Goal: Communication & Community: Connect with others

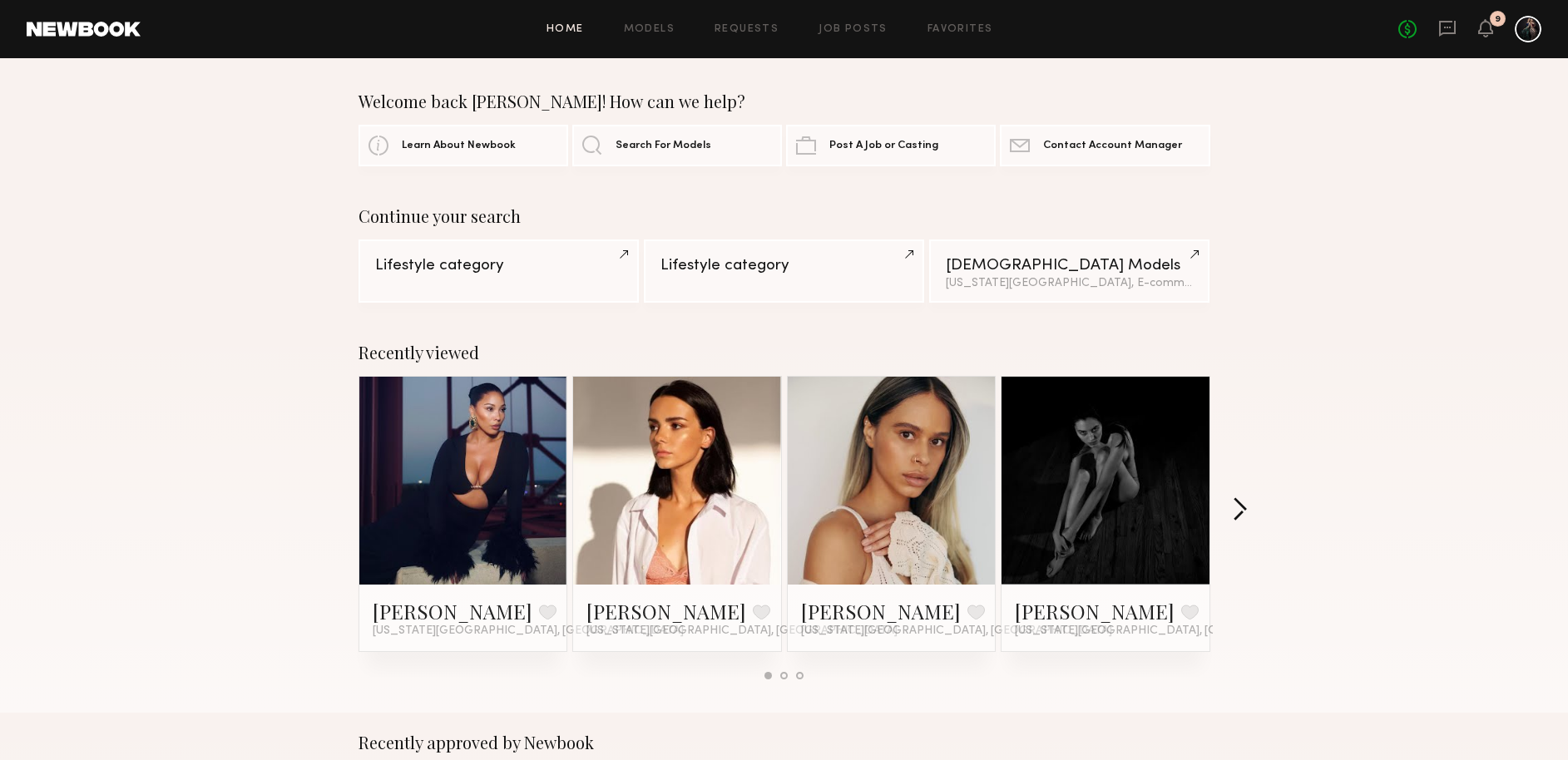
click at [1243, 517] on button "button" at bounding box center [1240, 511] width 16 height 28
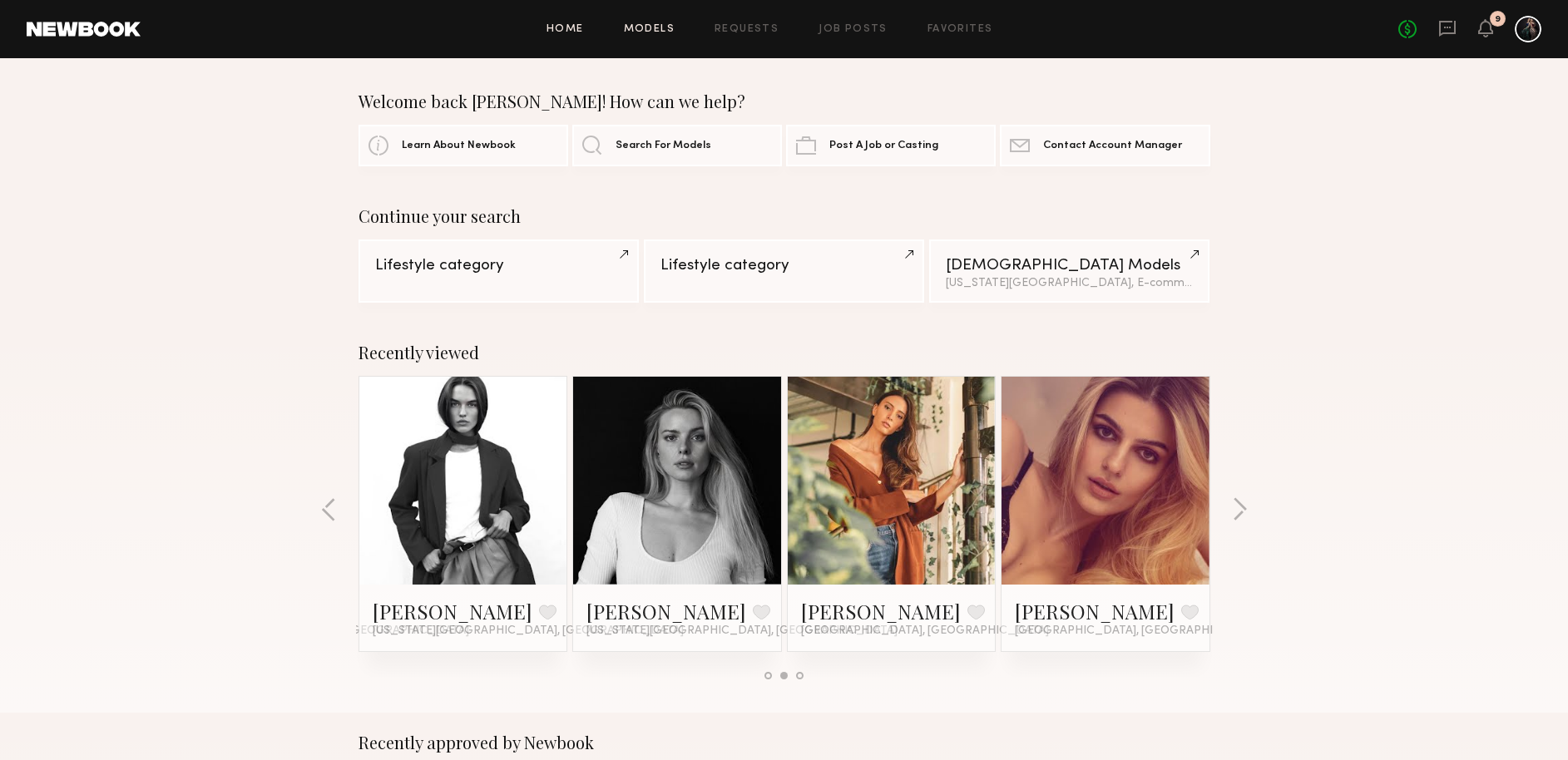
click at [643, 33] on link "Models" at bounding box center [649, 29] width 51 height 11
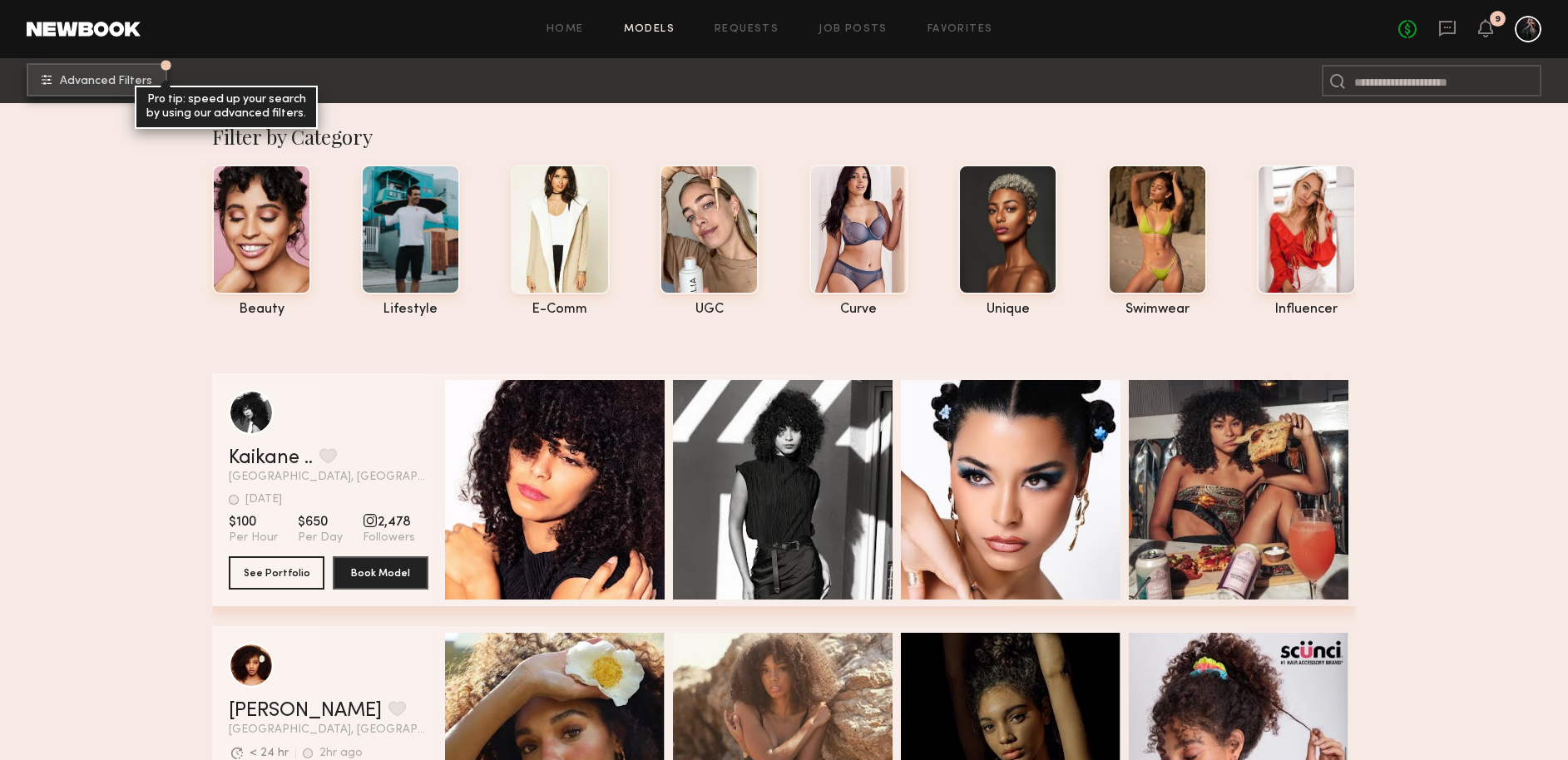
click at [126, 82] on span "Advanced Filters" at bounding box center [106, 81] width 93 height 12
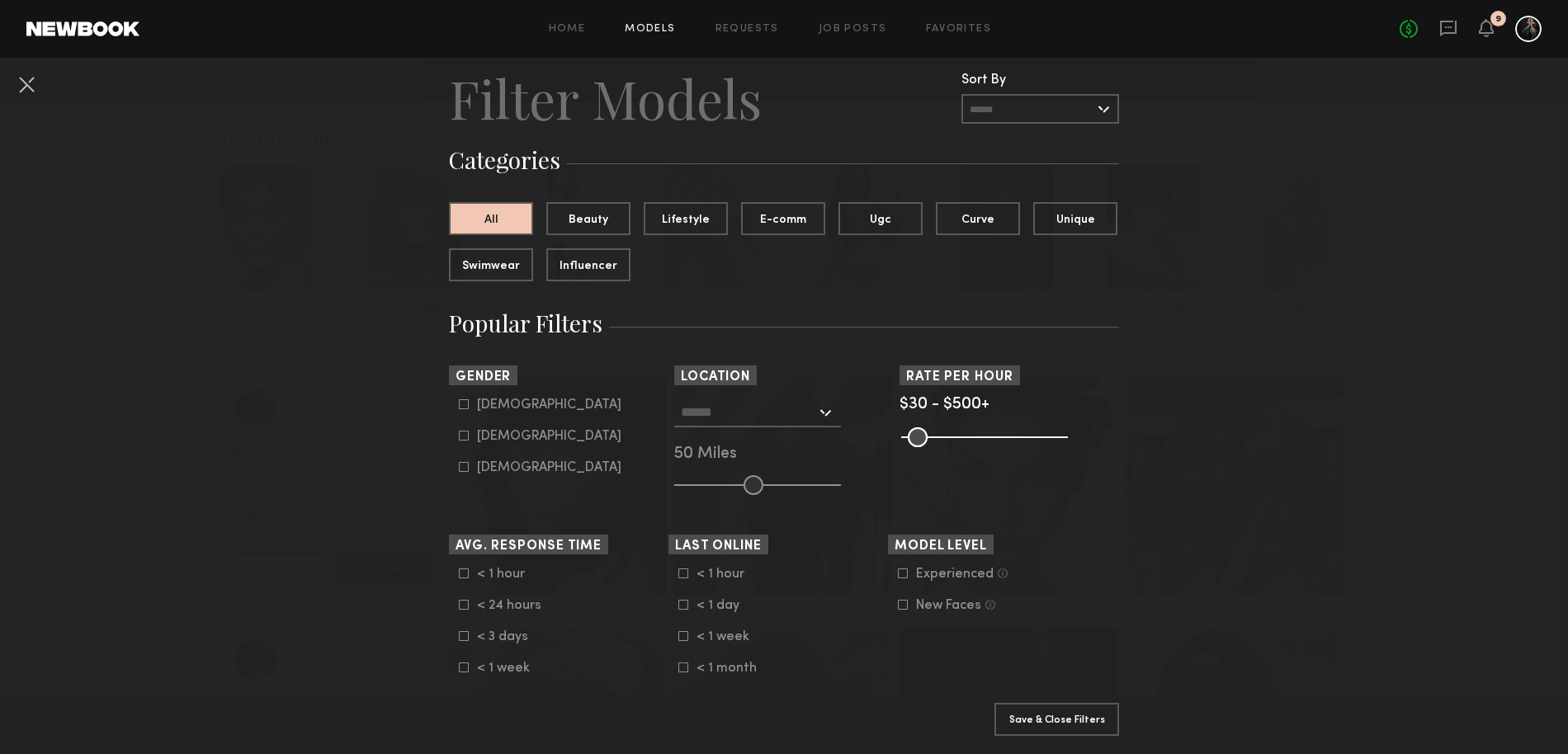
scroll to position [197, 0]
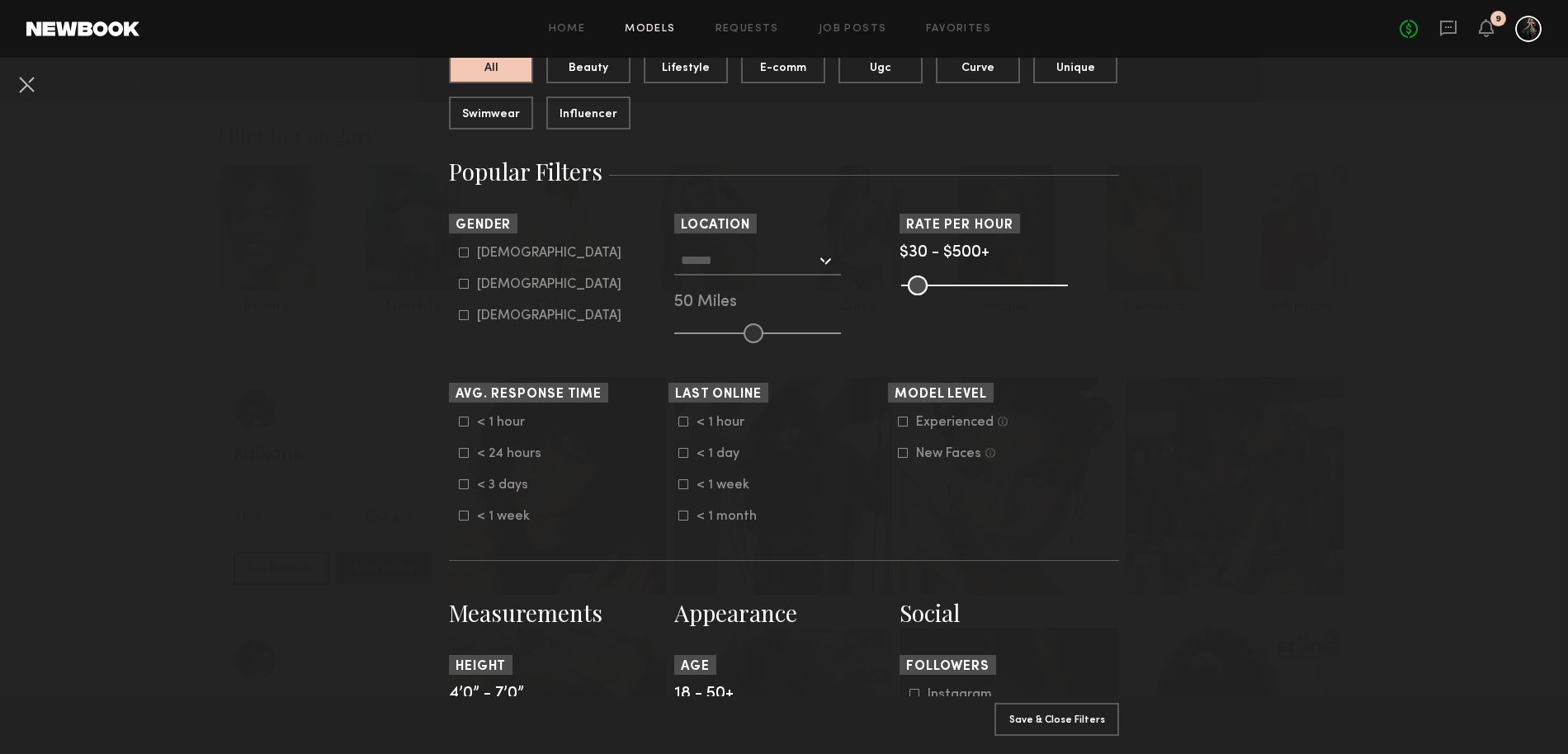
click at [808, 268] on input "text" at bounding box center [748, 260] width 135 height 28
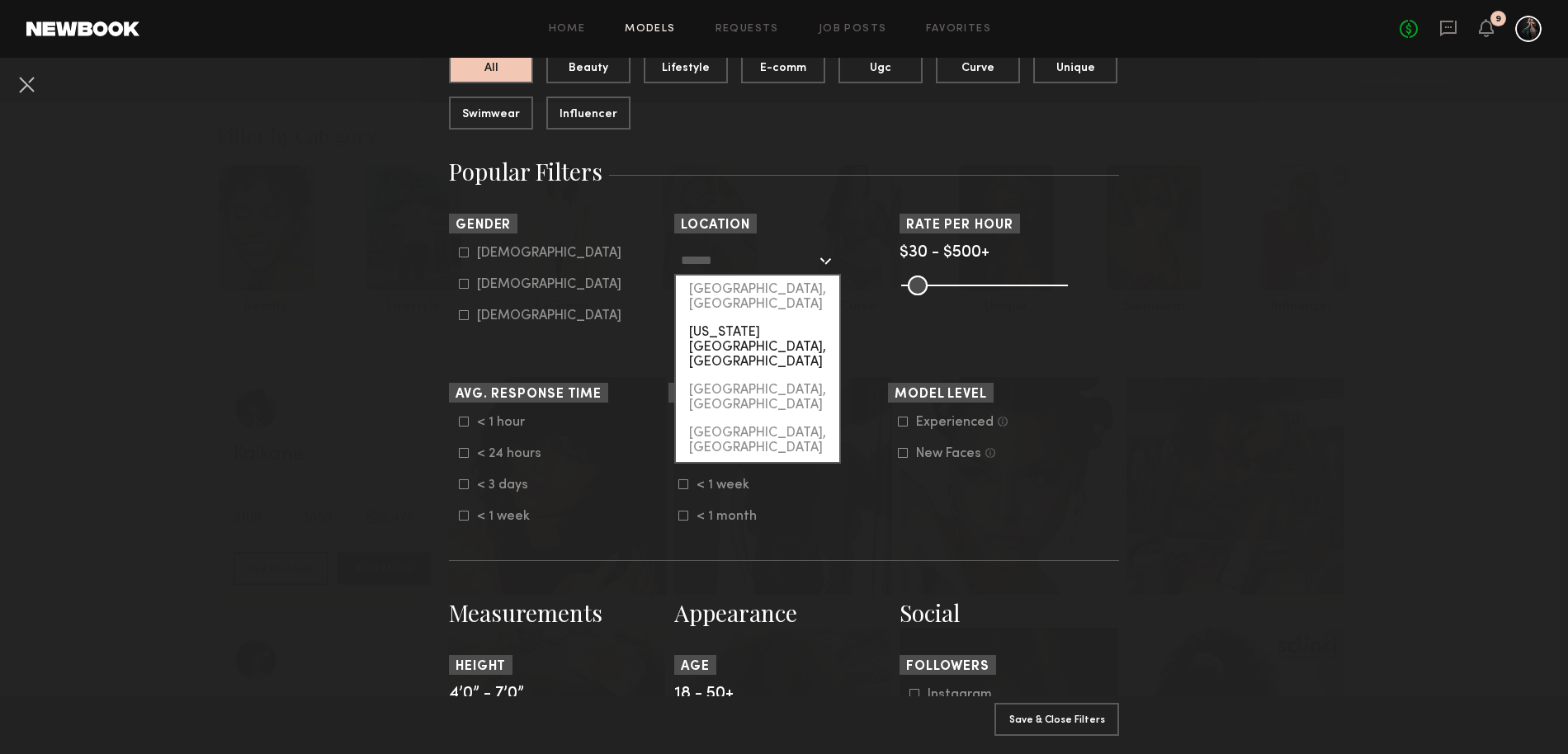
click at [751, 319] on div "[US_STATE][GEOGRAPHIC_DATA], [GEOGRAPHIC_DATA]" at bounding box center [757, 347] width 163 height 57
type input "**********"
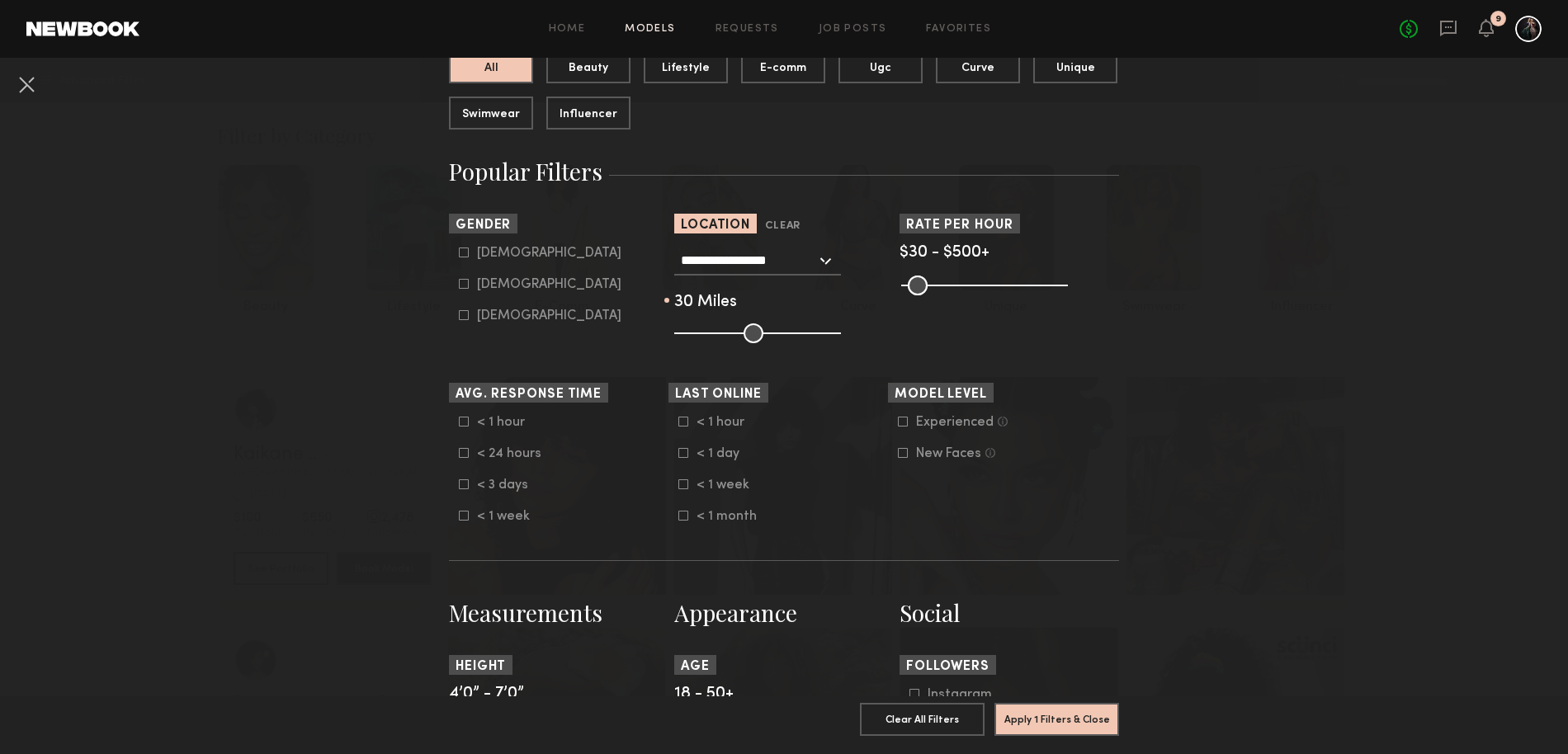
drag, startPoint x: 753, startPoint y: 331, endPoint x: 718, endPoint y: 339, distance: 35.9
type input "**"
click at [718, 339] on input "range" at bounding box center [758, 333] width 167 height 19
click at [459, 281] on icon at bounding box center [464, 283] width 10 height 10
type input "**"
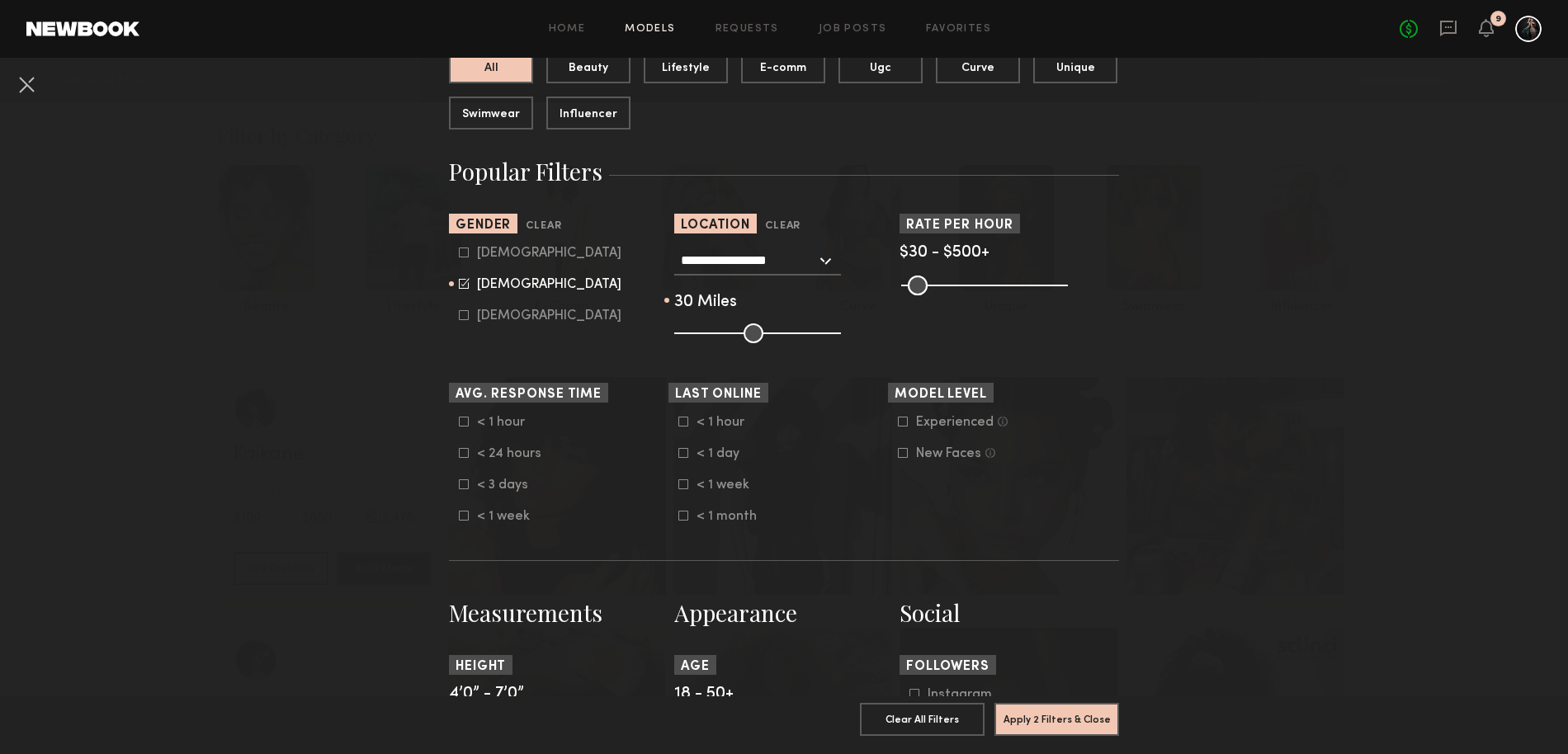
scroll to position [318, 0]
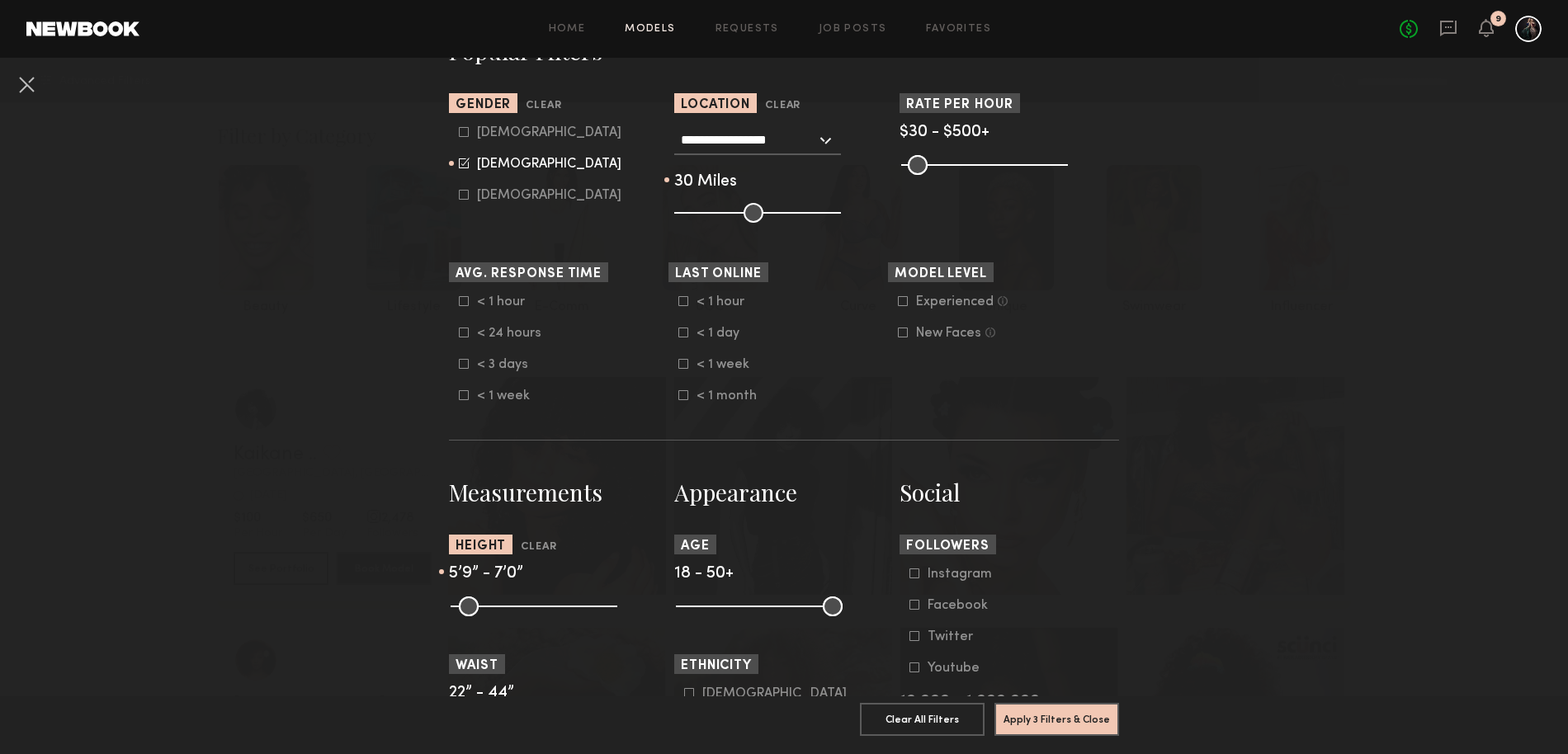
drag, startPoint x: 449, startPoint y: 610, endPoint x: 539, endPoint y: 615, distance: 90.1
type input "**"
click at [539, 615] on input "range" at bounding box center [533, 607] width 167 height 19
drag, startPoint x: 607, startPoint y: 606, endPoint x: 555, endPoint y: 614, distance: 52.6
type input "**"
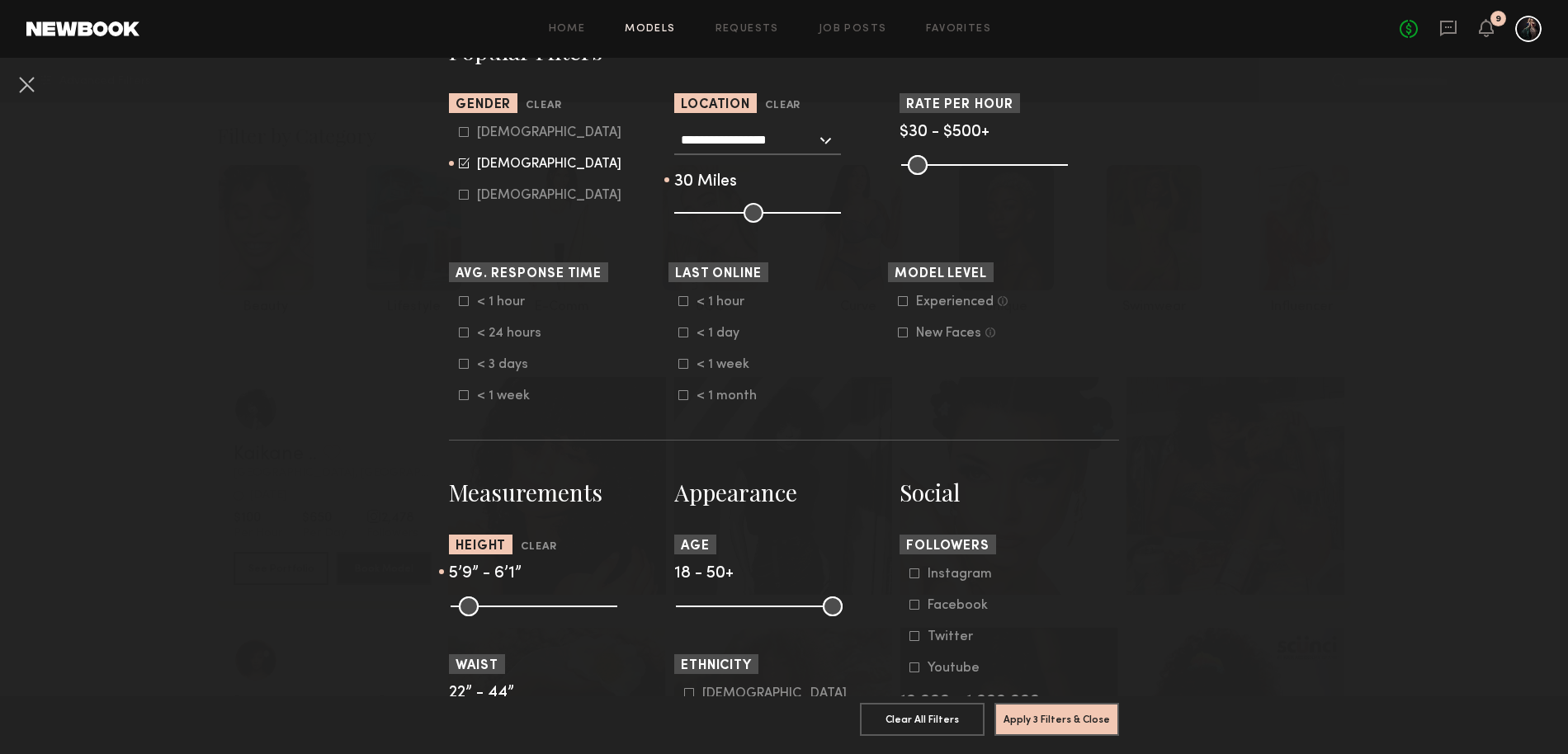
click at [555, 614] on input "range" at bounding box center [533, 607] width 167 height 19
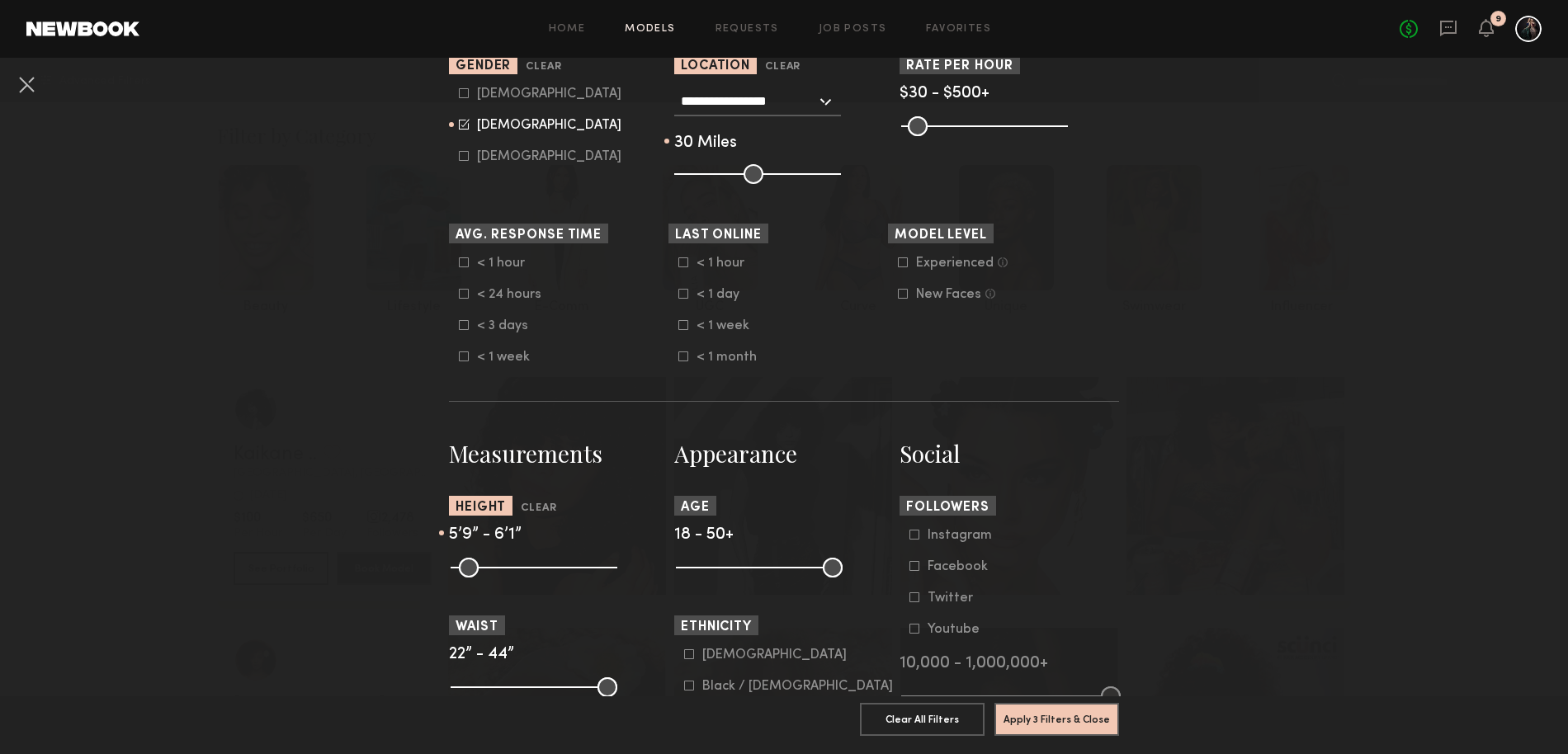
scroll to position [480, 0]
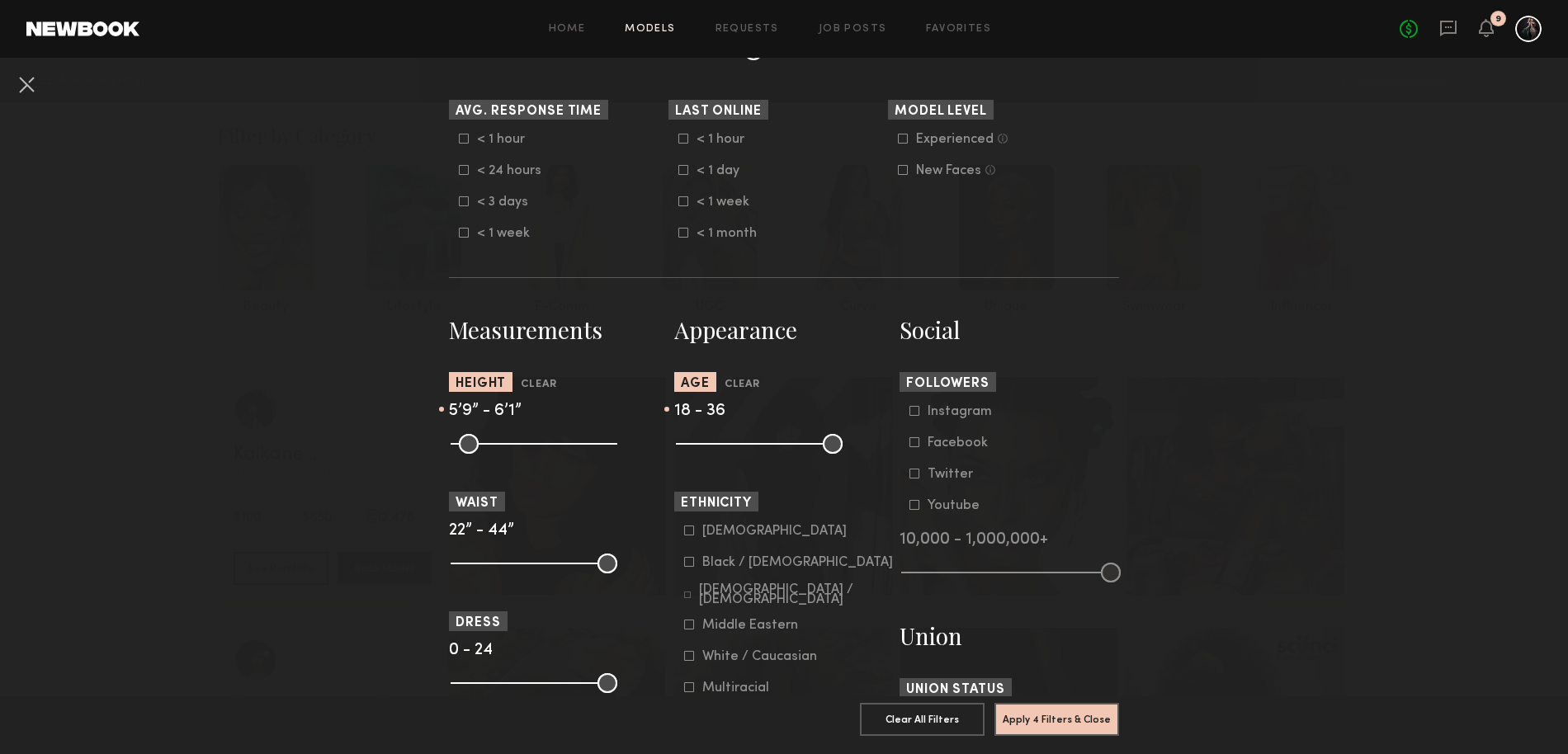
drag, startPoint x: 818, startPoint y: 441, endPoint x: 761, endPoint y: 451, distance: 57.9
type input "**"
click at [761, 451] on input "range" at bounding box center [758, 444] width 167 height 19
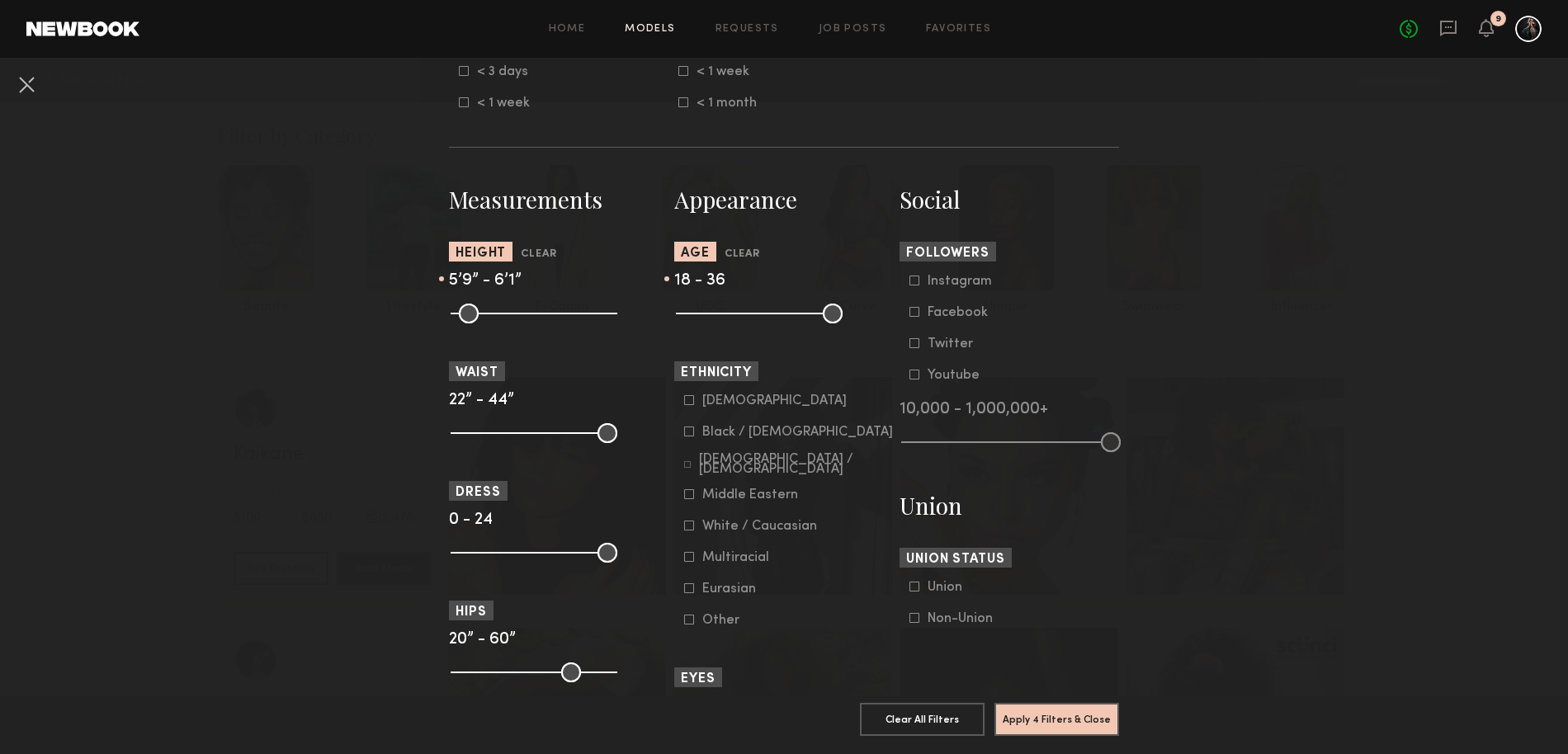
scroll to position [680, 0]
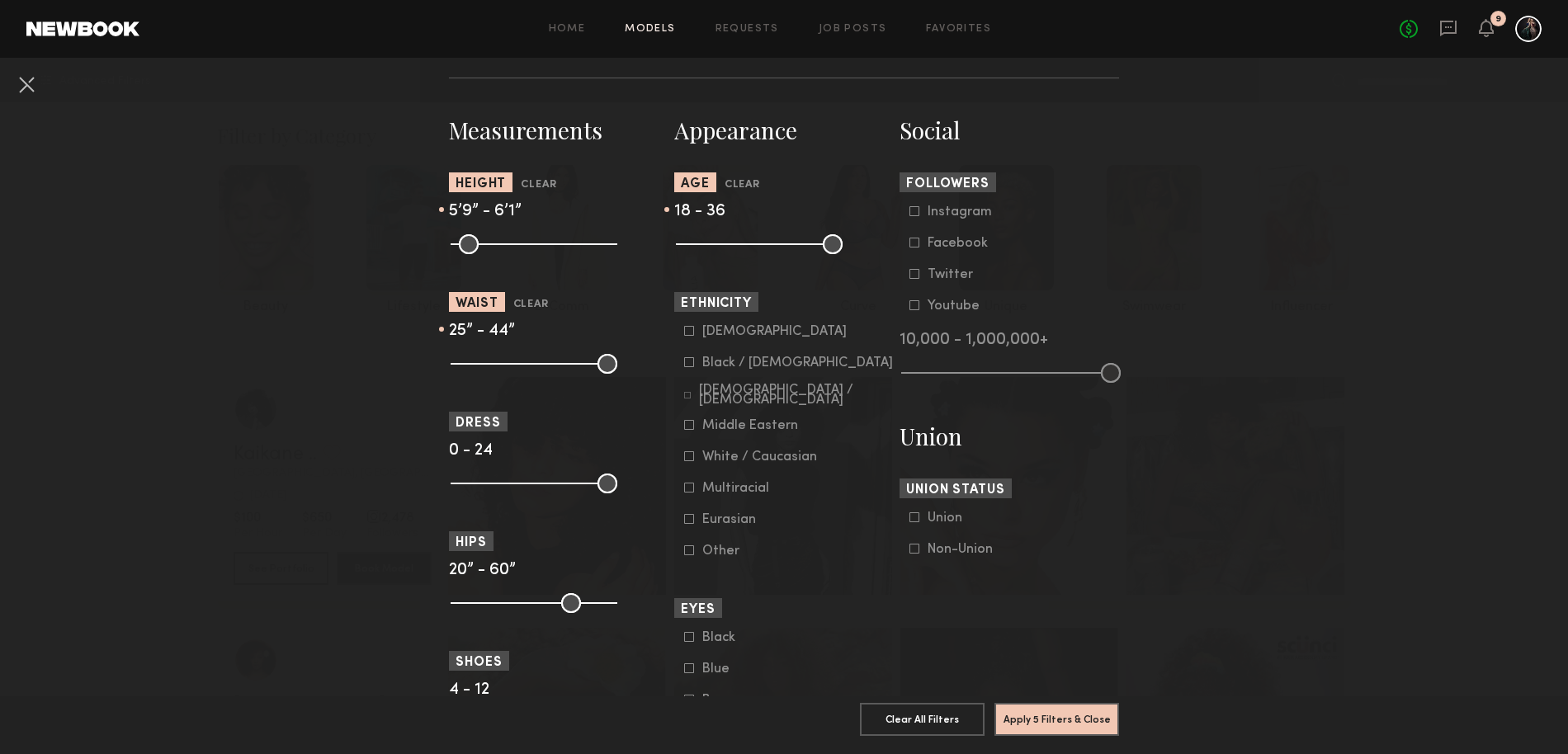
drag, startPoint x: 459, startPoint y: 362, endPoint x: 476, endPoint y: 366, distance: 17.5
type input "**"
click at [476, 366] on input "range" at bounding box center [533, 364] width 167 height 19
drag, startPoint x: 599, startPoint y: 362, endPoint x: 509, endPoint y: 361, distance: 90.0
type input "**"
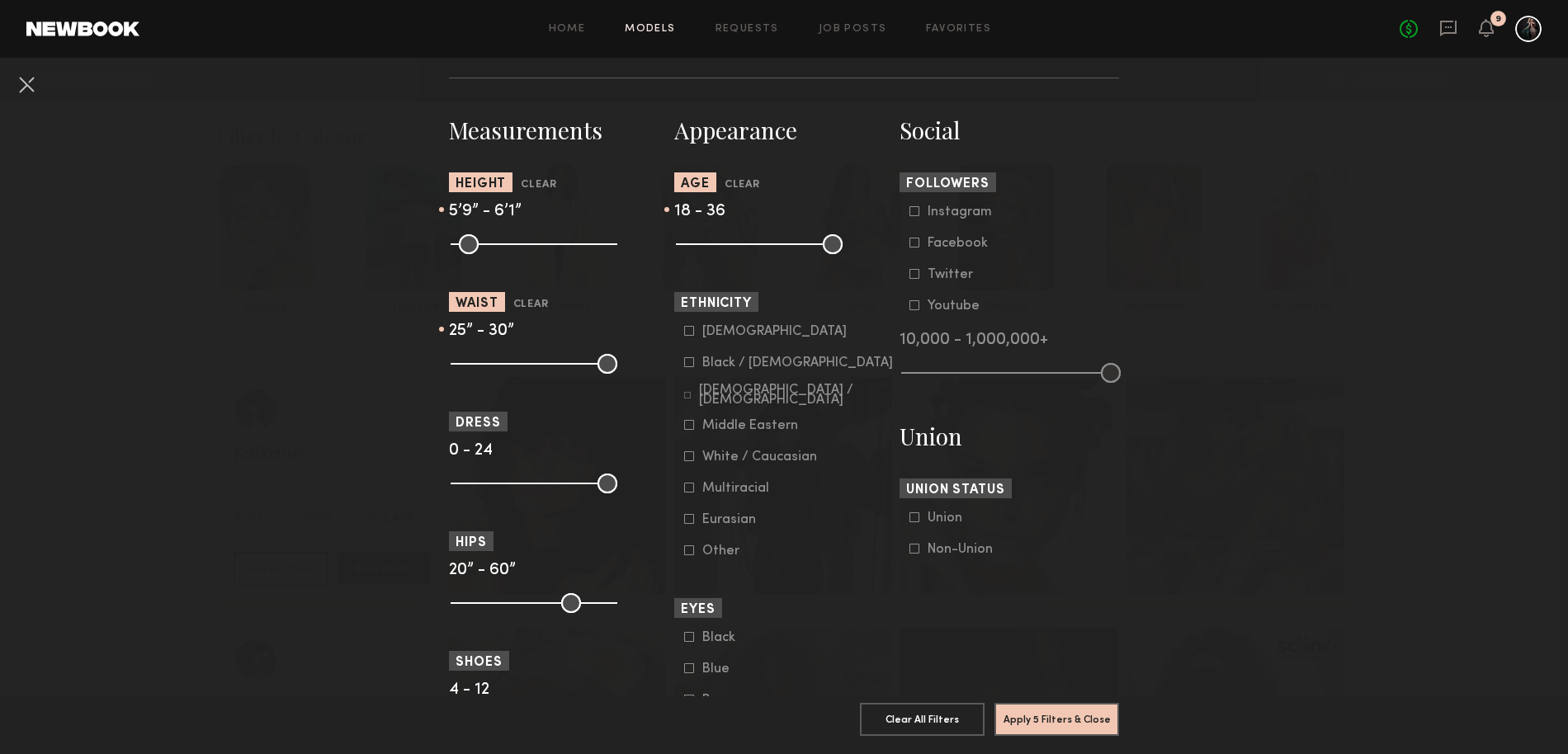
click at [509, 361] on input "range" at bounding box center [533, 364] width 167 height 19
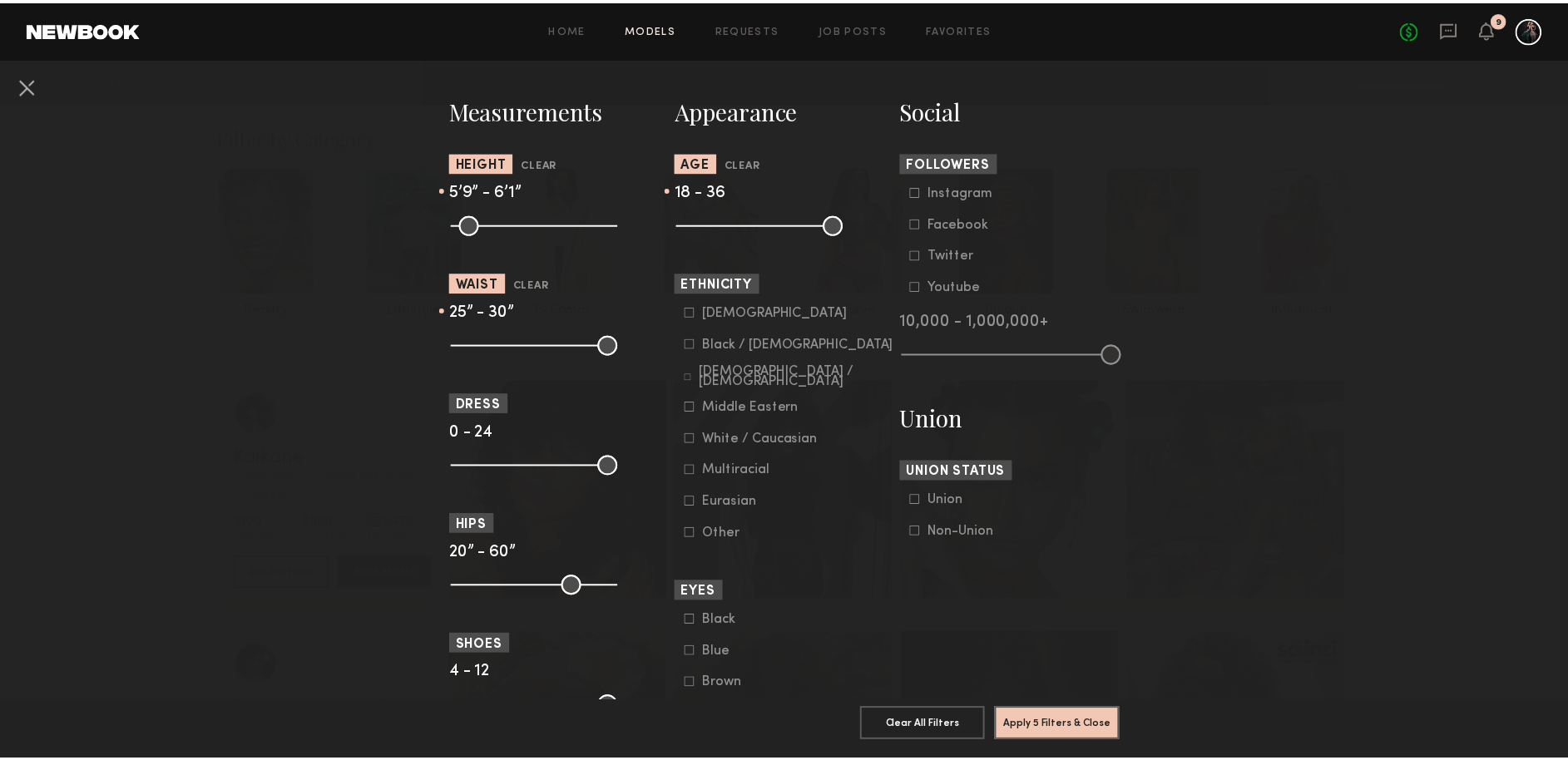
scroll to position [718, 0]
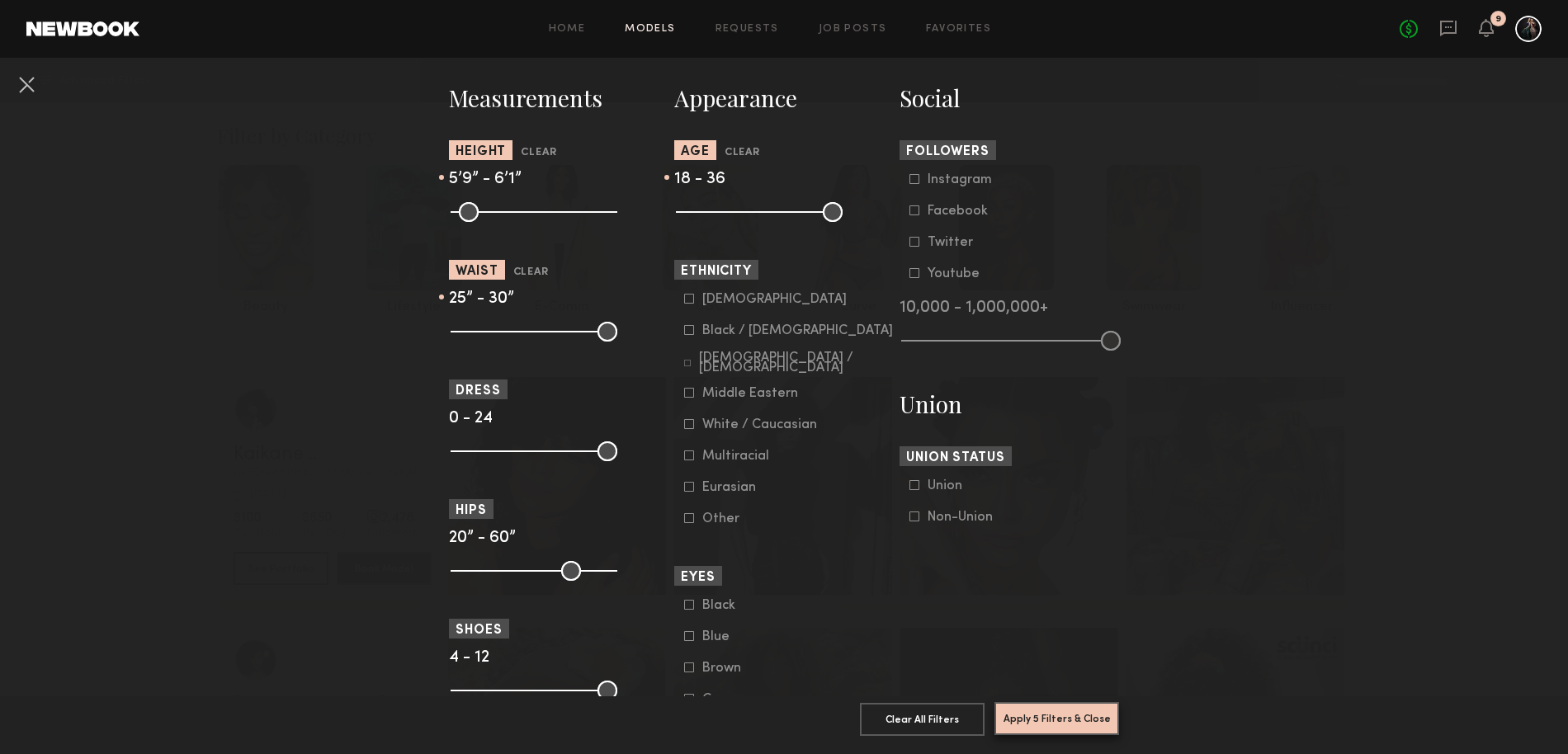
click at [1032, 705] on button "Apply 5 Filters & Close" at bounding box center [1056, 718] width 124 height 33
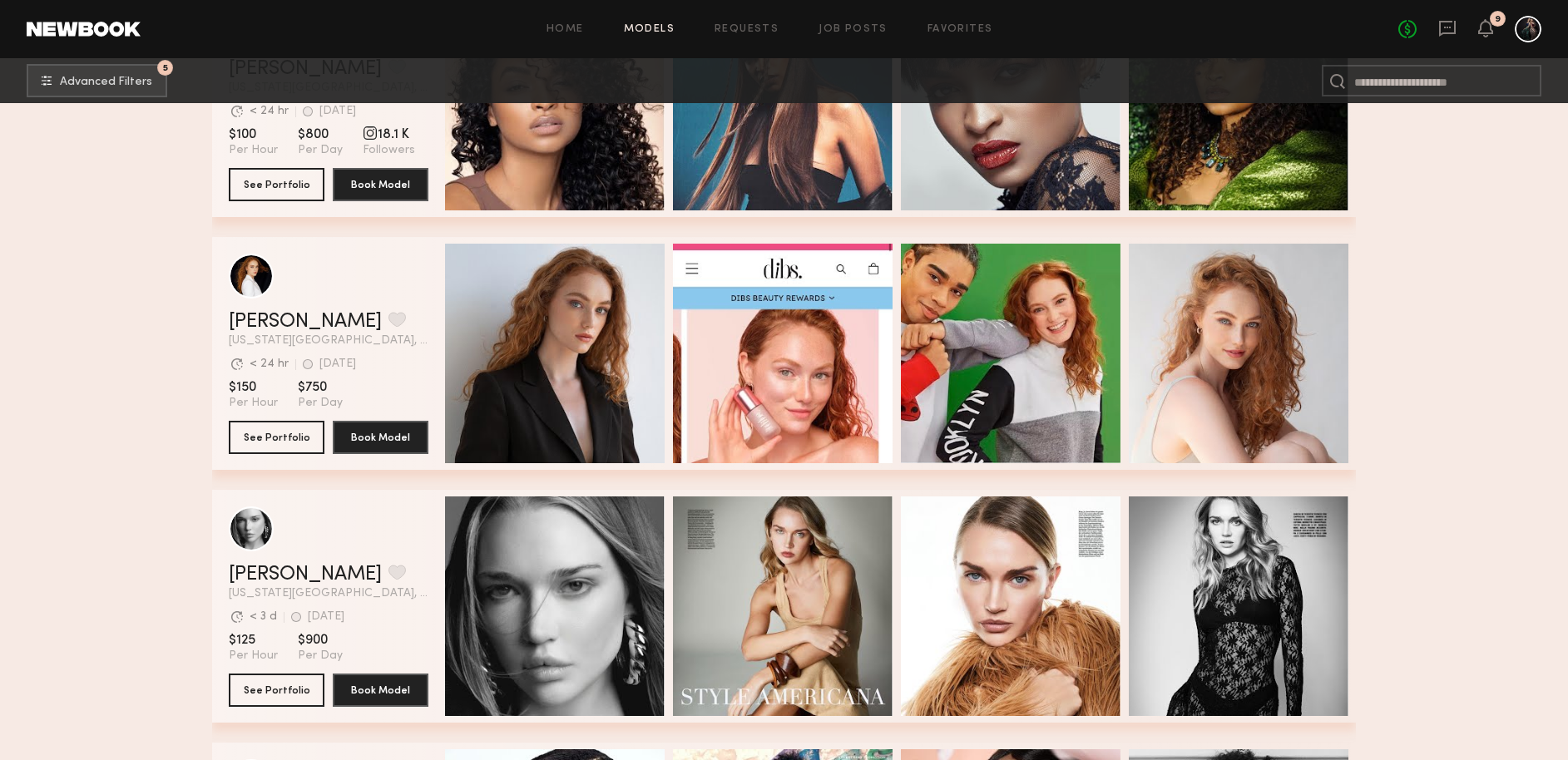
scroll to position [873, 0]
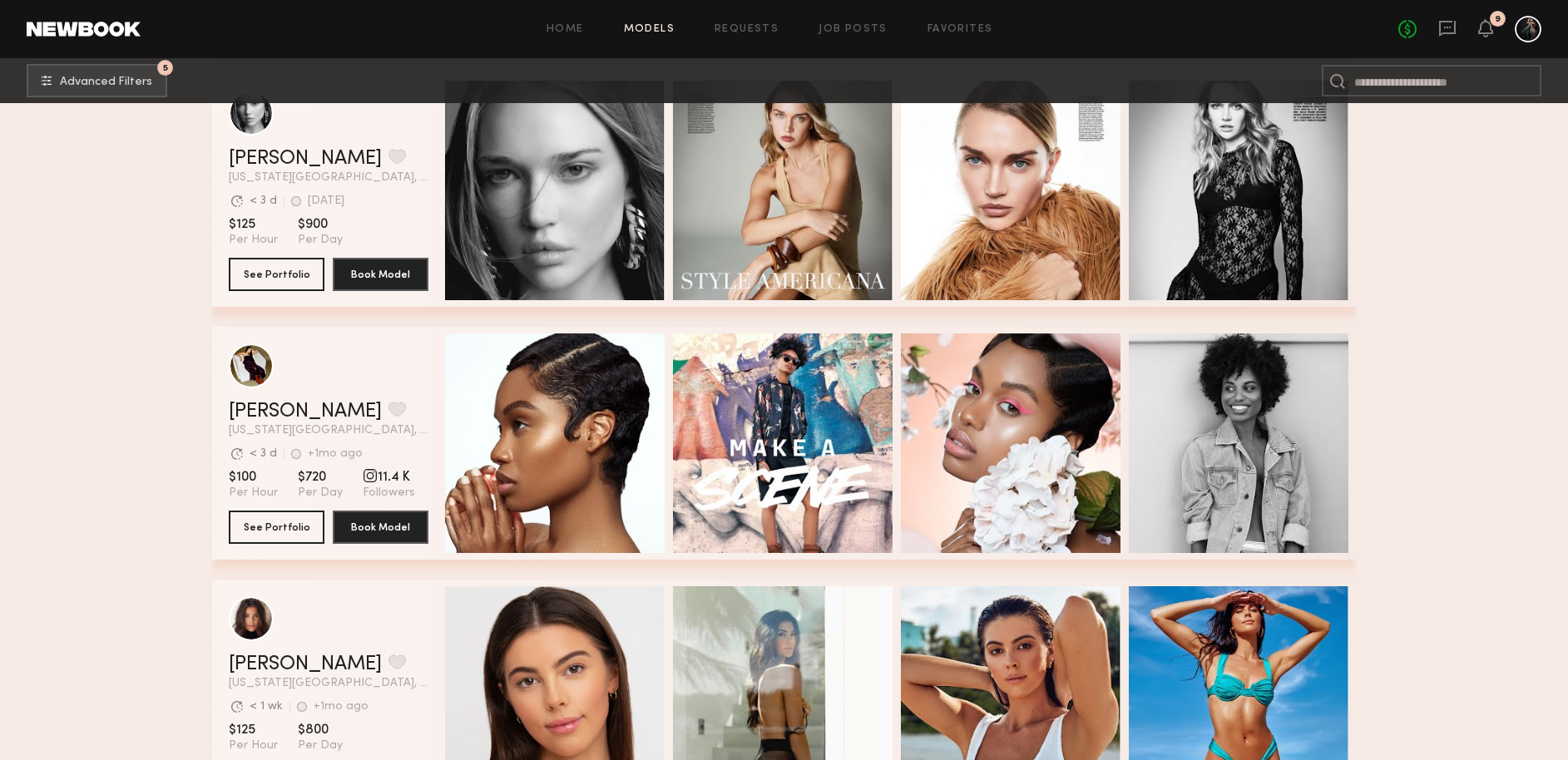
scroll to position [1197, 0]
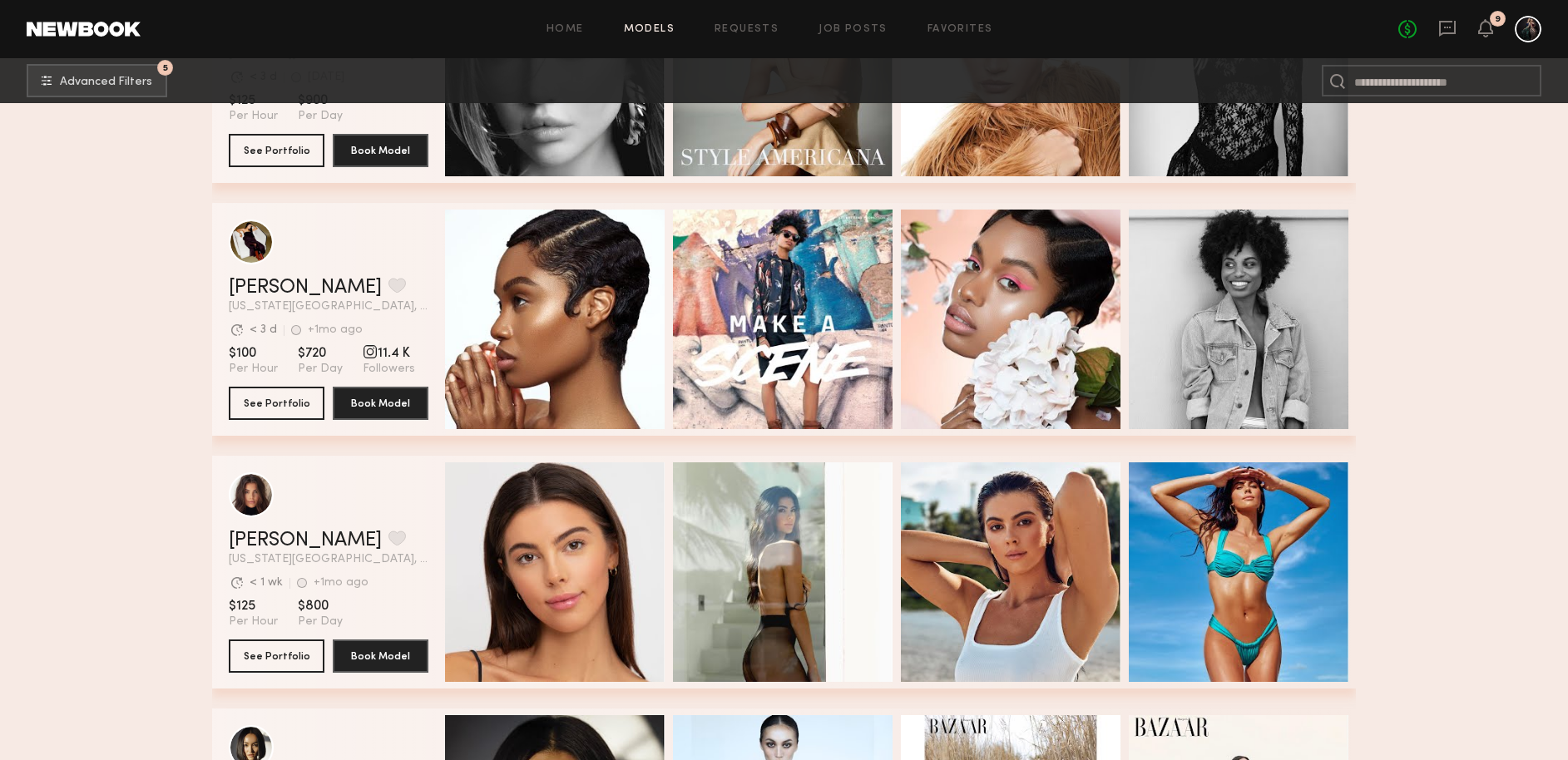
click at [148, 480] on section "Filter by Category beauty lifestyle e-comm UGC curve unique swimwear influencer…" at bounding box center [784, 566] width 1568 height 3319
click at [185, 481] on section "Filter by Category beauty lifestyle e-comm UGC curve unique swimwear influencer…" at bounding box center [784, 566] width 1568 height 3319
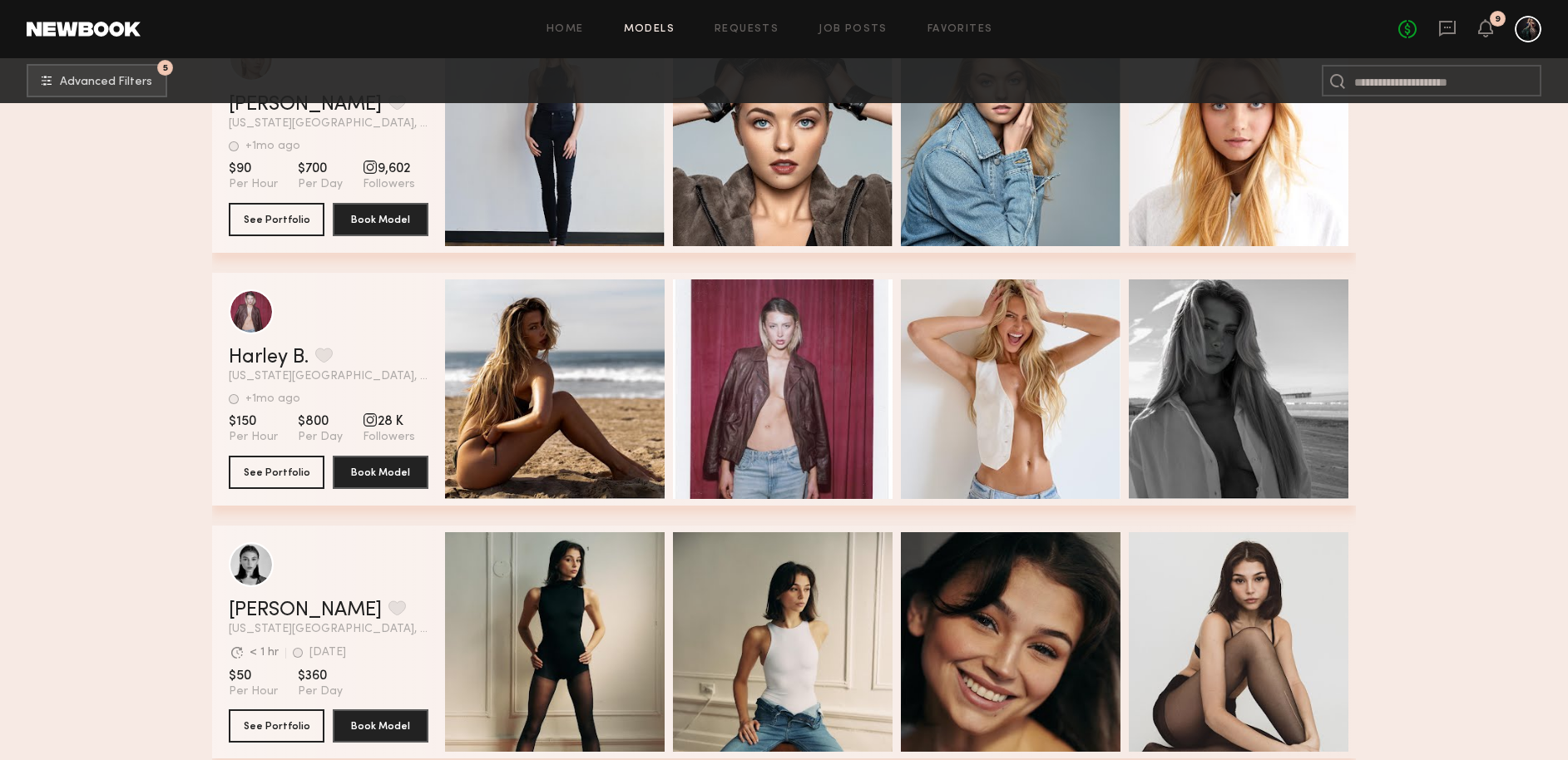
scroll to position [37328, 0]
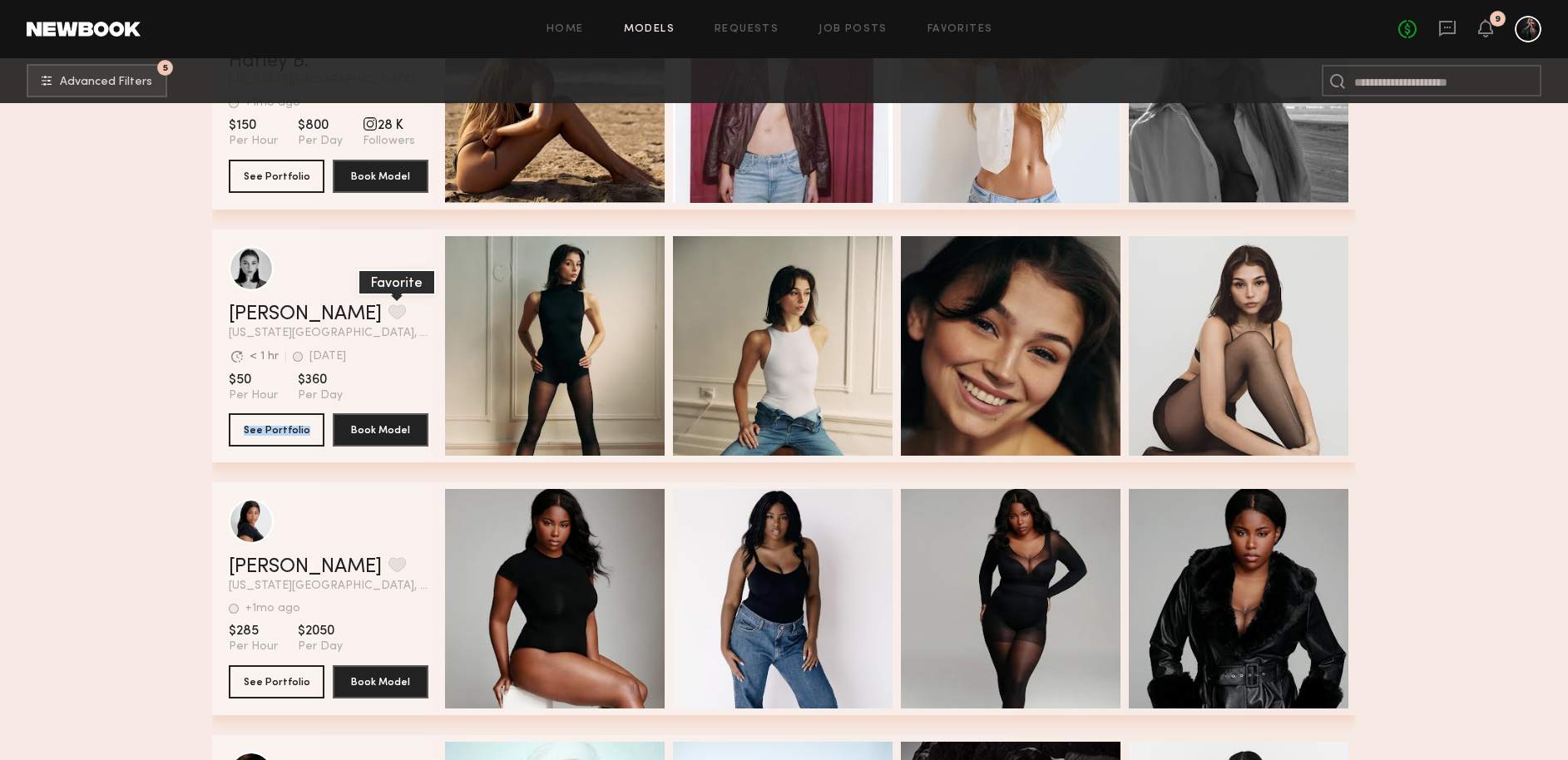
click at [388, 311] on button "grid" at bounding box center [397, 311] width 18 height 15
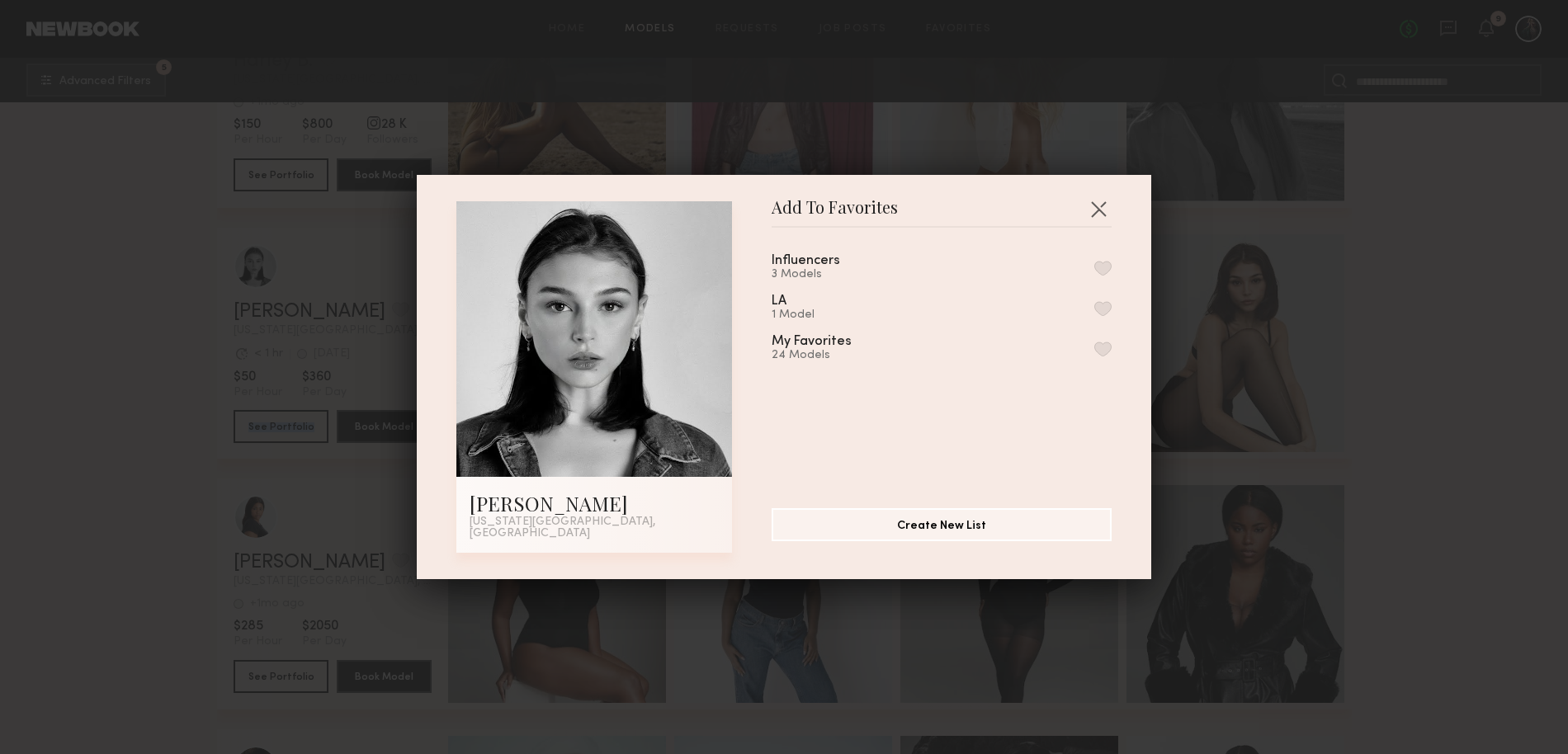
click at [1094, 350] on button "button" at bounding box center [1103, 349] width 18 height 15
click at [45, 468] on div "Add To Favorites Rachel F. New York City, NY Add To Favorites Influencers 3 Mod…" at bounding box center [784, 377] width 1568 height 754
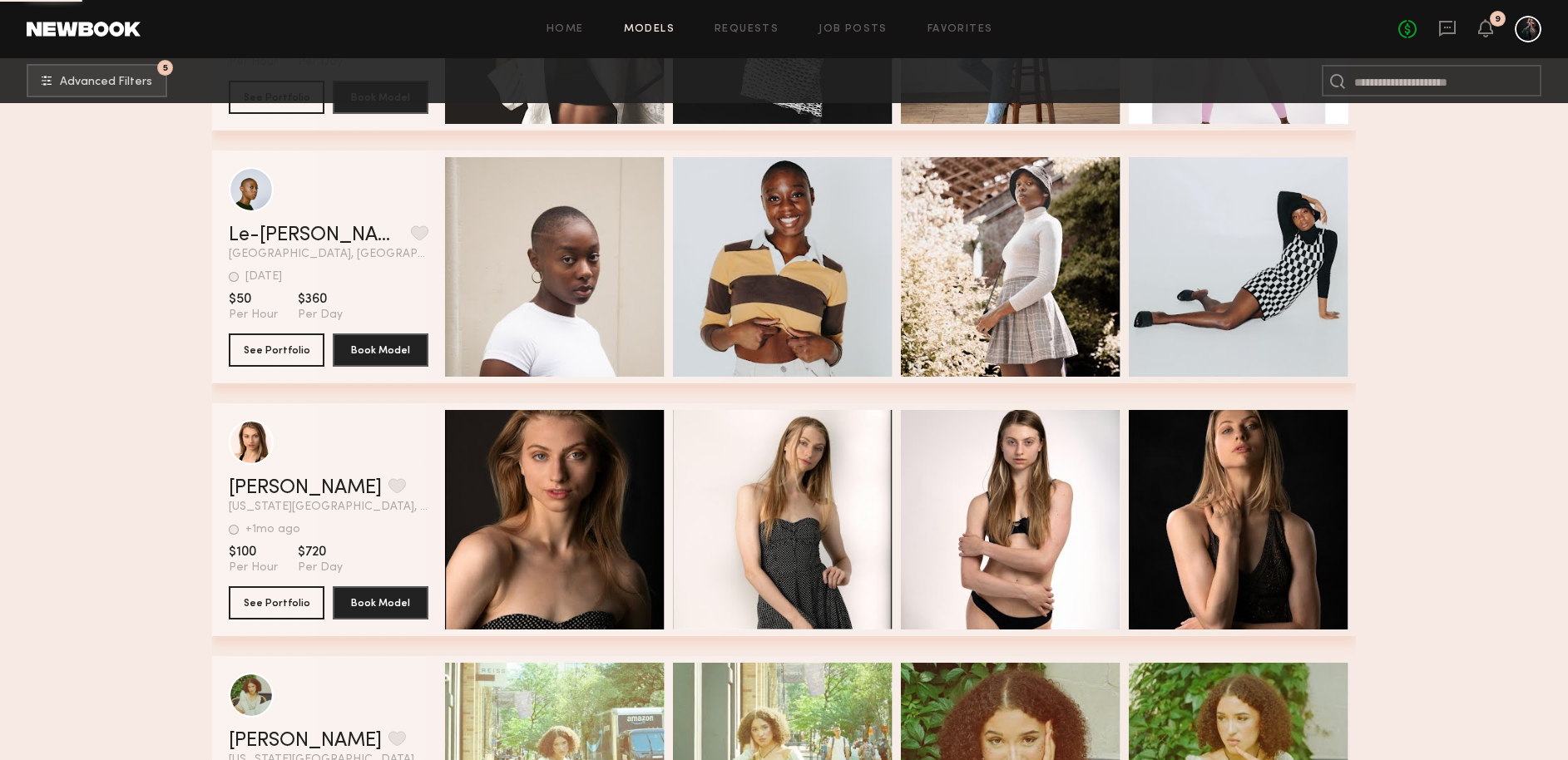
scroll to position [57320, 0]
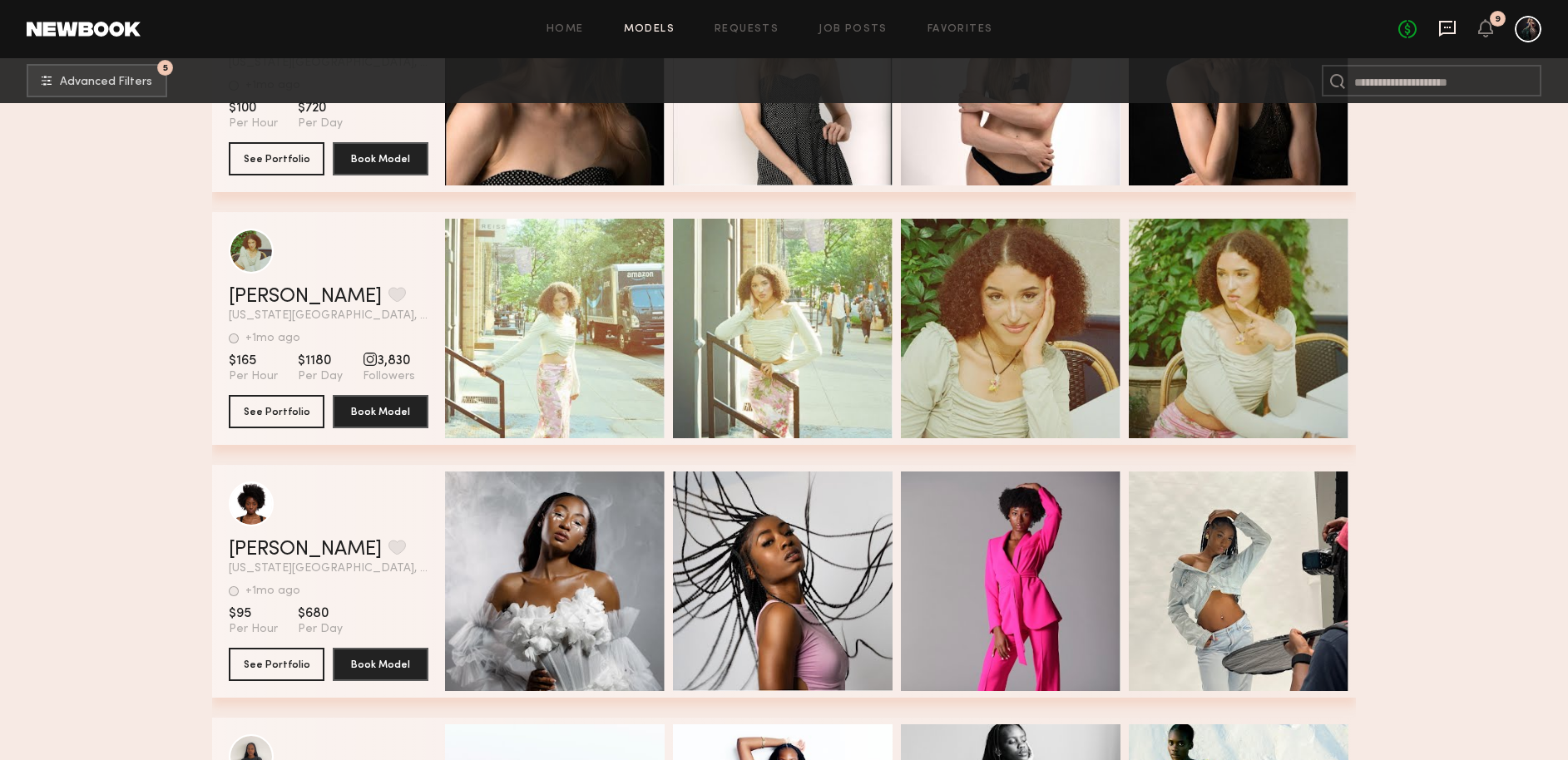
click at [1454, 26] on icon at bounding box center [1447, 28] width 17 height 16
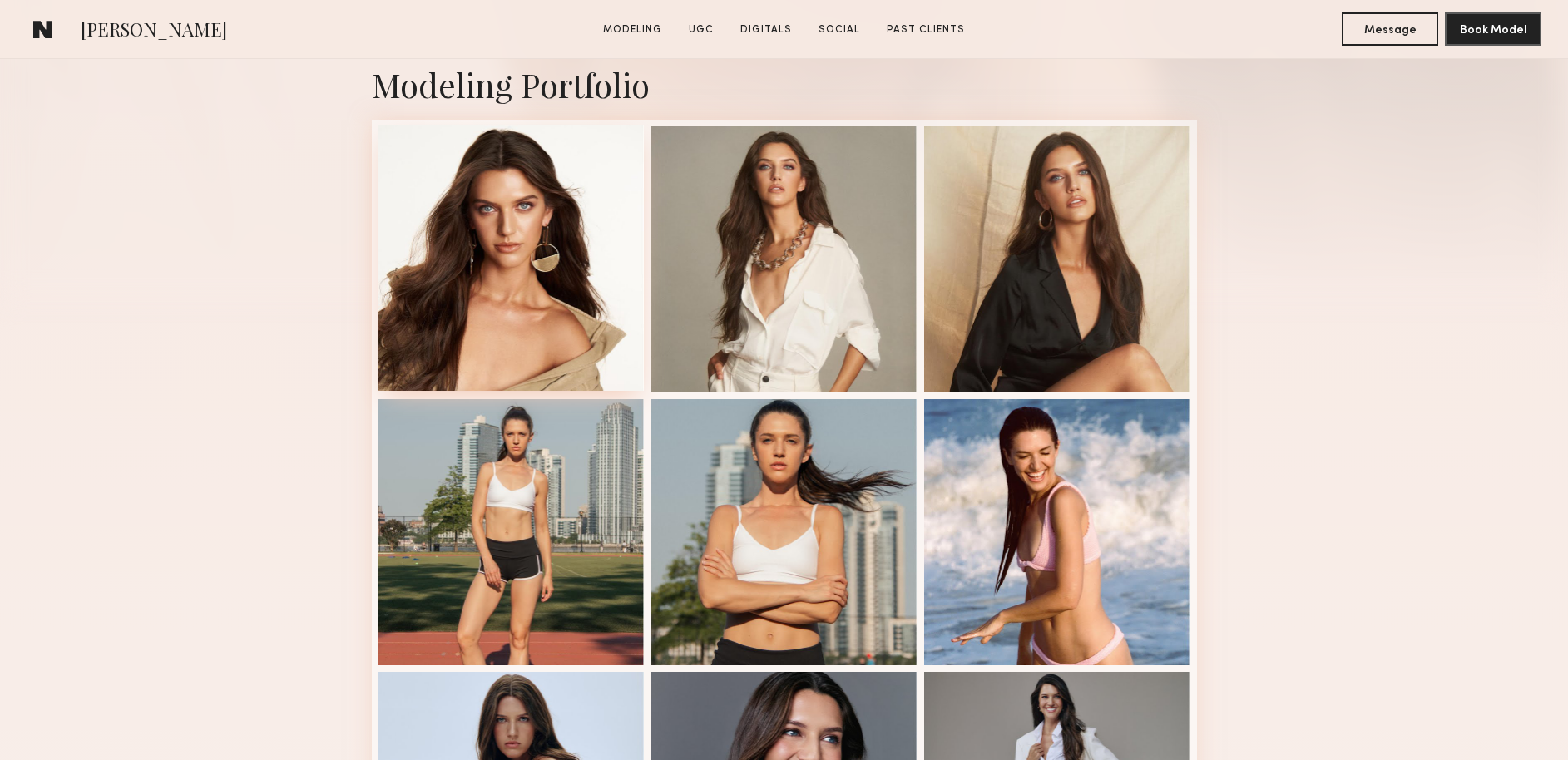
scroll to position [505, 0]
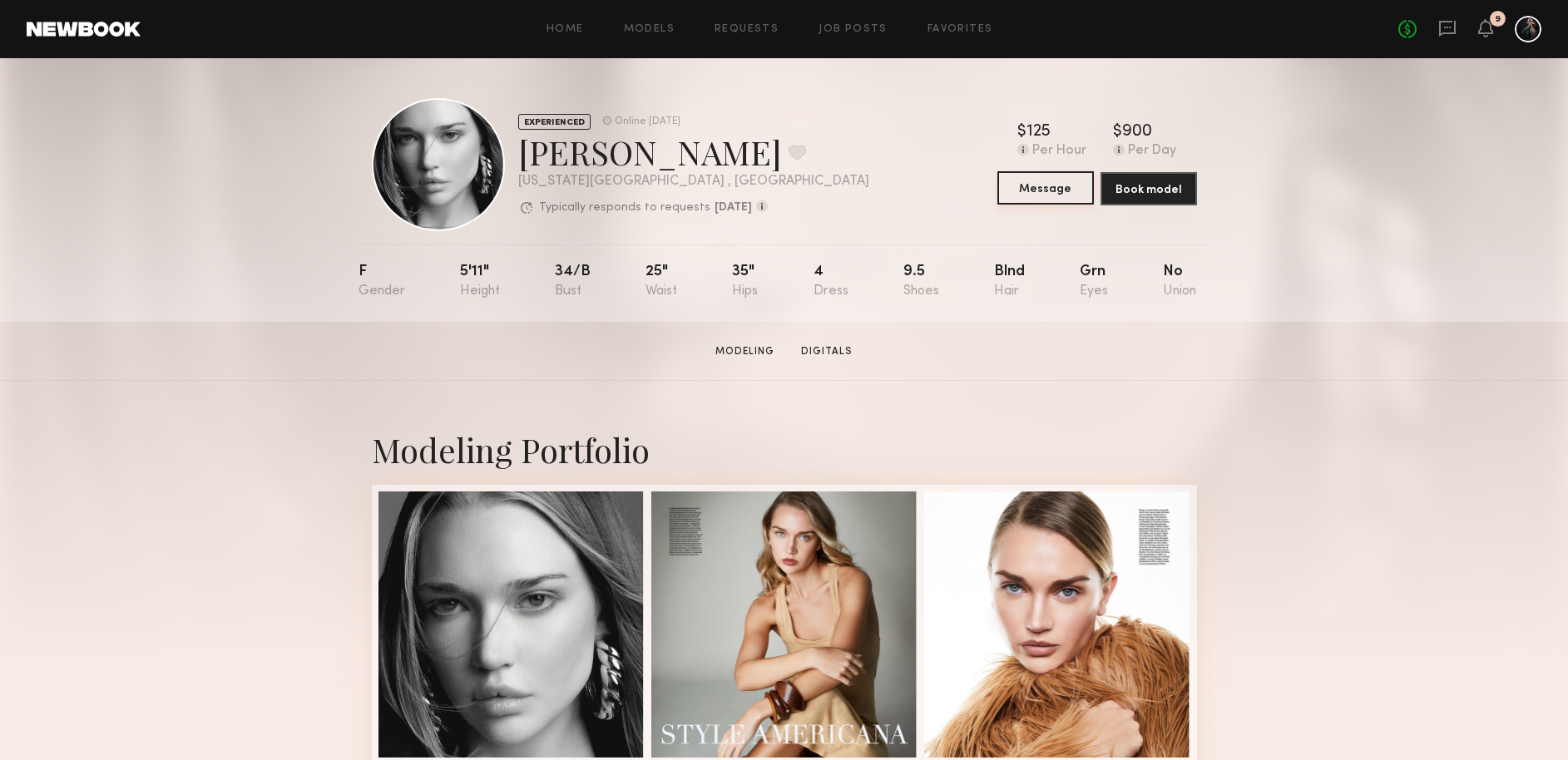
click at [1048, 190] on button "Message" at bounding box center [1046, 188] width 96 height 33
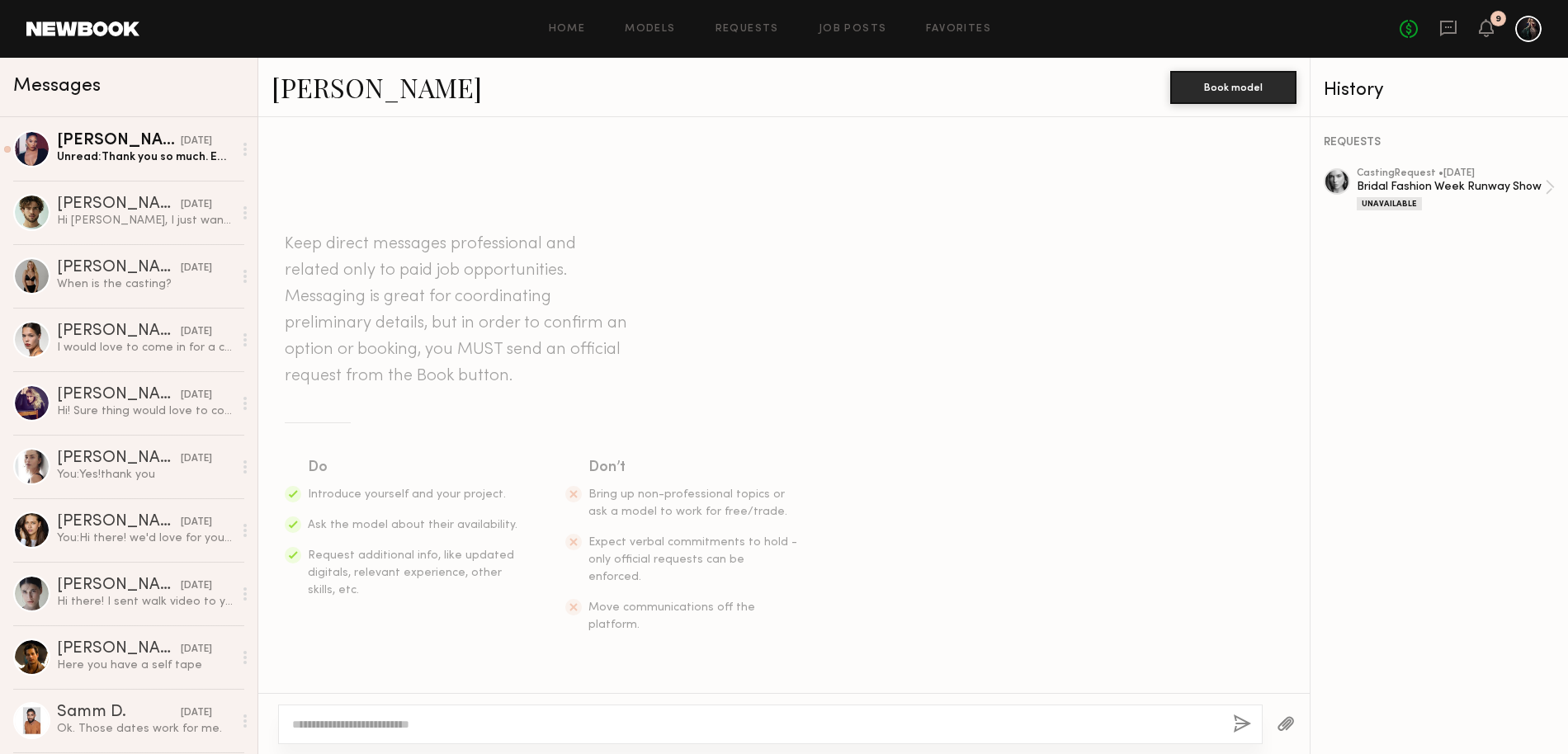
click at [366, 725] on textarea at bounding box center [756, 724] width 928 height 17
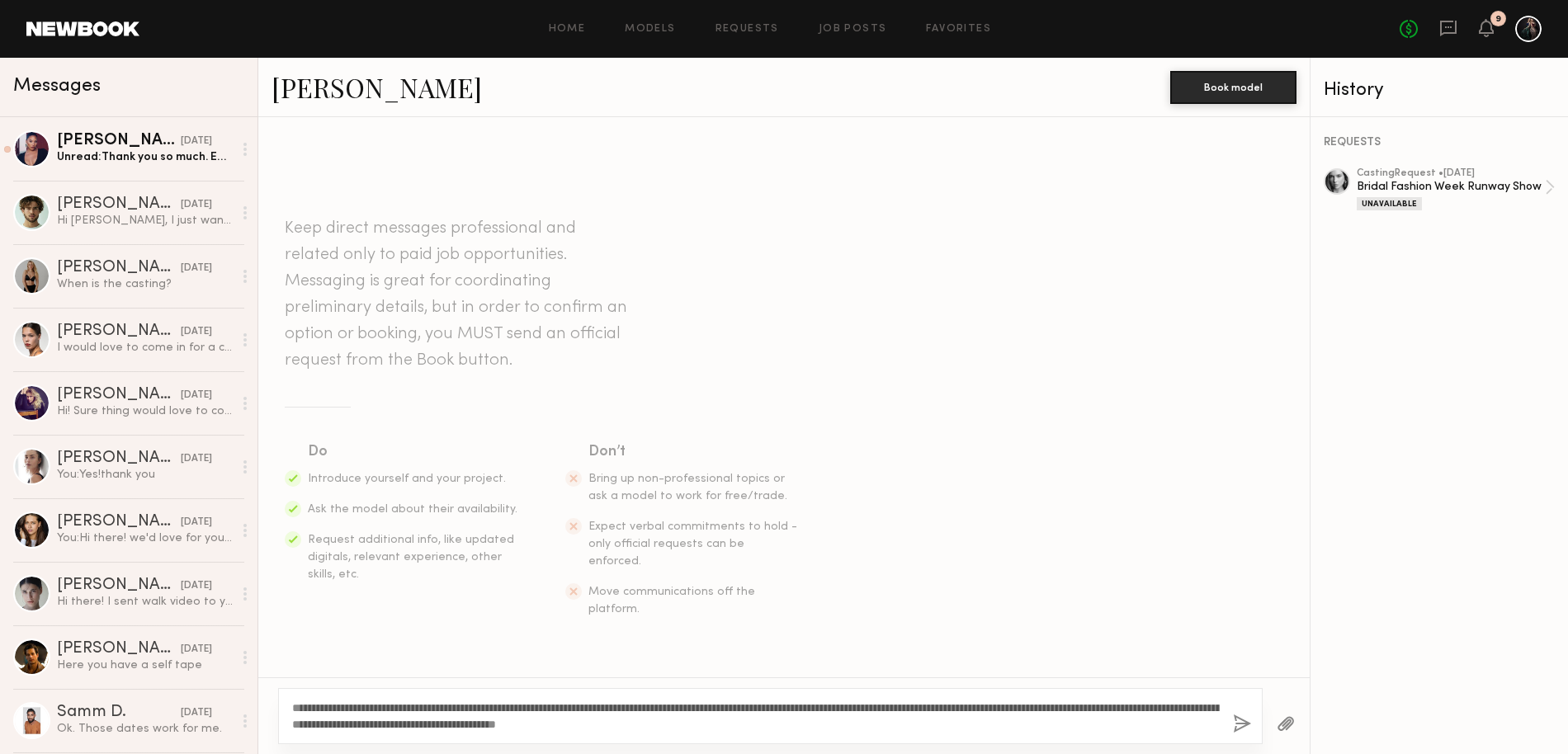
type textarea "**********"
click at [1241, 723] on button "button" at bounding box center [1241, 724] width 19 height 20
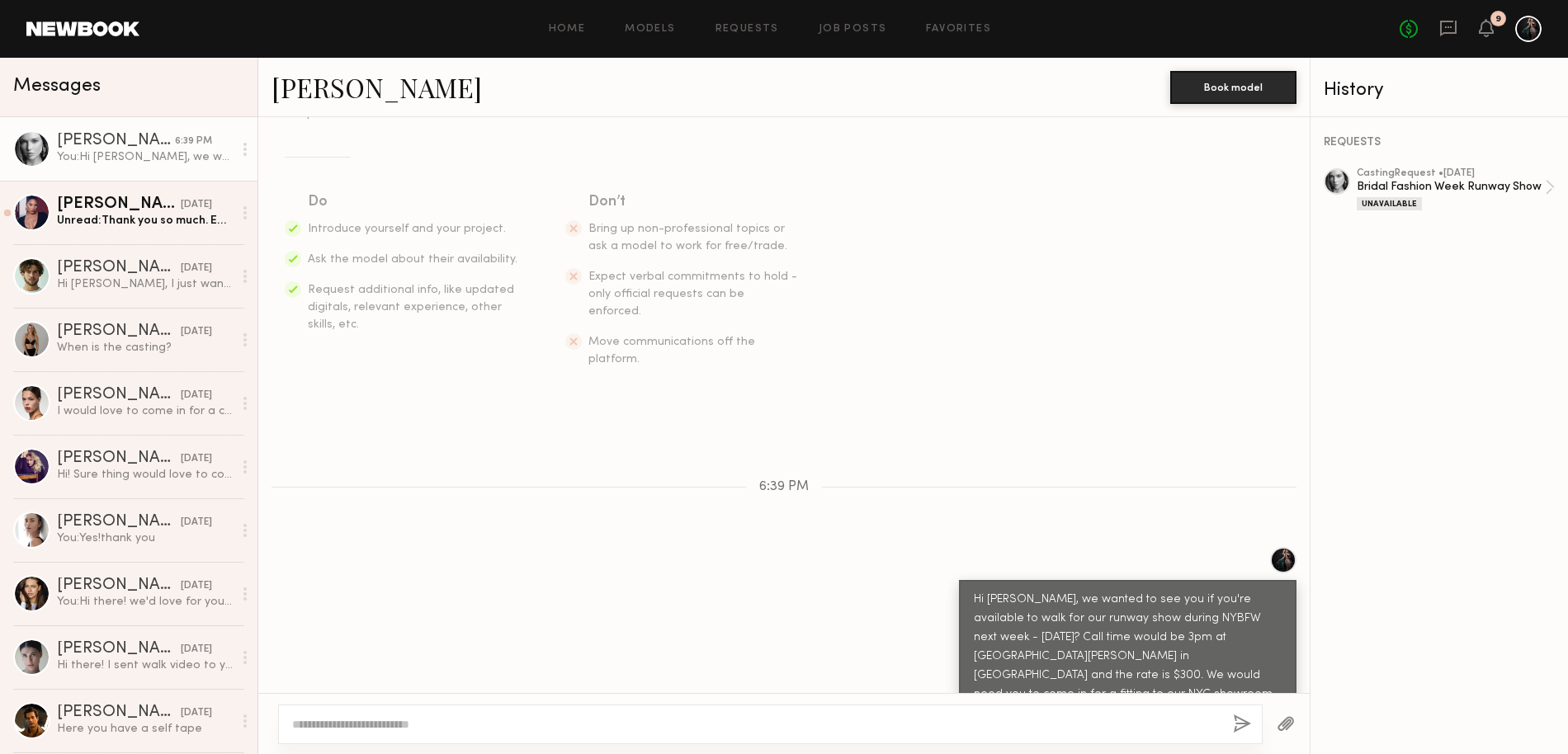
scroll to position [314, 0]
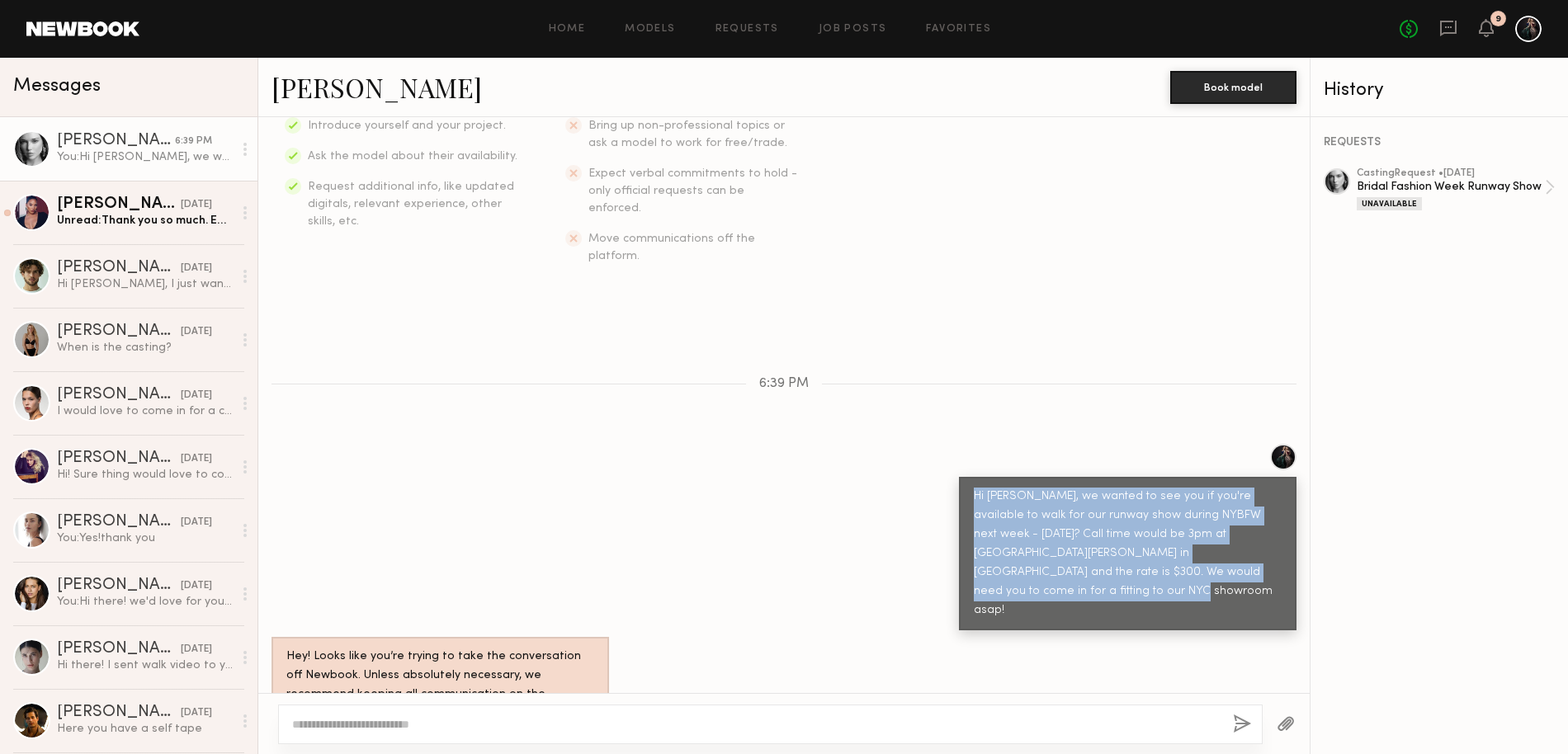
drag, startPoint x: 963, startPoint y: 460, endPoint x: 1029, endPoint y: 569, distance: 127.4
click at [1029, 569] on div "Hi Wiktoria, we wanted to see you if you're available to walk for our runway sh…" at bounding box center [1127, 554] width 337 height 154
copy div "Hi Wiktoria, we wanted to see you if you're available to walk for our runway sh…"
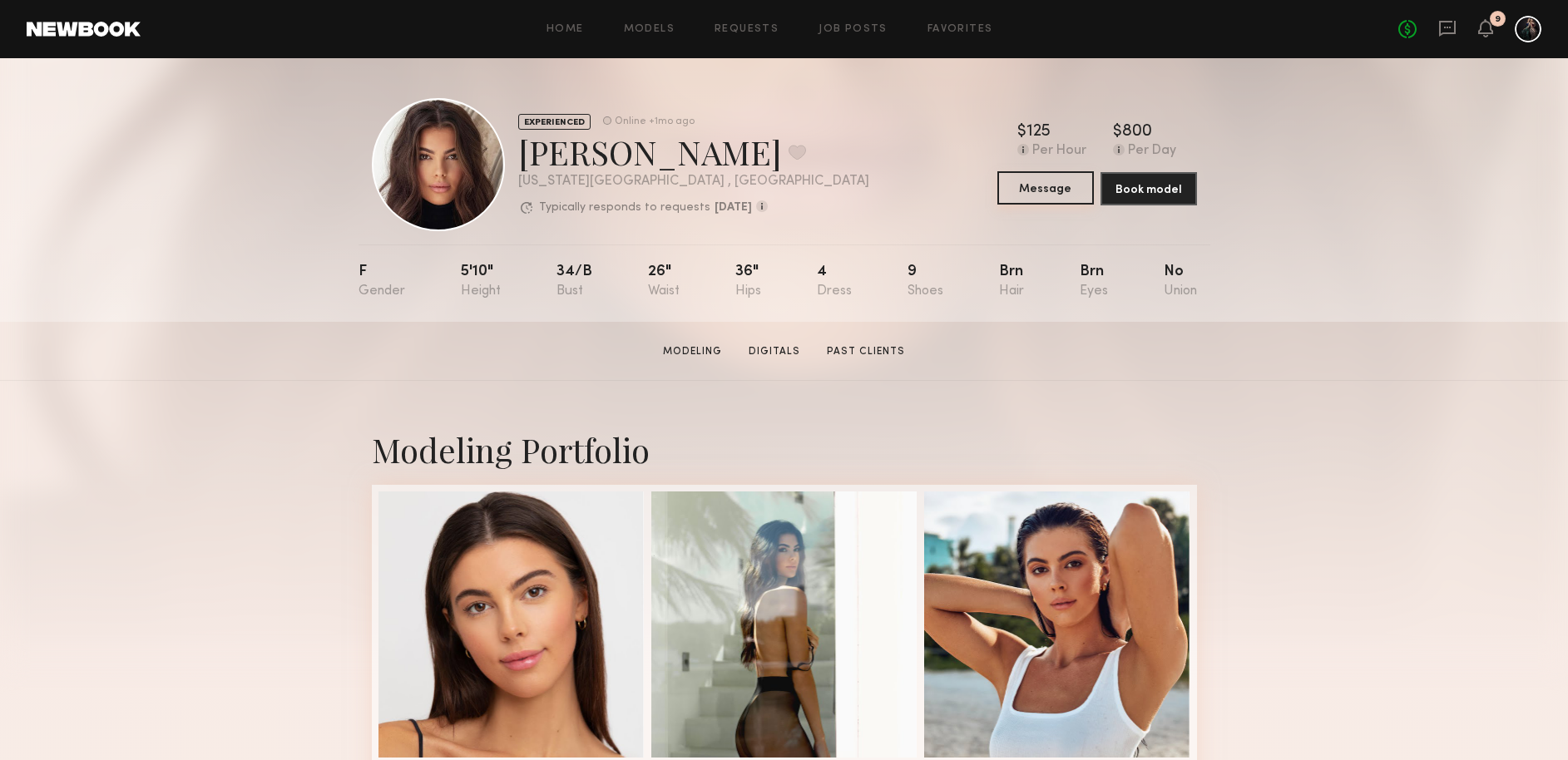
click at [1028, 181] on button "Message" at bounding box center [1046, 188] width 96 height 33
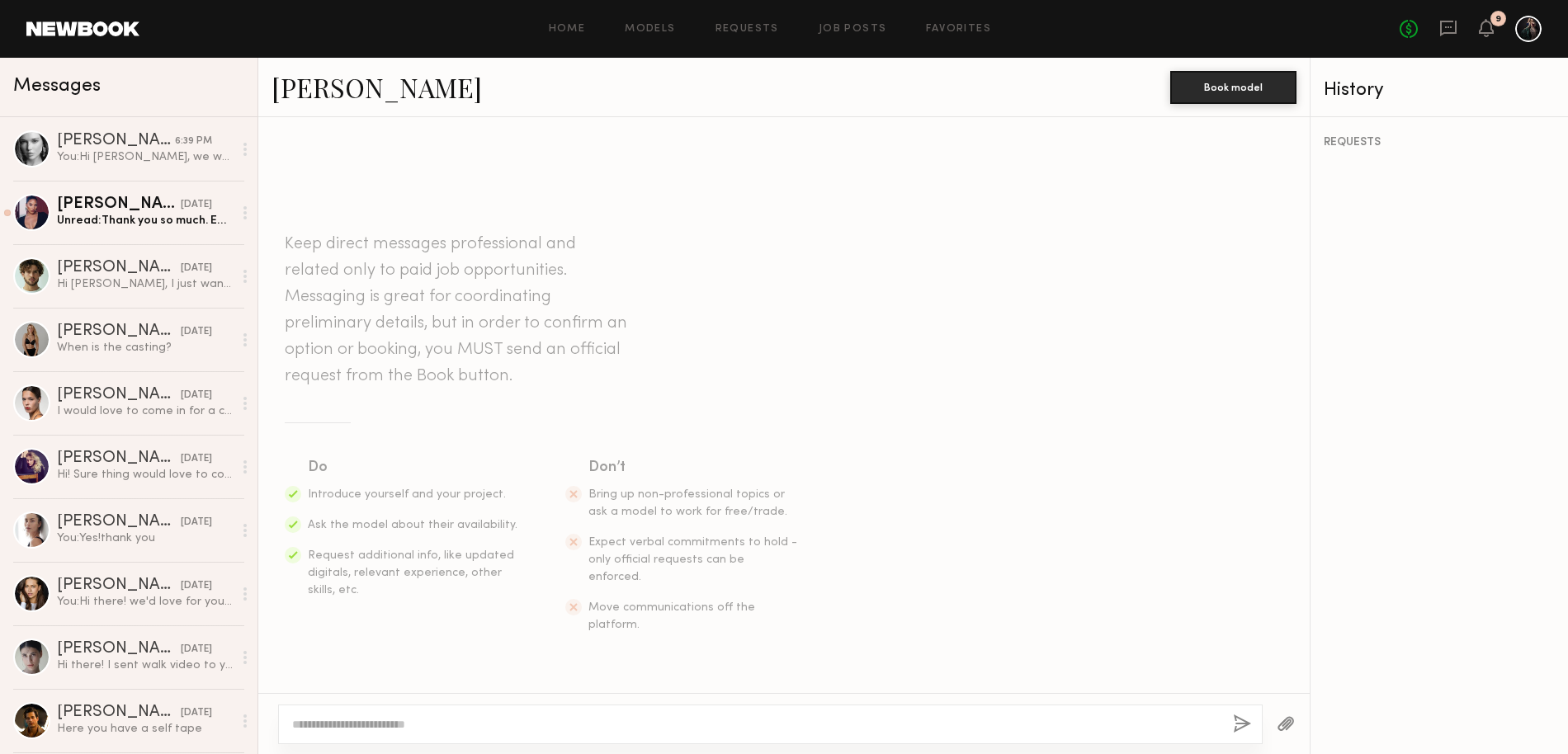
click at [358, 716] on textarea at bounding box center [756, 724] width 928 height 17
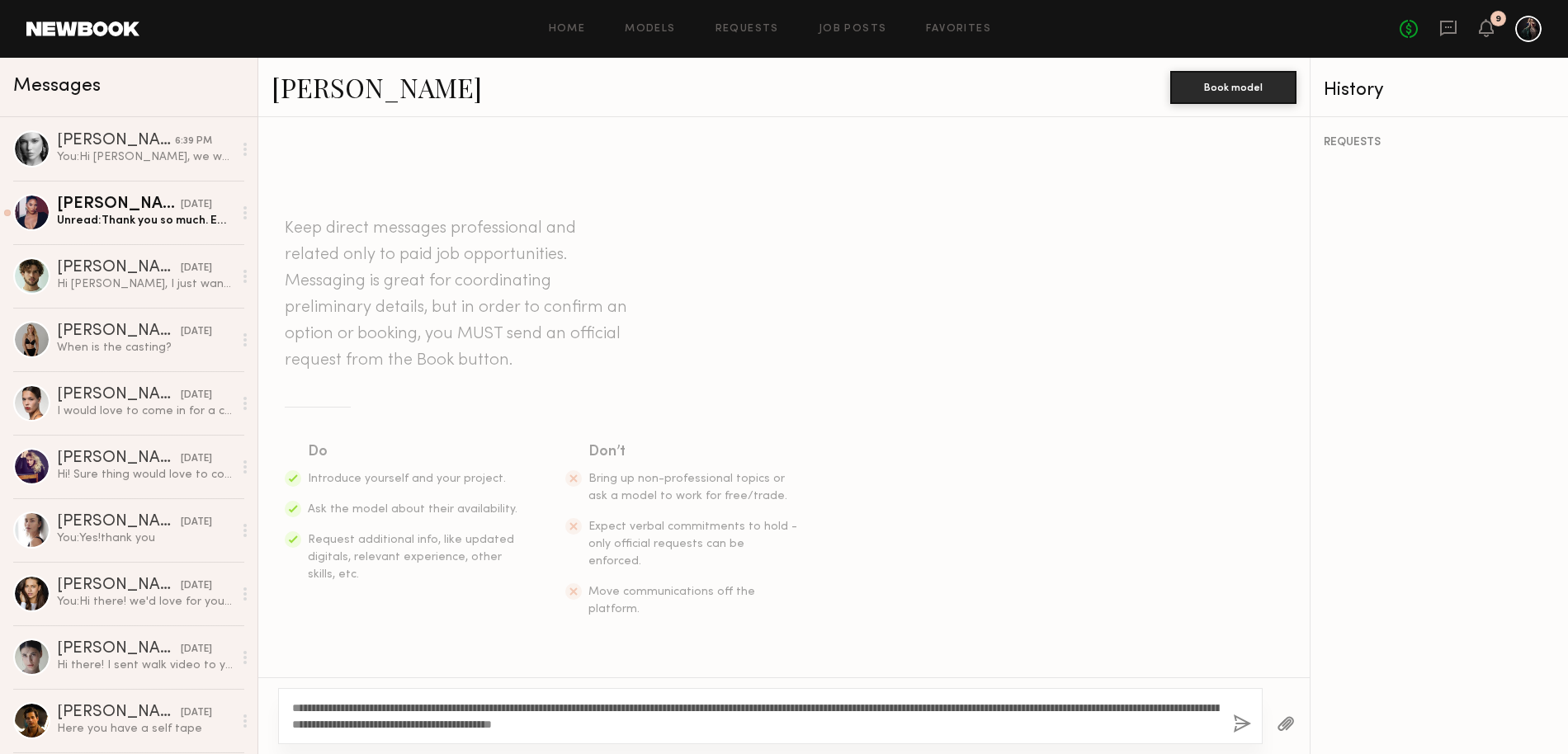
drag, startPoint x: 350, startPoint y: 710, endPoint x: 306, endPoint y: 703, distance: 44.6
click at [306, 703] on textarea "**********" at bounding box center [756, 716] width 928 height 33
type textarea "**********"
click at [1245, 726] on button "button" at bounding box center [1241, 724] width 19 height 20
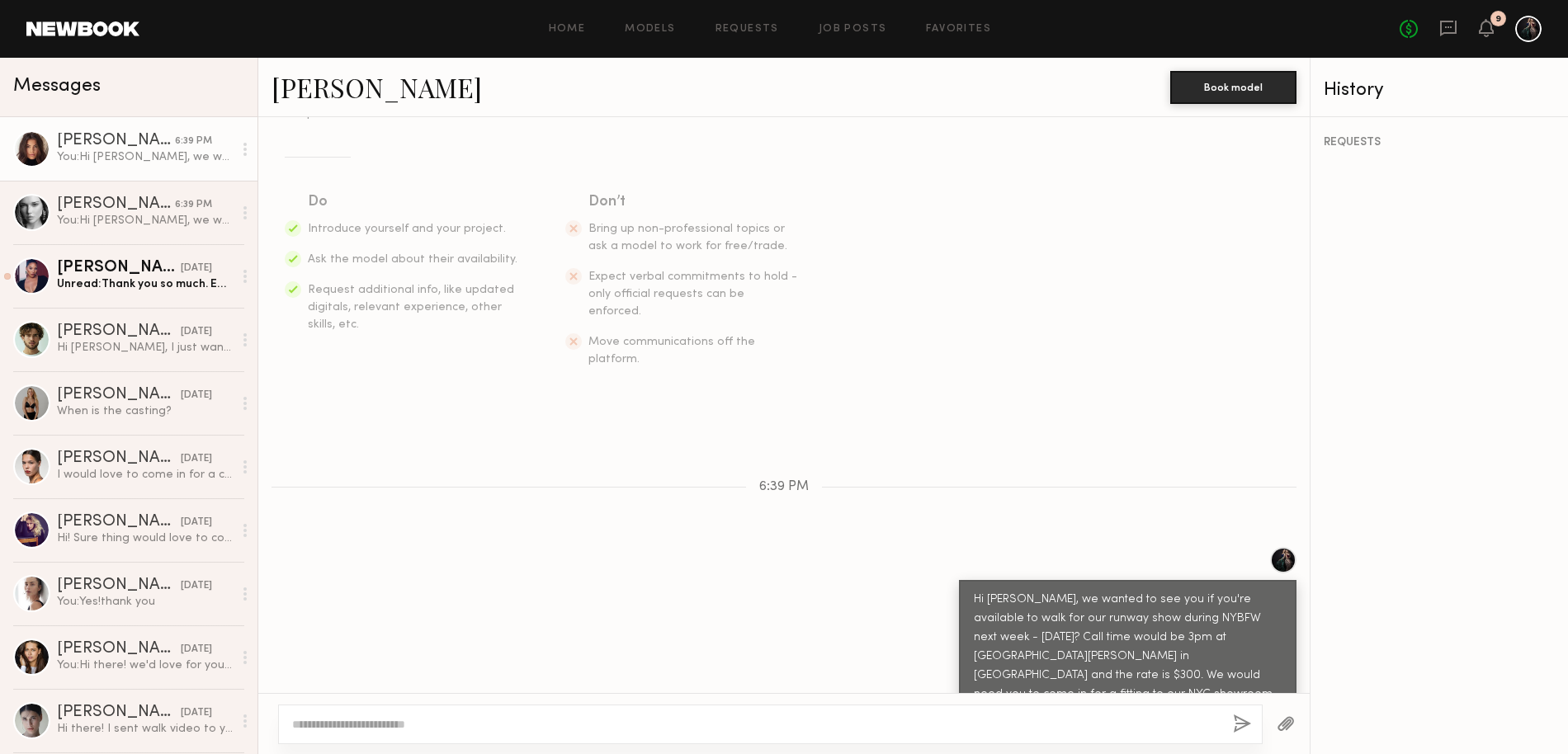
scroll to position [314, 0]
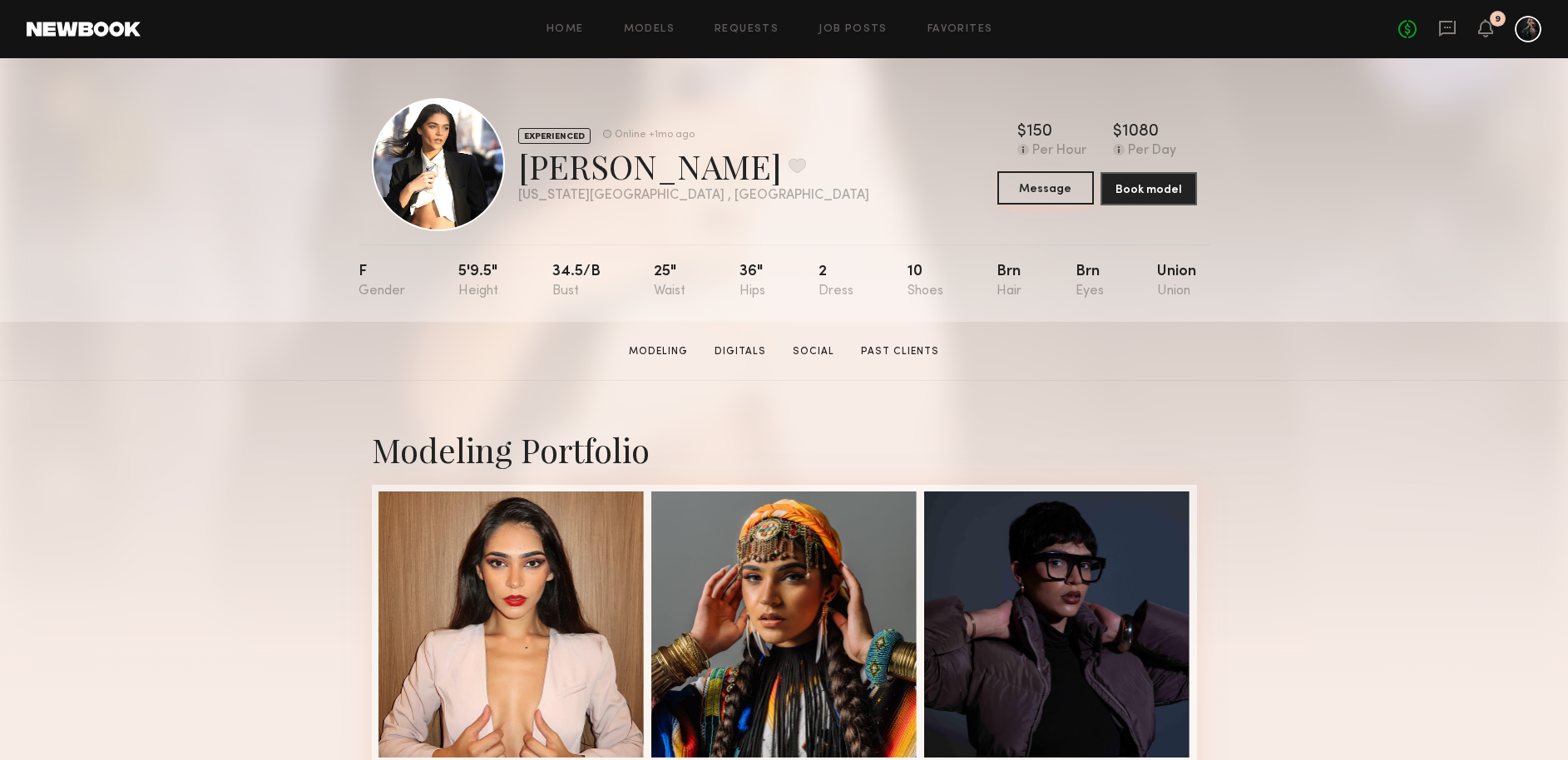
click at [1077, 183] on button "Message" at bounding box center [1046, 188] width 96 height 33
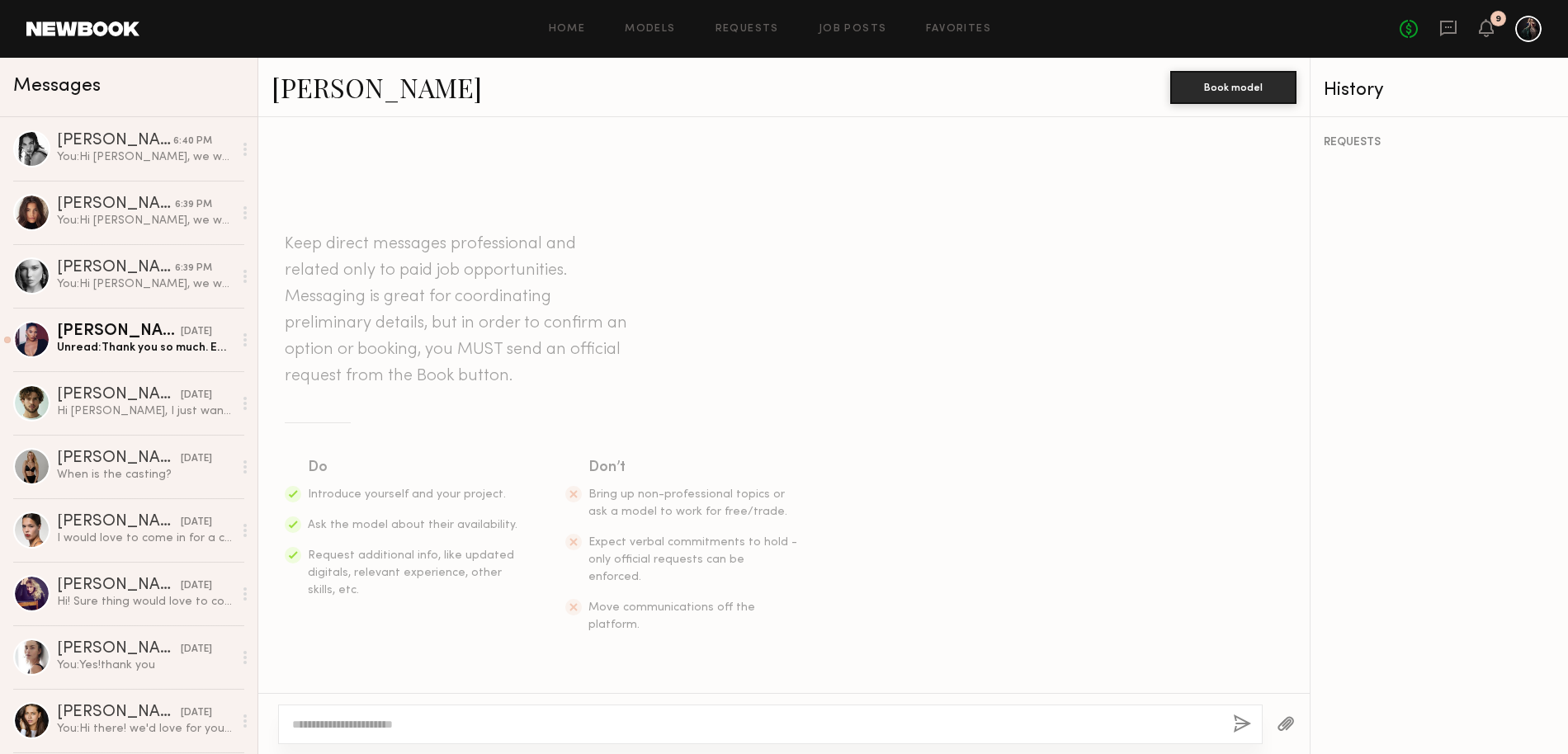
drag, startPoint x: 344, startPoint y: 707, endPoint x: 343, endPoint y: 724, distance: 17.0
click at [343, 707] on div at bounding box center [770, 724] width 984 height 40
click at [343, 724] on textarea at bounding box center [756, 724] width 928 height 17
paste textarea "**********"
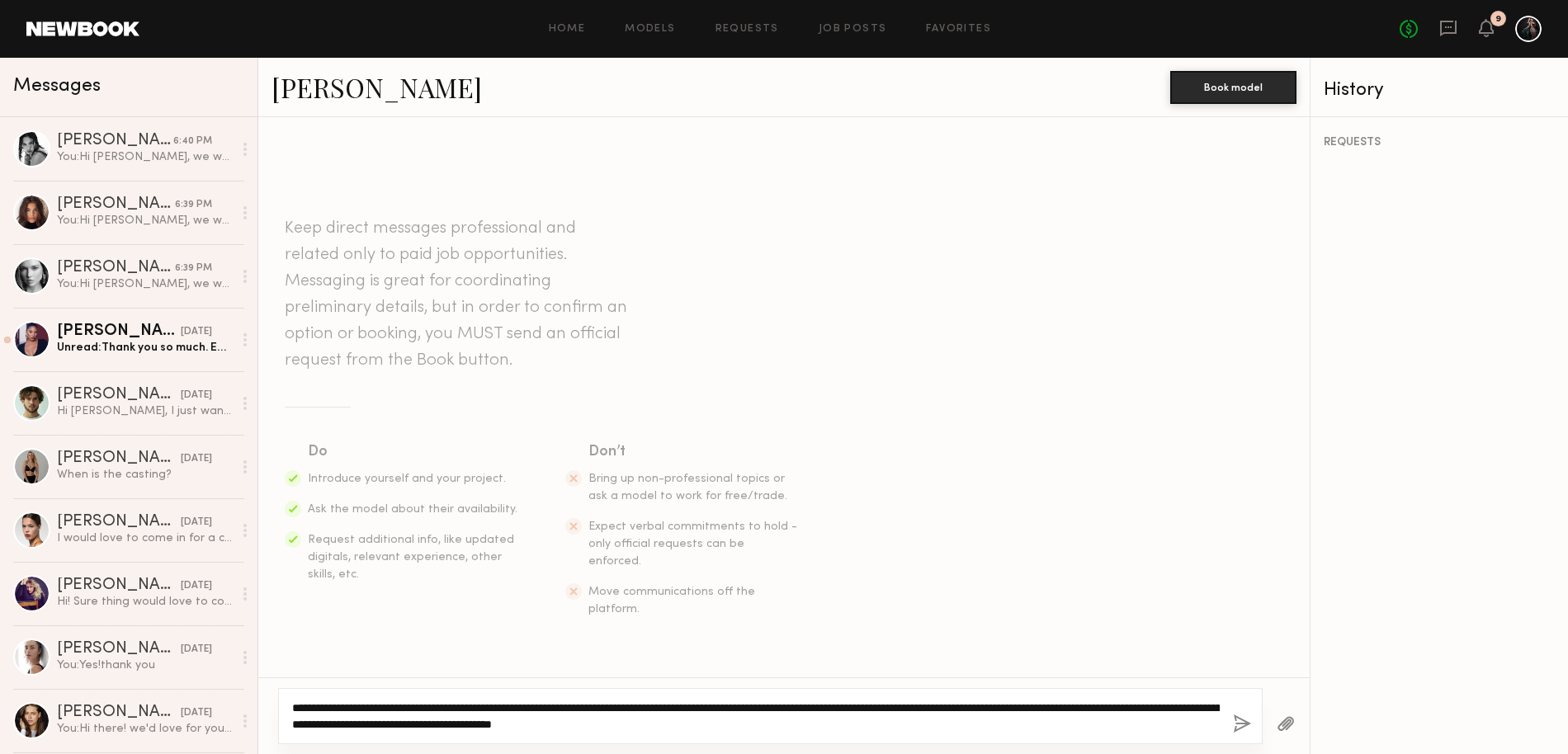
click at [308, 704] on textarea "**********" at bounding box center [756, 716] width 928 height 33
drag, startPoint x: 308, startPoint y: 704, endPoint x: 332, endPoint y: 702, distance: 24.1
click at [332, 702] on textarea "**********" at bounding box center [756, 716] width 928 height 33
drag, startPoint x: 351, startPoint y: 705, endPoint x: 307, endPoint y: 705, distance: 44.0
click at [307, 705] on textarea "**********" at bounding box center [756, 716] width 928 height 33
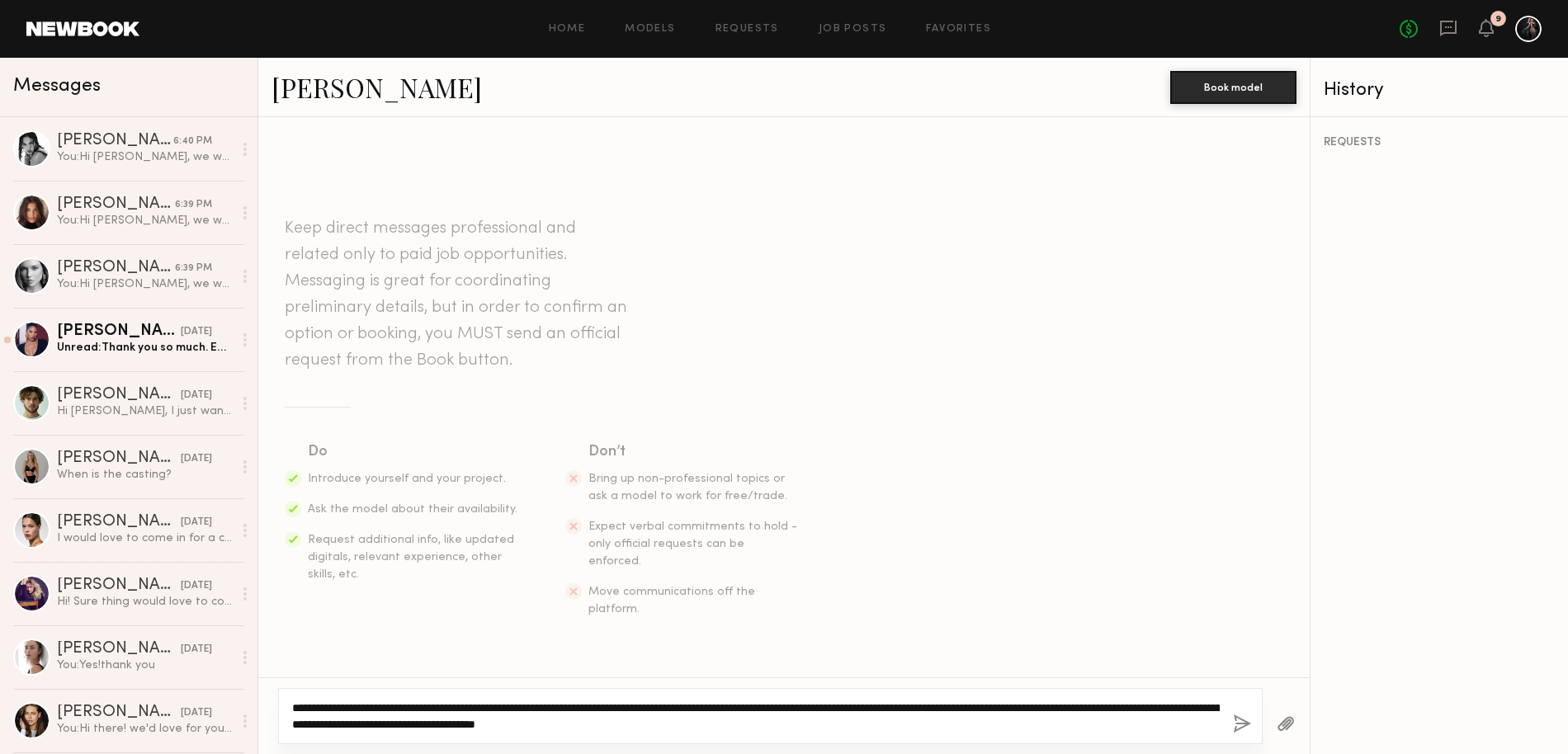
type textarea "**********"
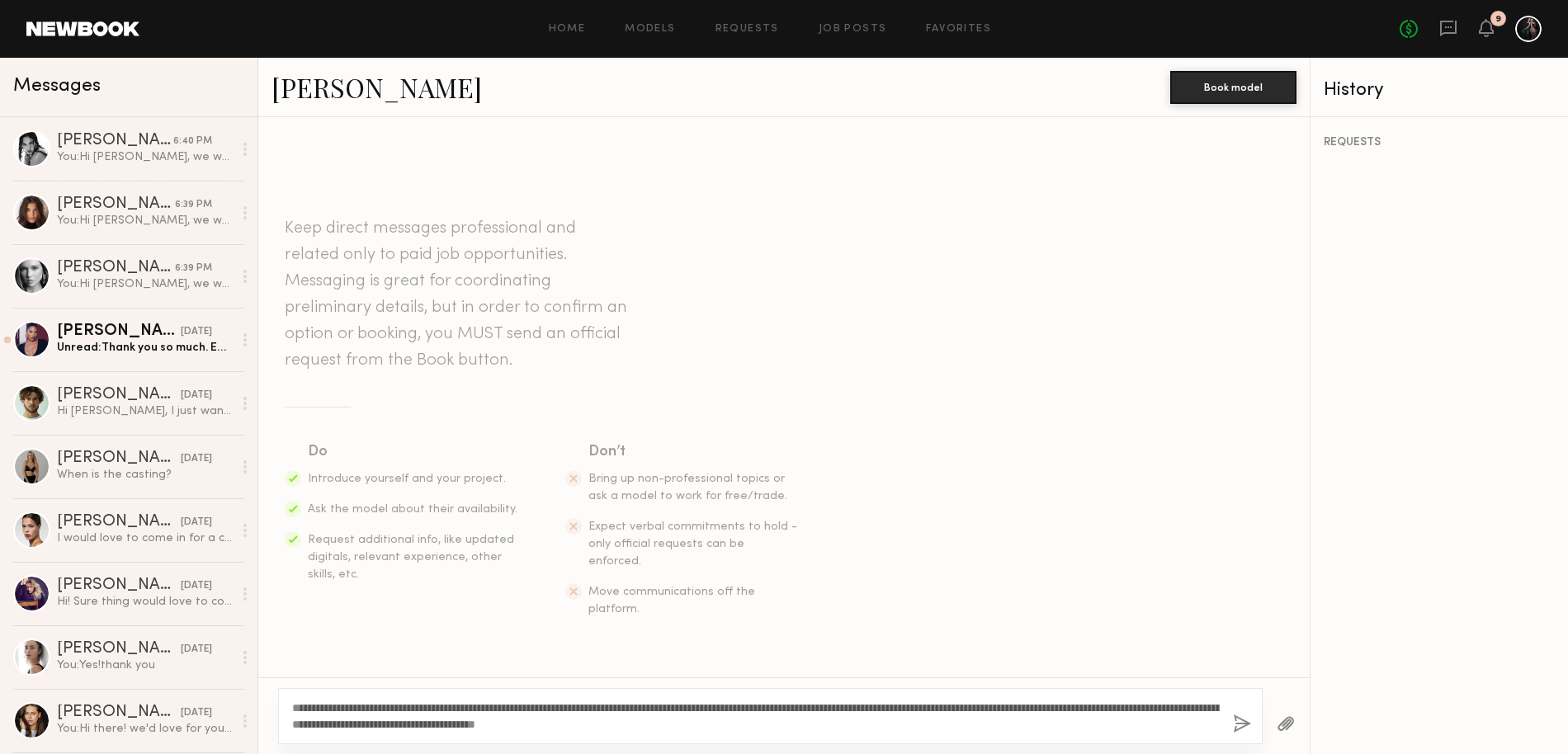
click at [1260, 722] on div "**********" at bounding box center [770, 716] width 984 height 57
click at [1234, 720] on button "button" at bounding box center [1241, 724] width 19 height 20
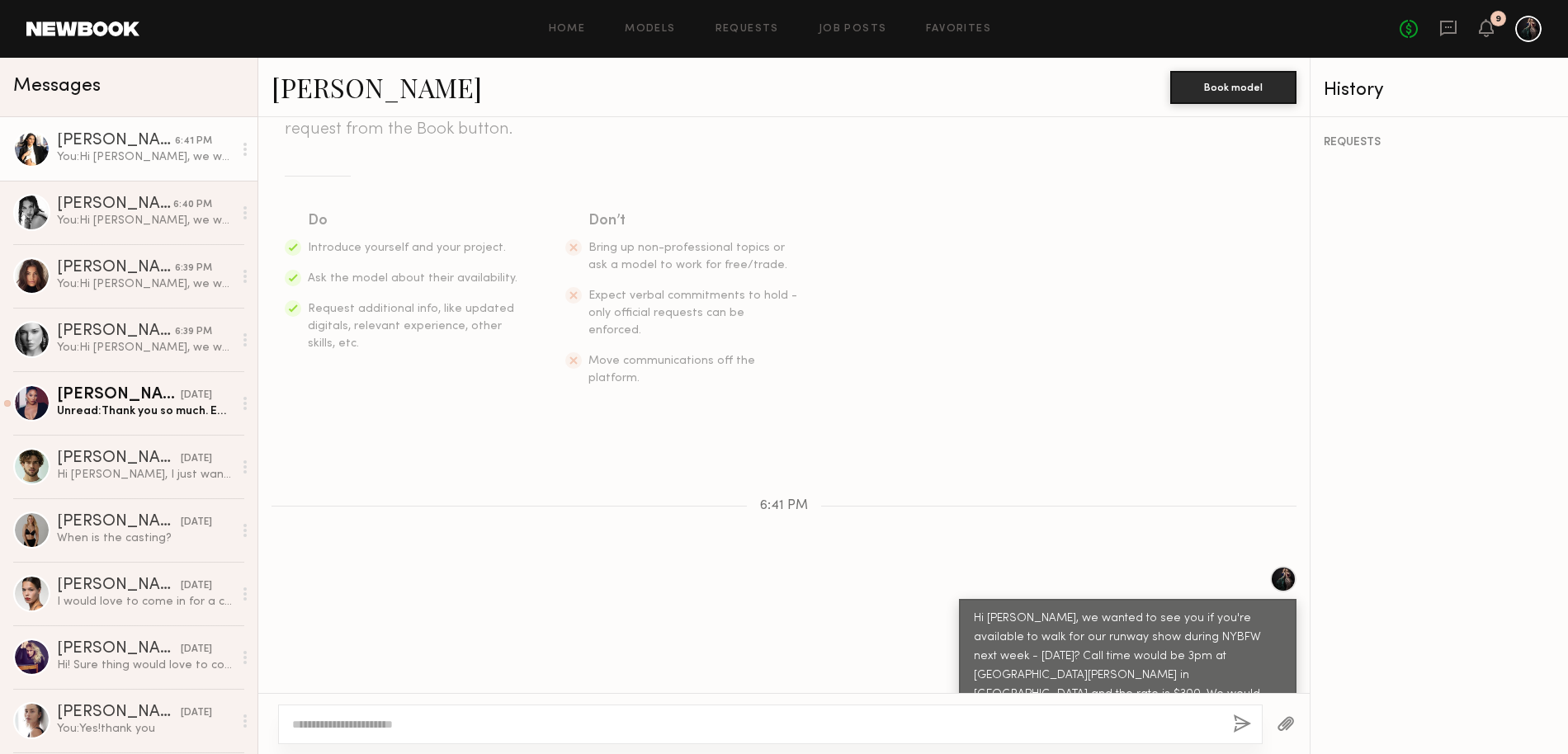
scroll to position [296, 0]
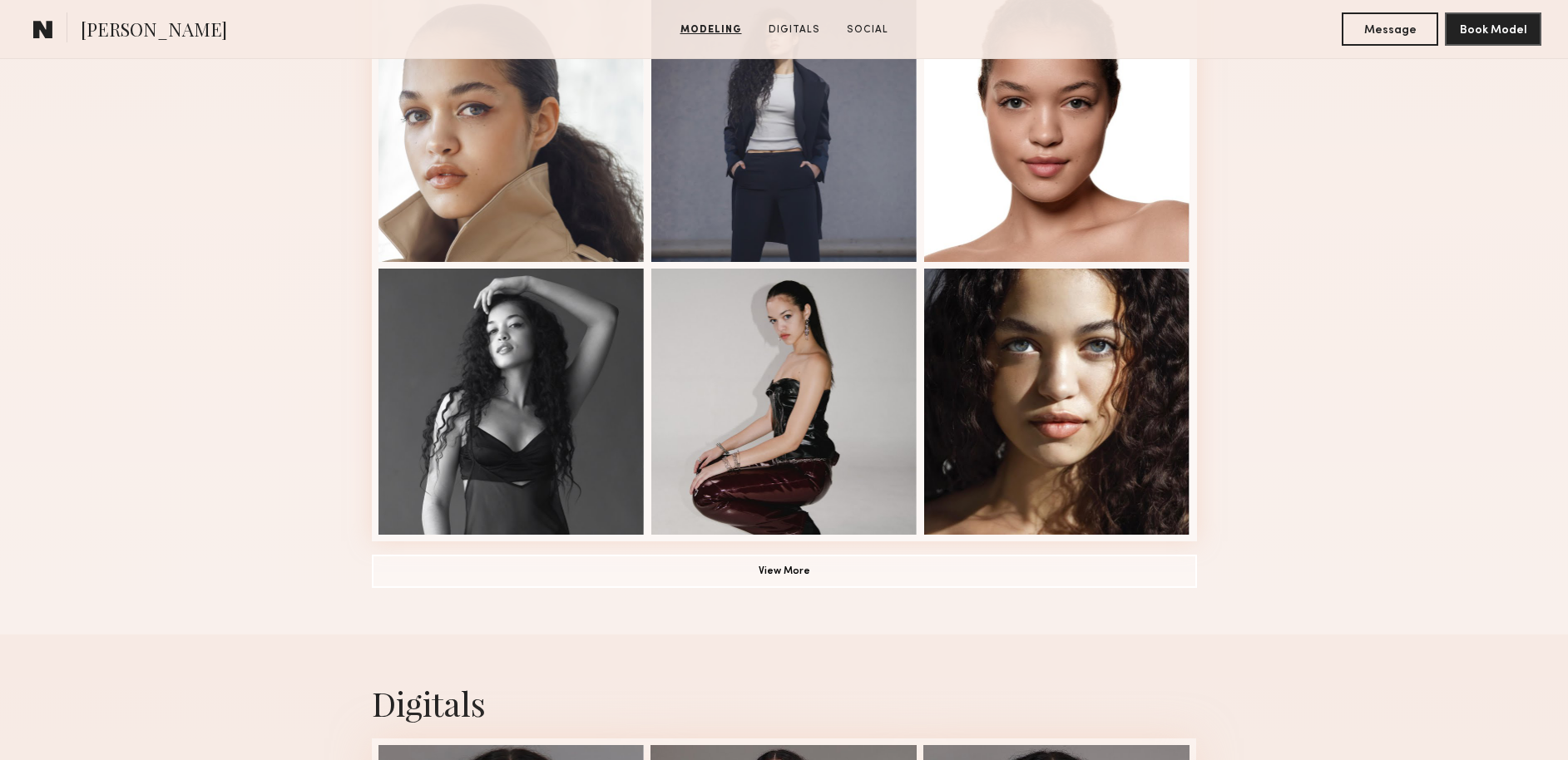
scroll to position [1625, 0]
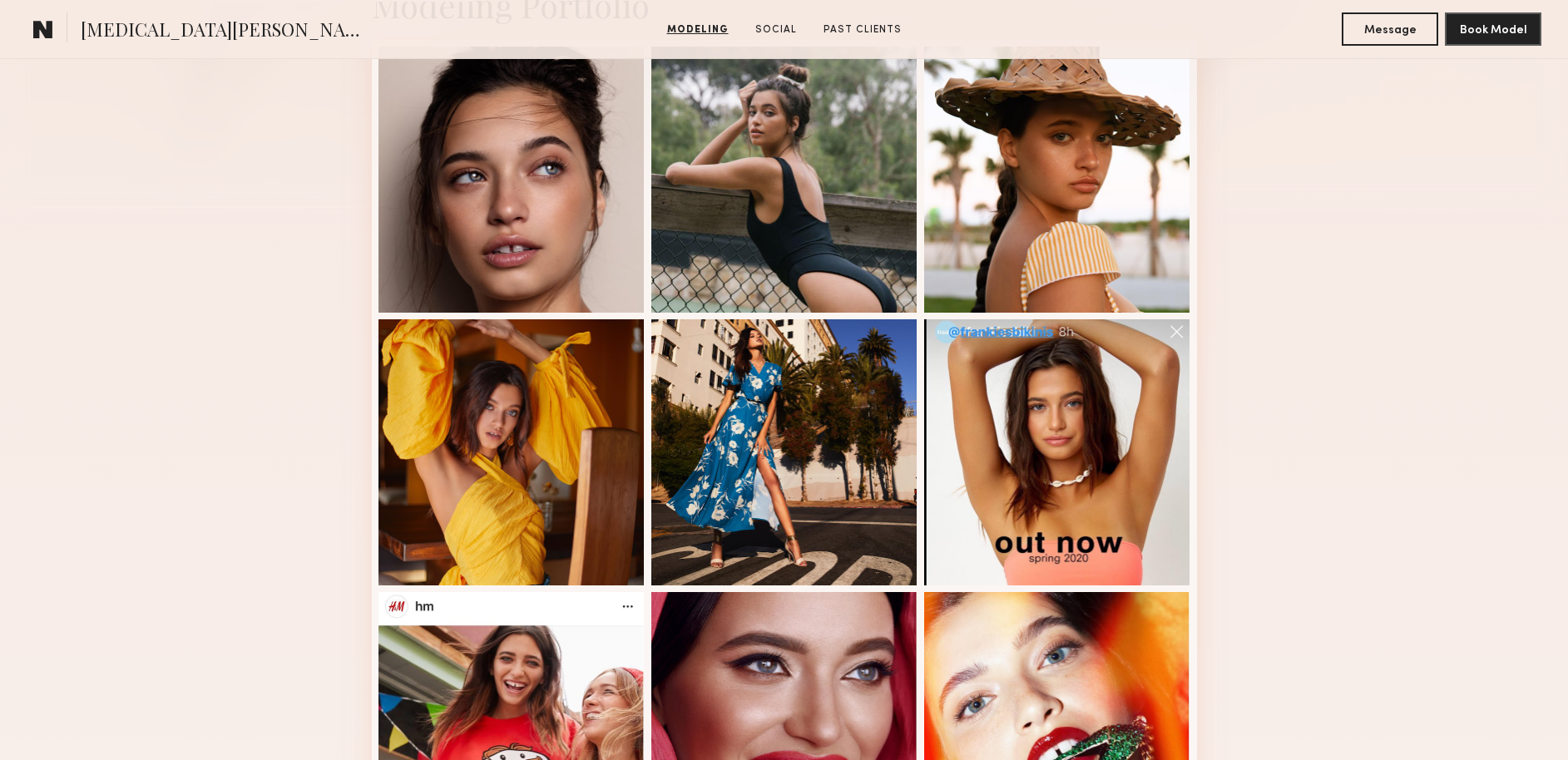
scroll to position [554, 0]
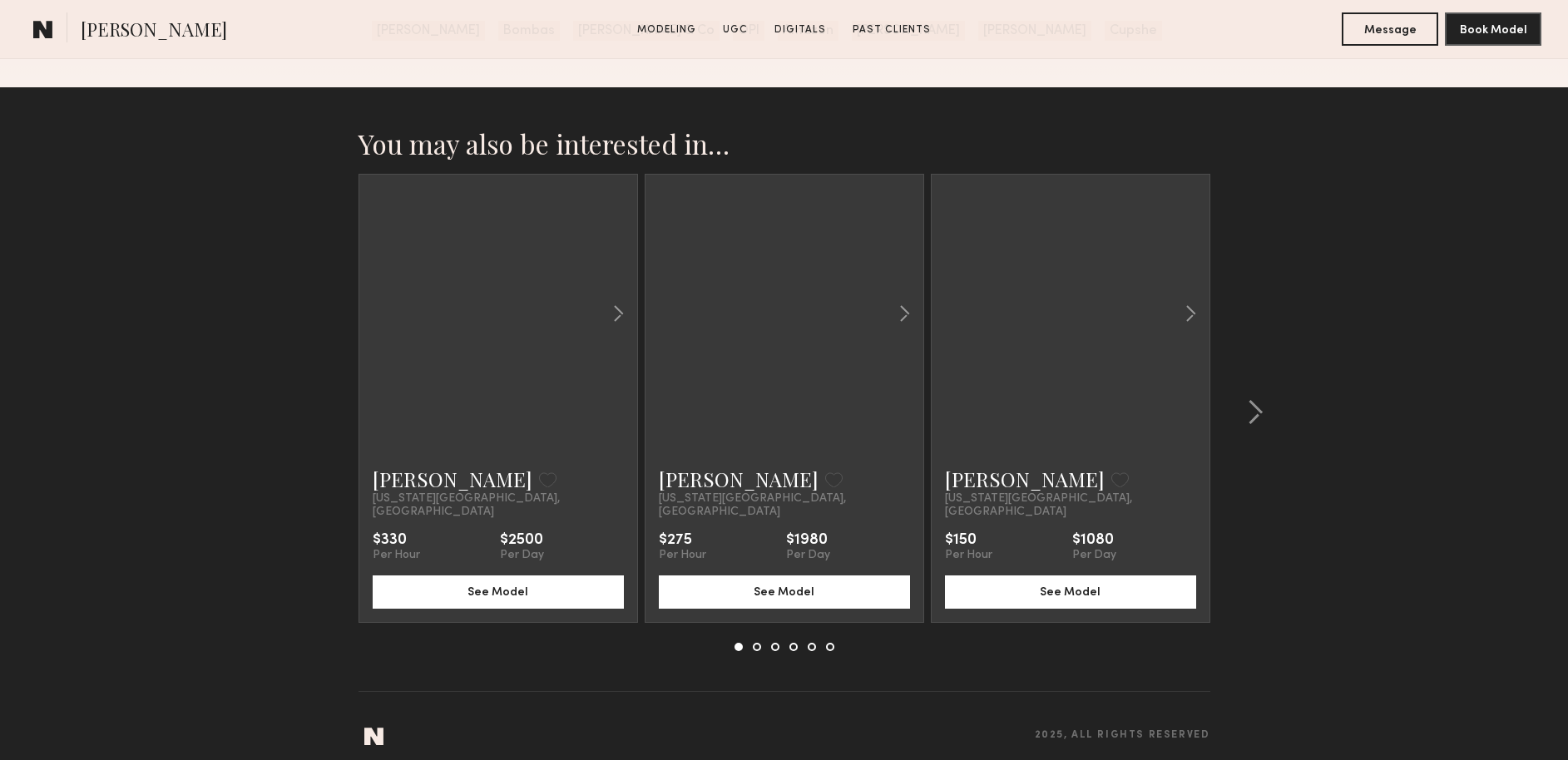
scroll to position [2632, 0]
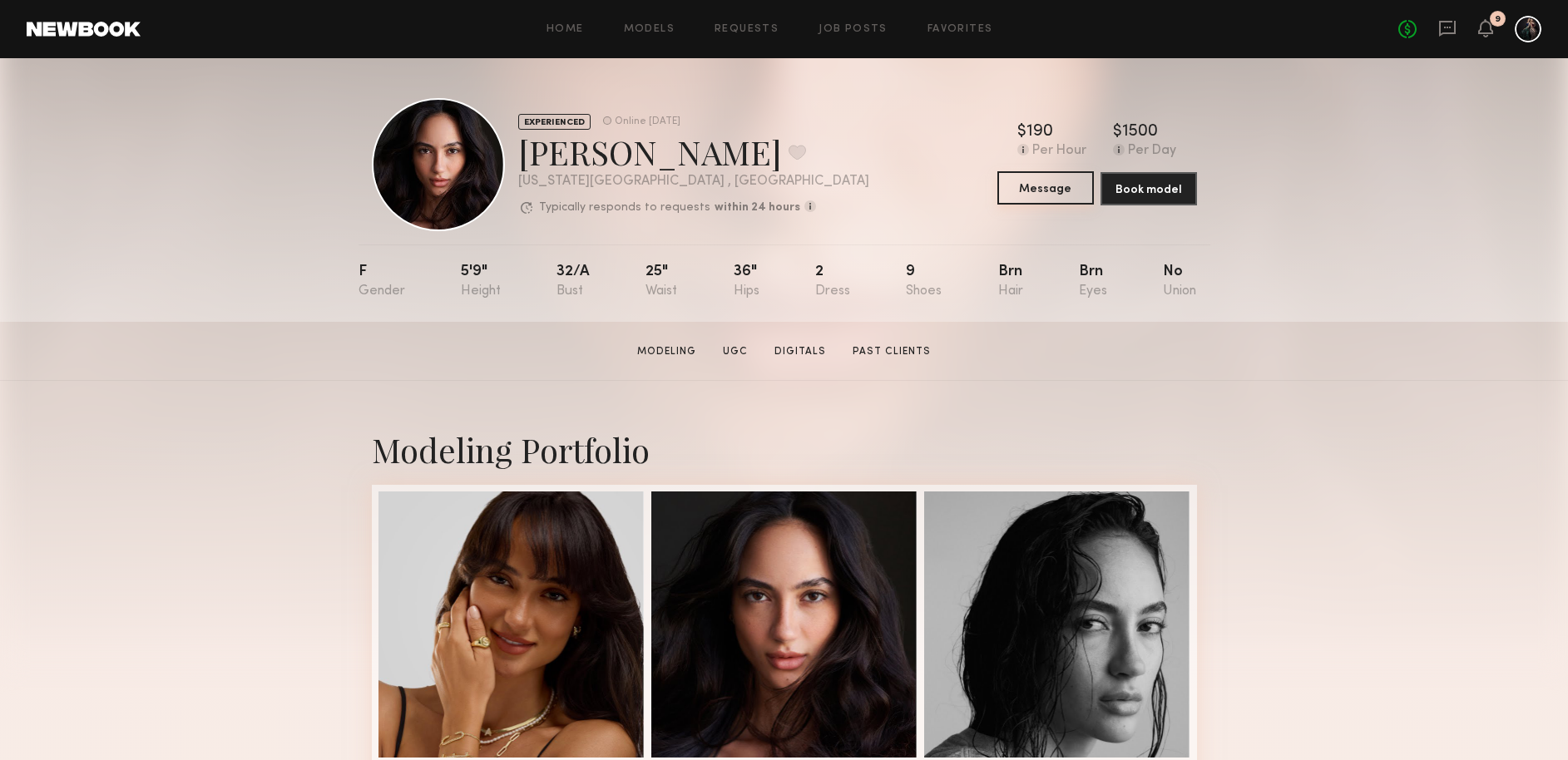
click at [1039, 187] on button "Message" at bounding box center [1046, 188] width 96 height 33
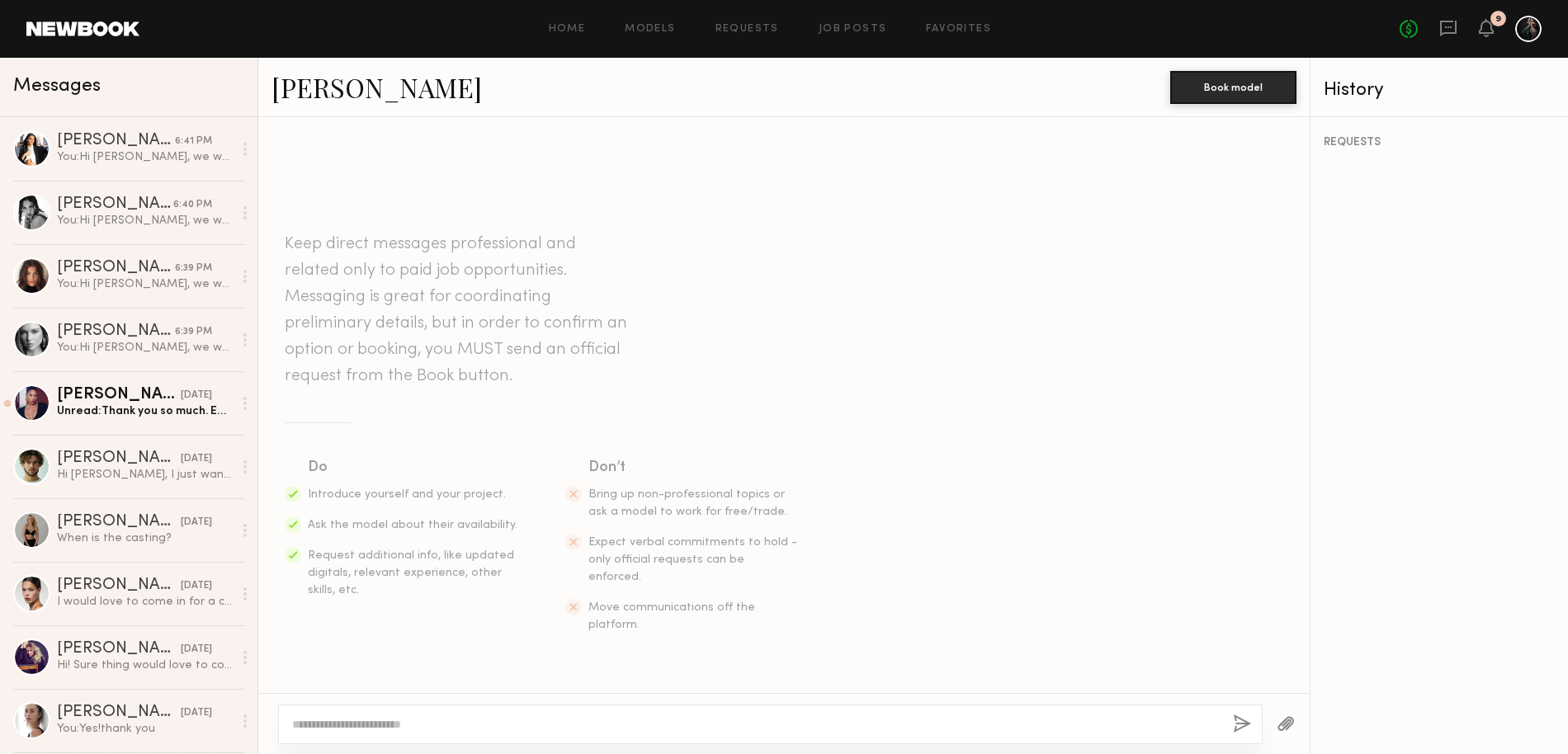
click at [331, 724] on textarea at bounding box center [756, 724] width 928 height 17
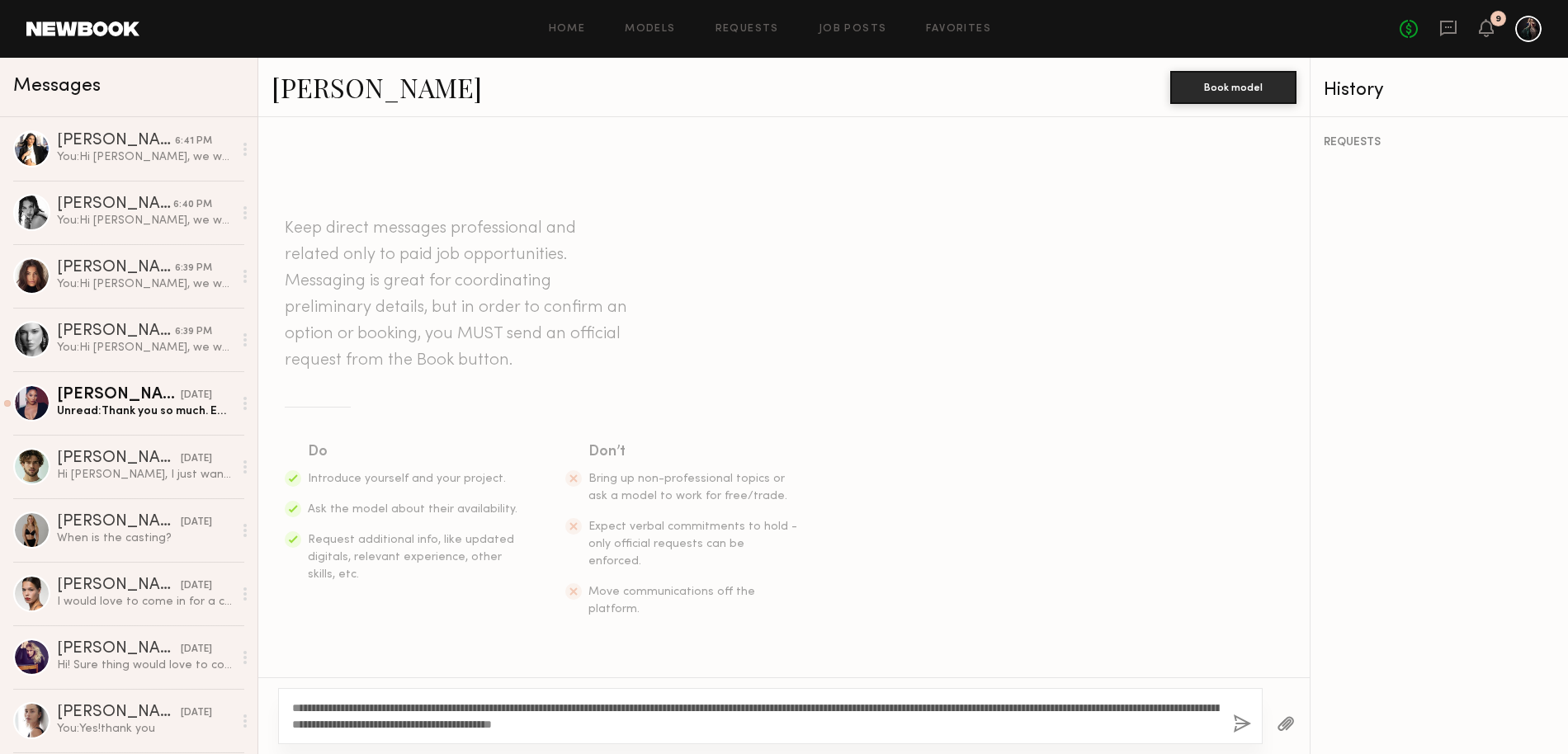
drag, startPoint x: 307, startPoint y: 706, endPoint x: 349, endPoint y: 706, distance: 42.0
click at [349, 706] on textarea "**********" at bounding box center [756, 716] width 928 height 33
type textarea "**********"
click at [1244, 724] on button "button" at bounding box center [1241, 724] width 19 height 20
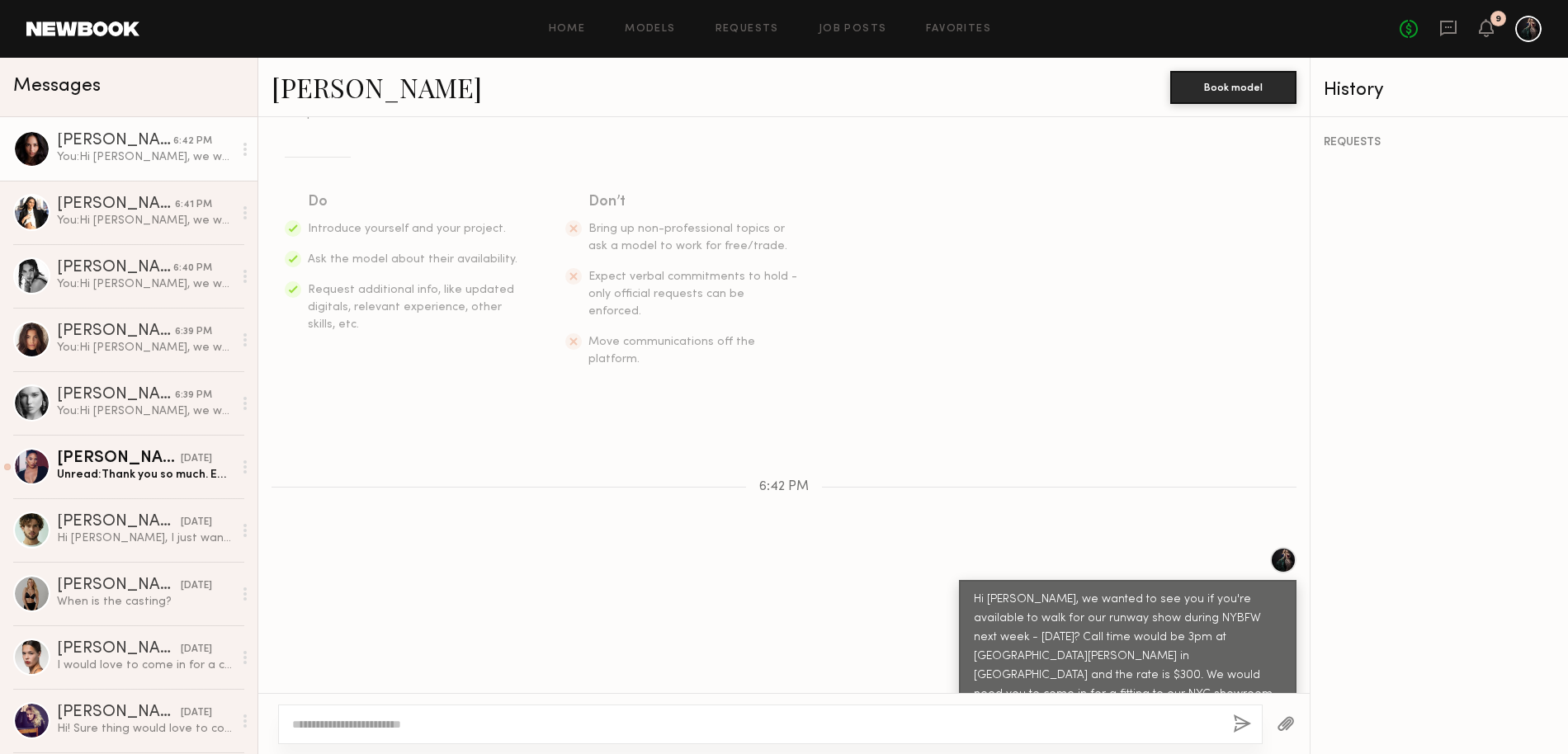
scroll to position [314, 0]
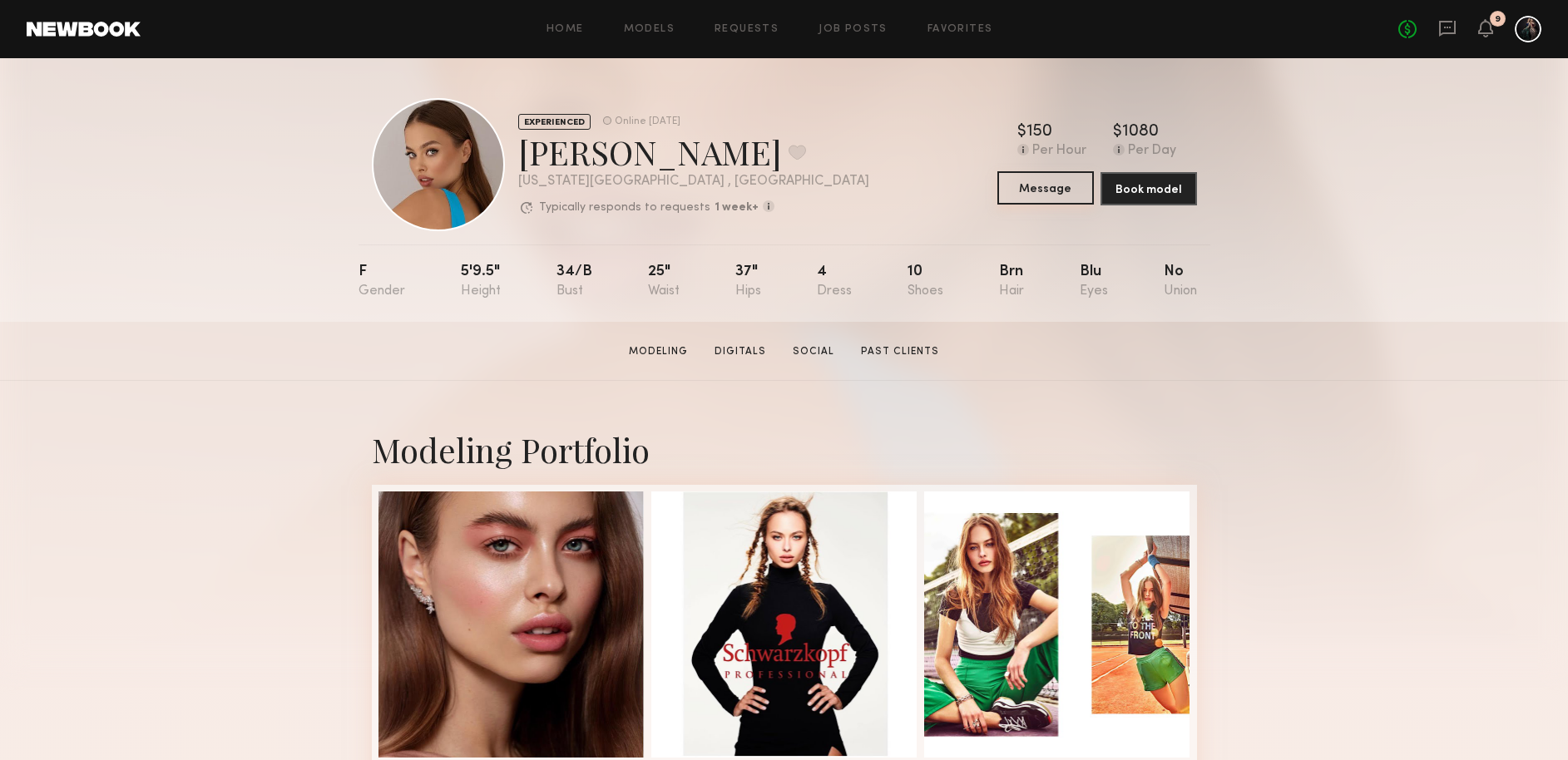
click at [1063, 193] on button "Message" at bounding box center [1046, 188] width 96 height 33
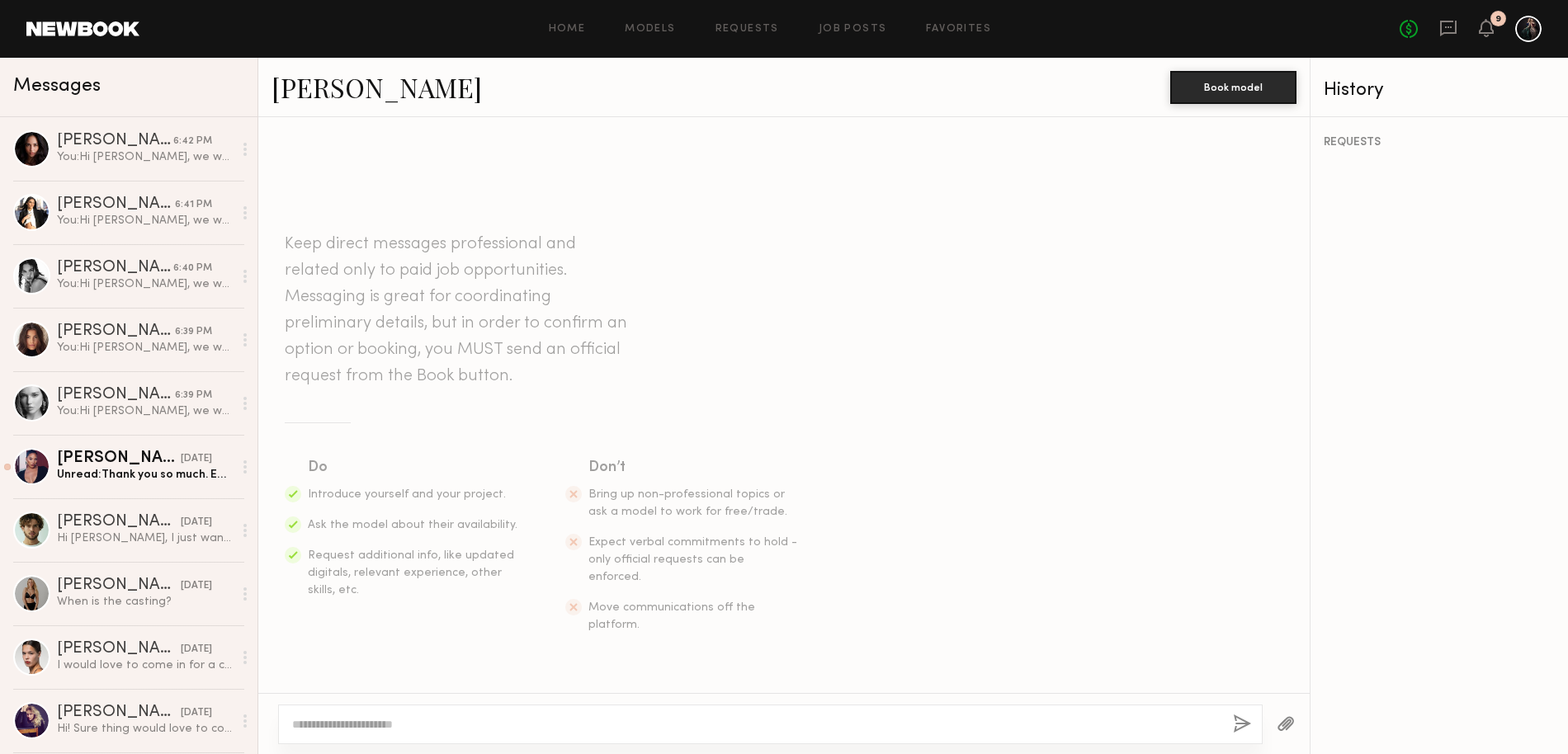
click at [435, 716] on textarea at bounding box center [756, 724] width 928 height 17
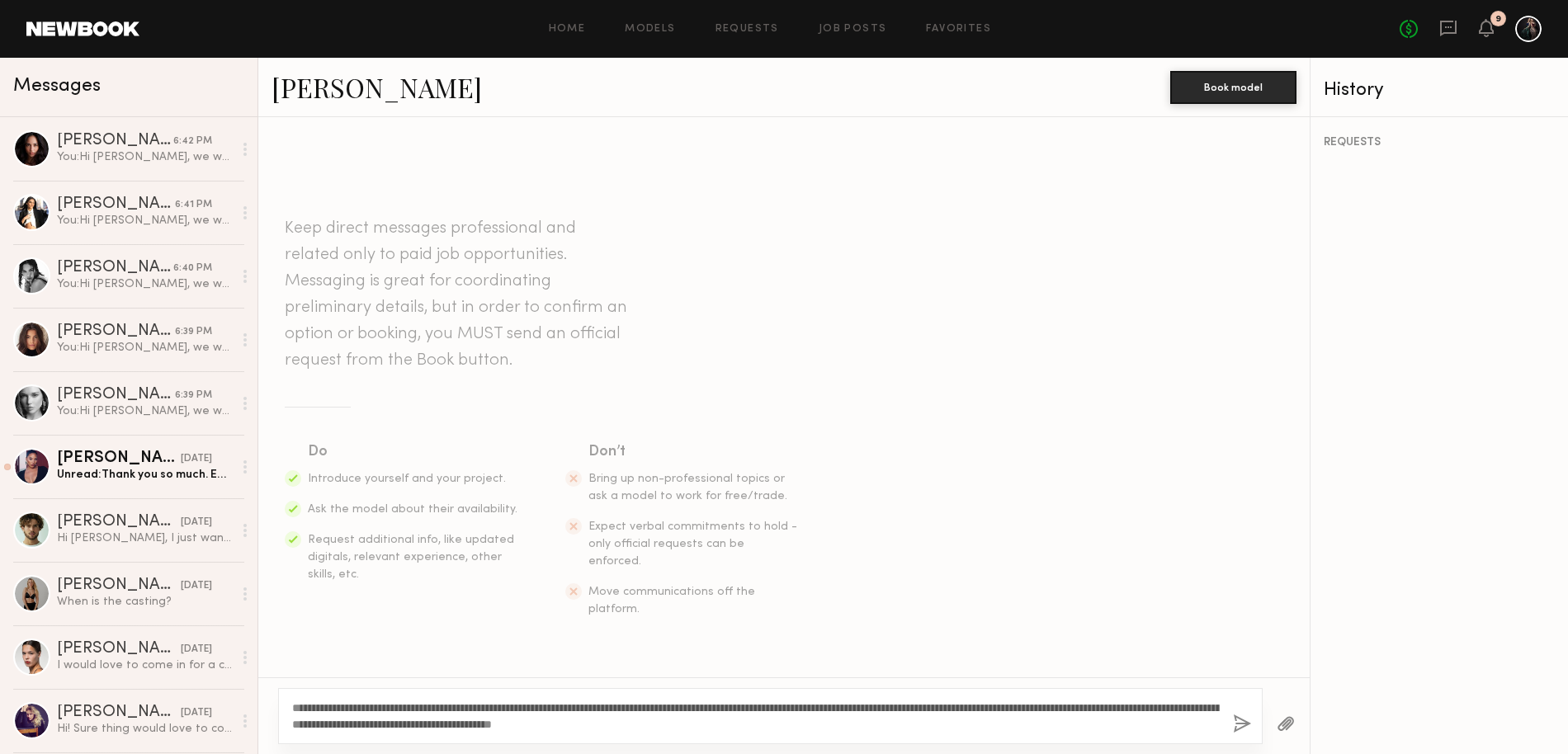
drag, startPoint x: 308, startPoint y: 706, endPoint x: 348, endPoint y: 709, distance: 40.1
click at [348, 709] on textarea "**********" at bounding box center [756, 716] width 928 height 33
type textarea "**********"
click at [1238, 720] on button "button" at bounding box center [1241, 724] width 19 height 20
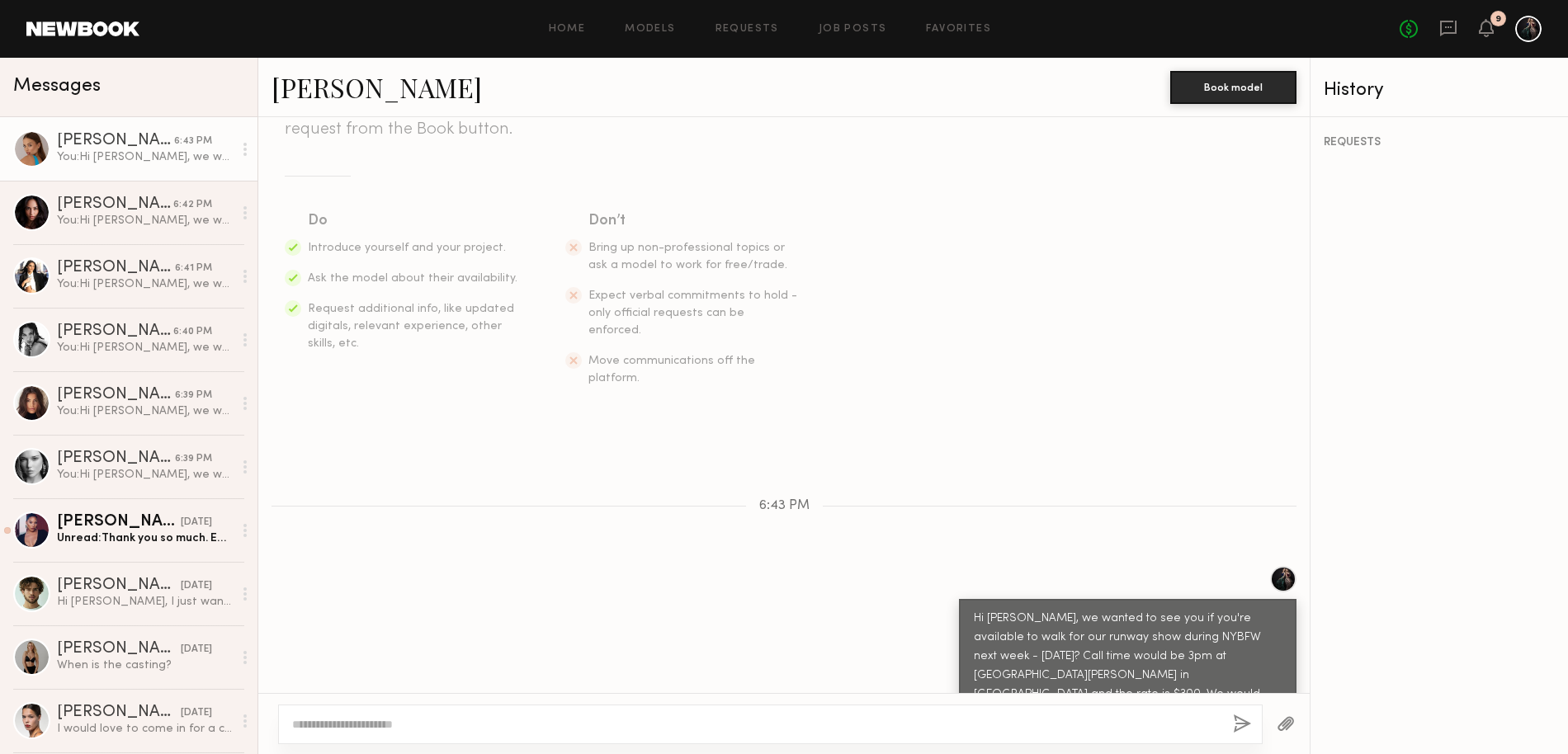
scroll to position [296, 0]
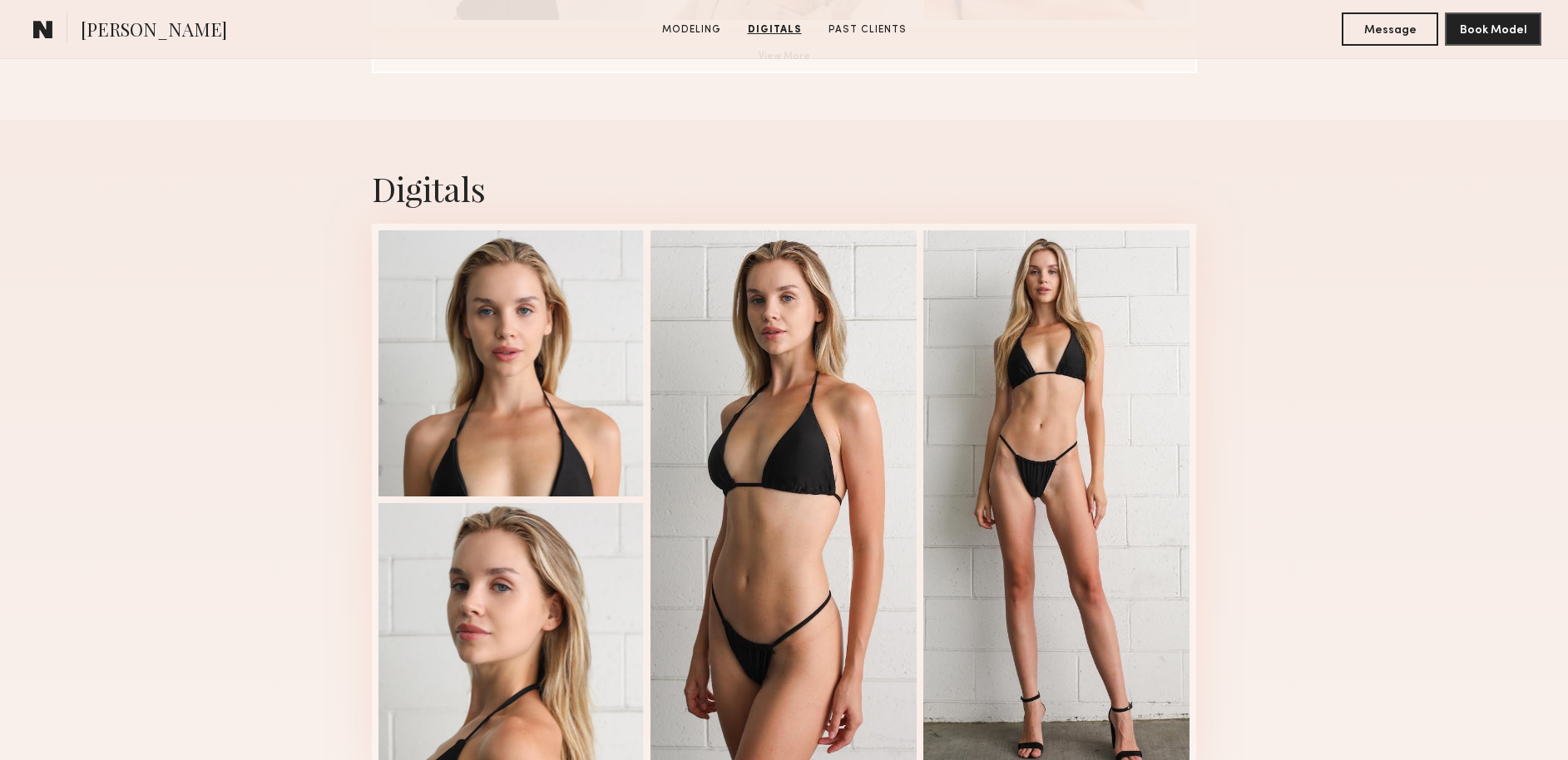
scroll to position [1722, 0]
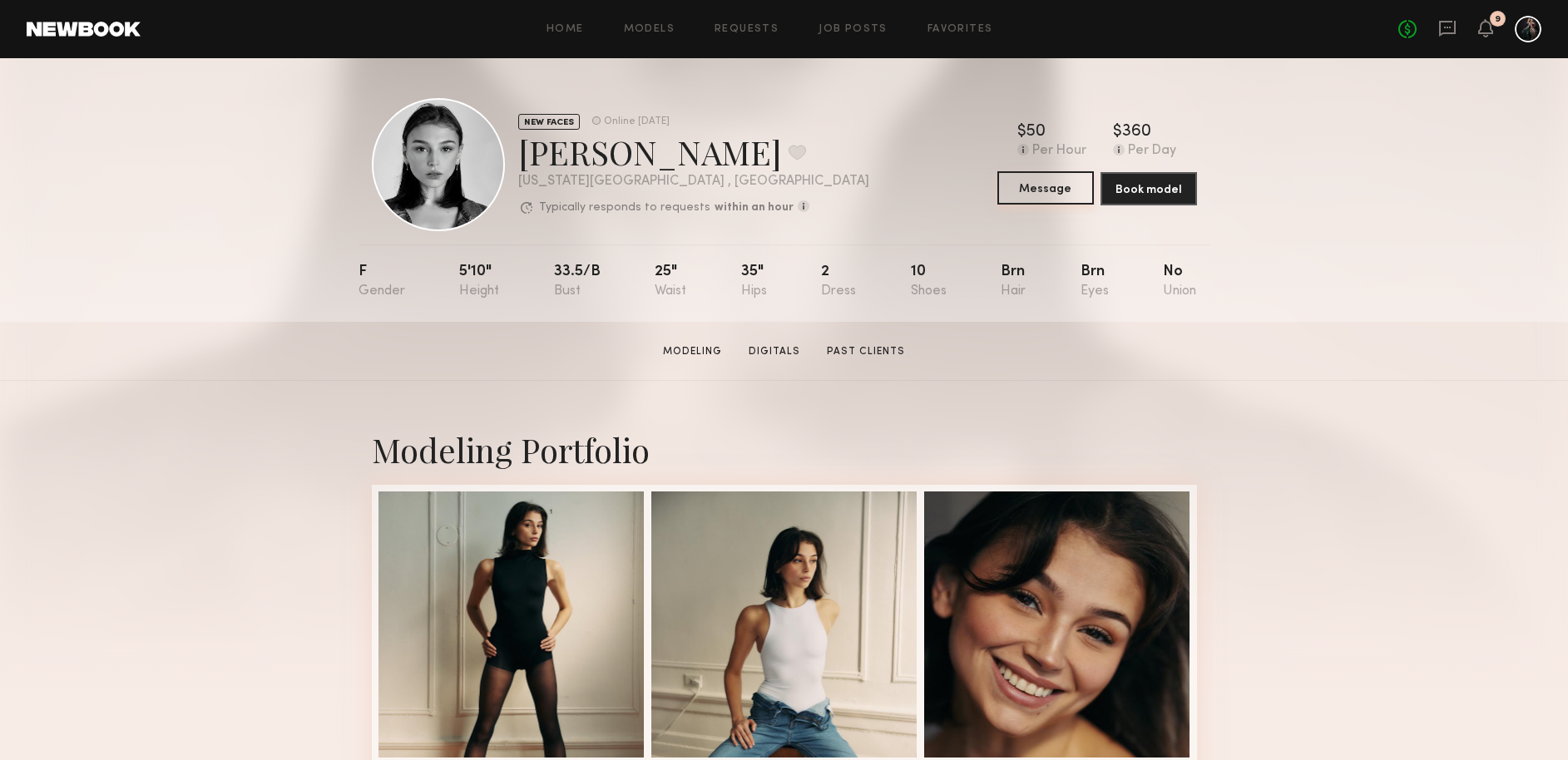
click at [1055, 182] on button "Message" at bounding box center [1046, 188] width 96 height 33
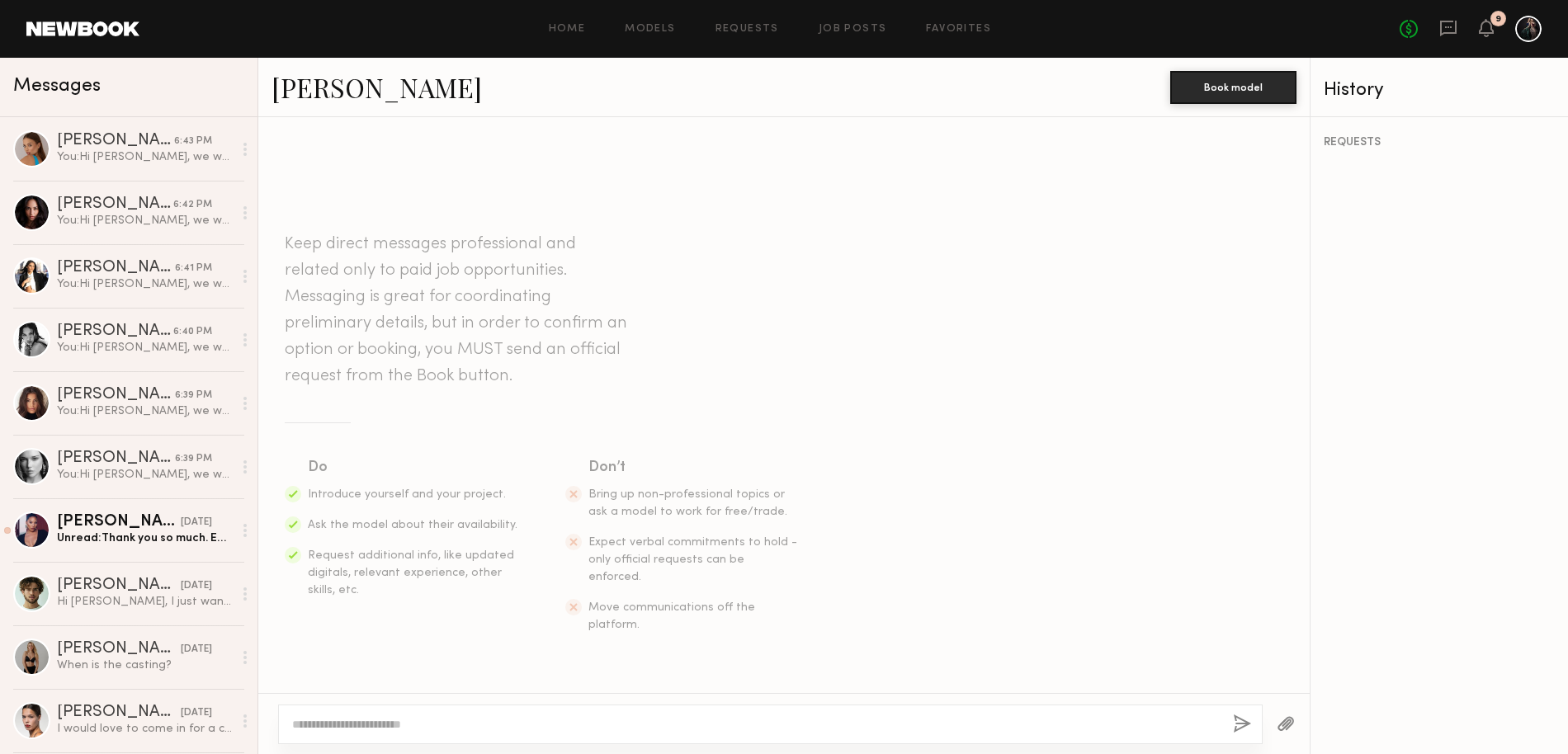
click at [380, 724] on textarea at bounding box center [756, 724] width 928 height 17
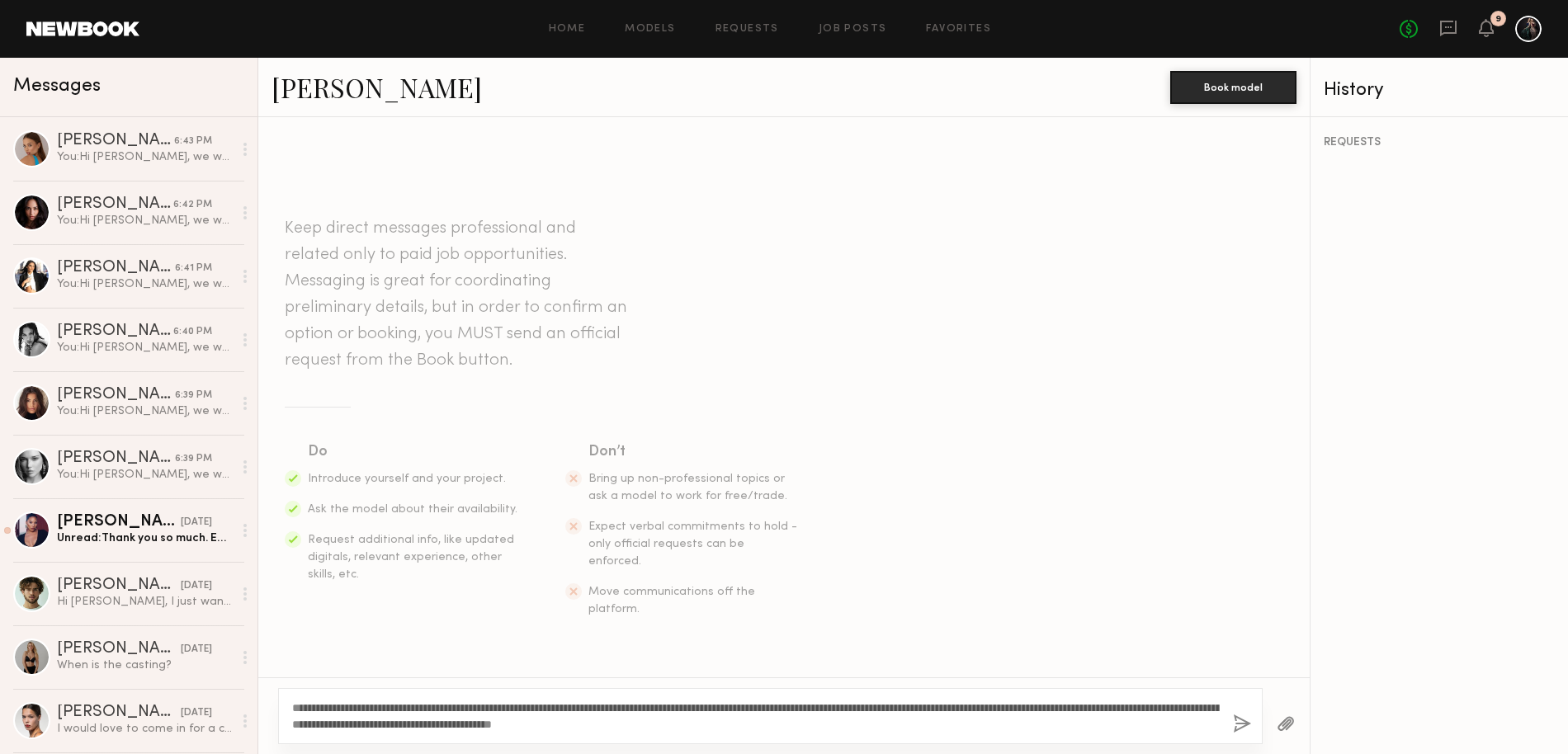
drag, startPoint x: 347, startPoint y: 705, endPoint x: 310, endPoint y: 705, distance: 37.0
click at [310, 705] on textarea "**********" at bounding box center [756, 716] width 928 height 33
click at [887, 725] on textarea "**********" at bounding box center [756, 716] width 928 height 33
type textarea "**********"
click at [1239, 723] on button "button" at bounding box center [1241, 724] width 19 height 20
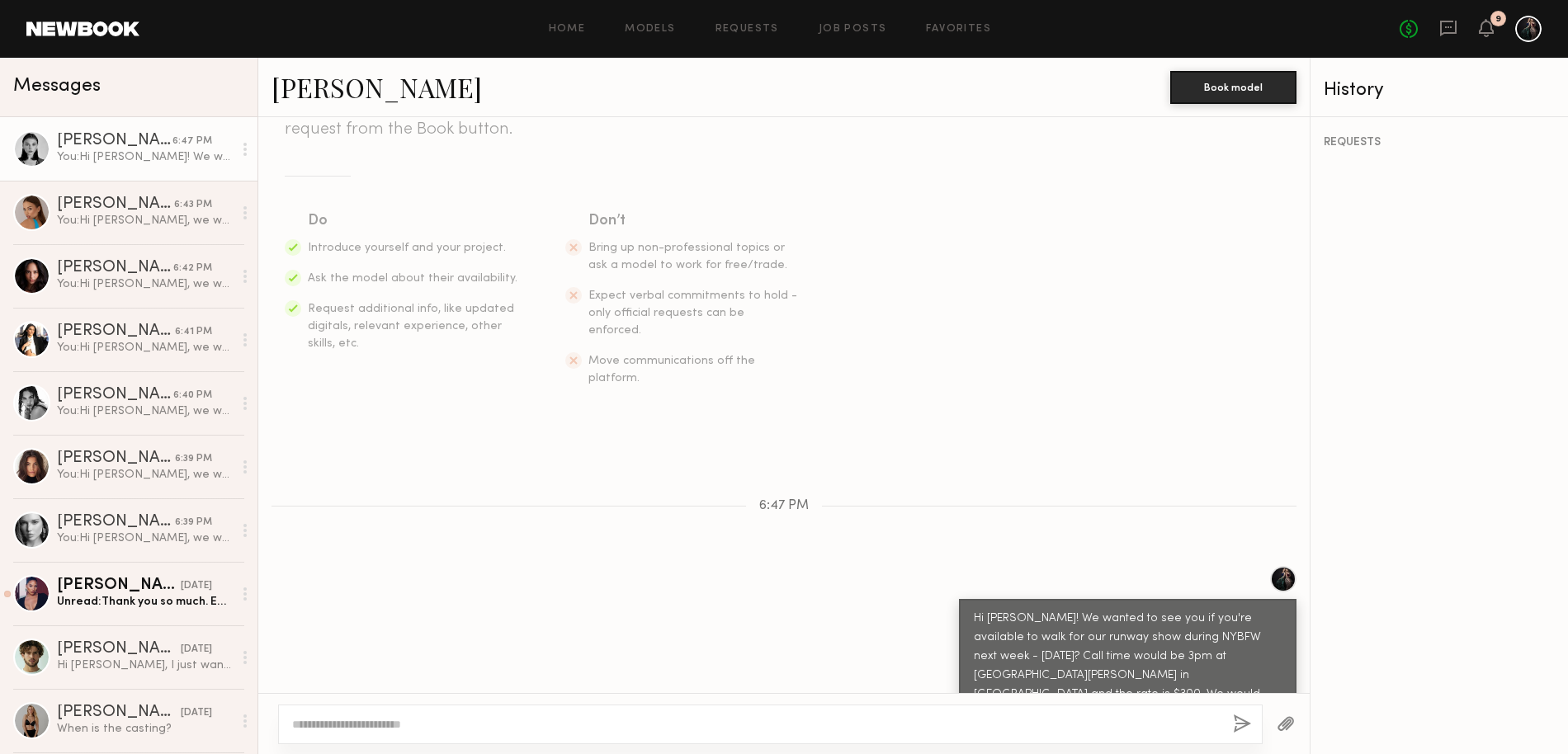
scroll to position [296, 0]
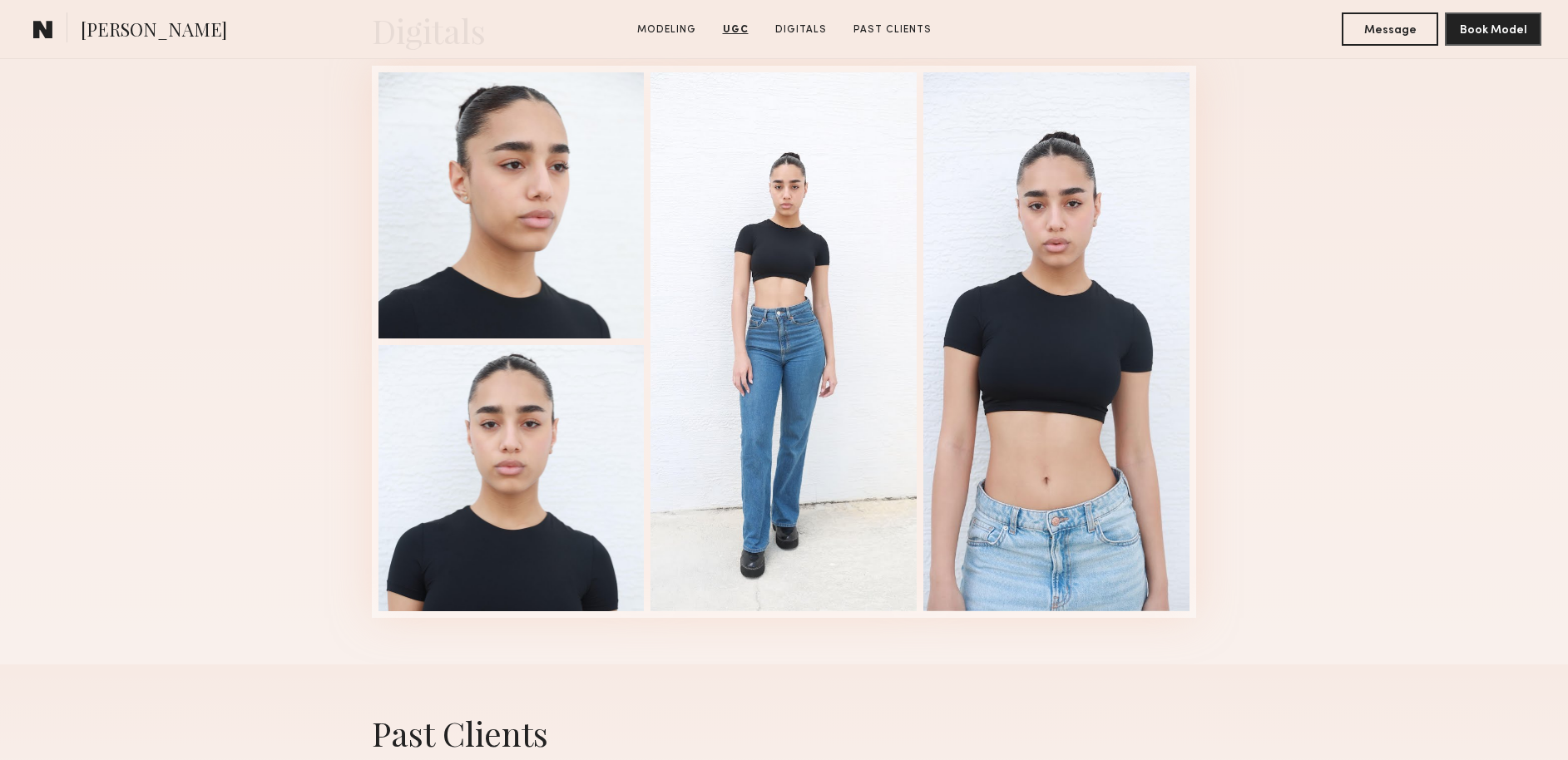
scroll to position [1943, 0]
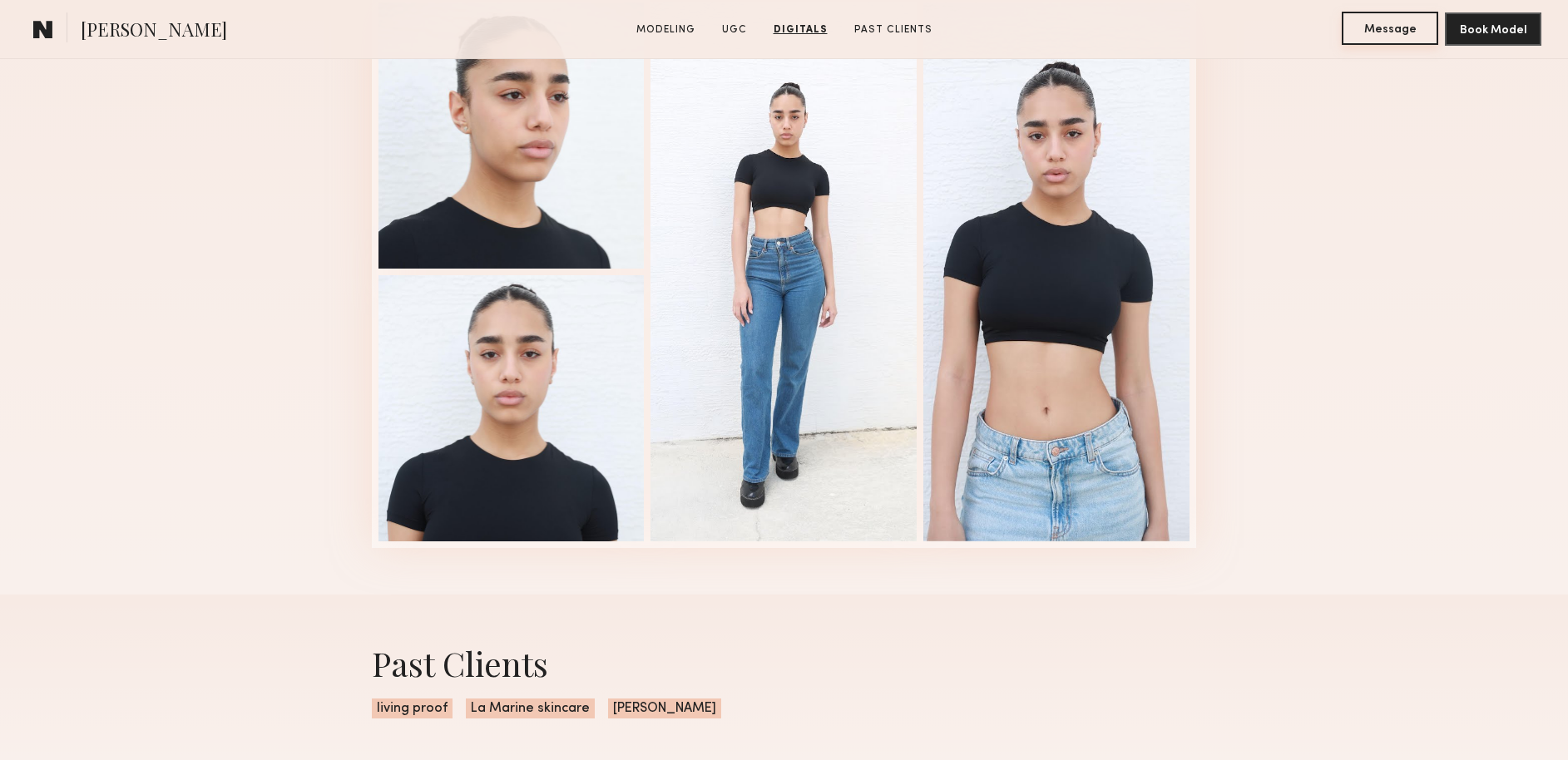
click at [1387, 28] on button "Message" at bounding box center [1390, 28] width 96 height 33
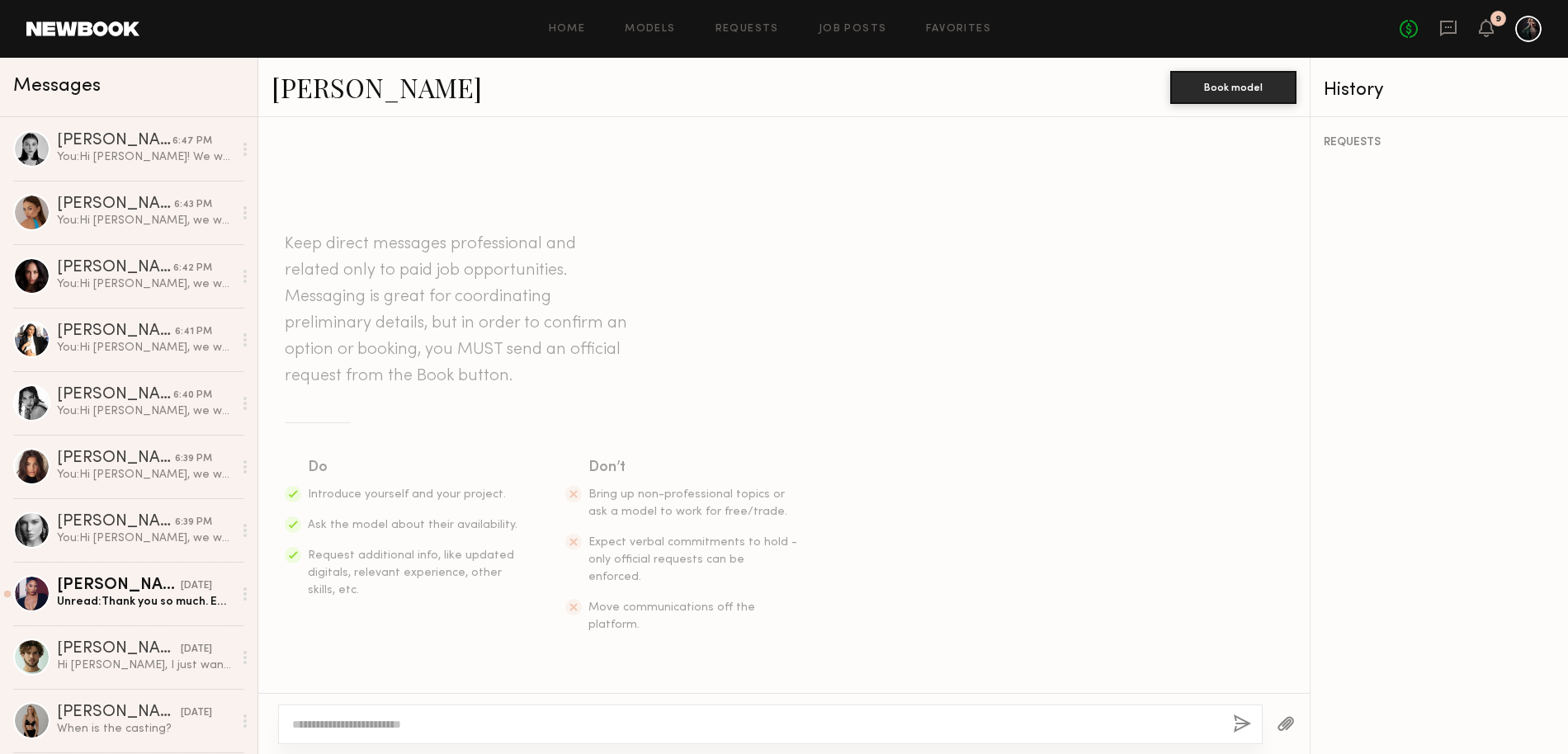
click at [353, 719] on textarea at bounding box center [756, 724] width 928 height 17
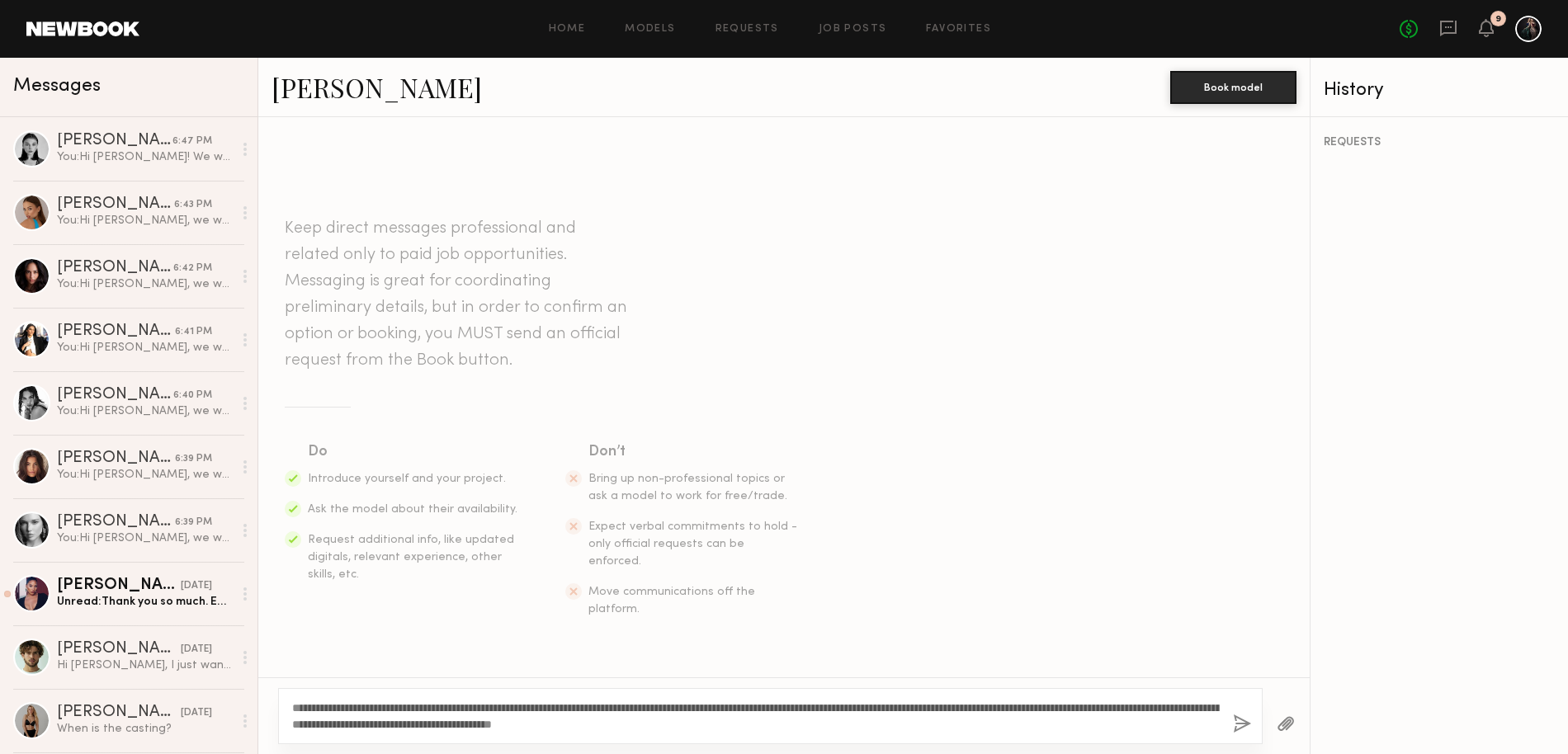
drag, startPoint x: 309, startPoint y: 705, endPoint x: 346, endPoint y: 707, distance: 37.1
click at [346, 707] on textarea "**********" at bounding box center [756, 716] width 928 height 33
type textarea "**********"
click at [1236, 725] on button "button" at bounding box center [1241, 724] width 19 height 20
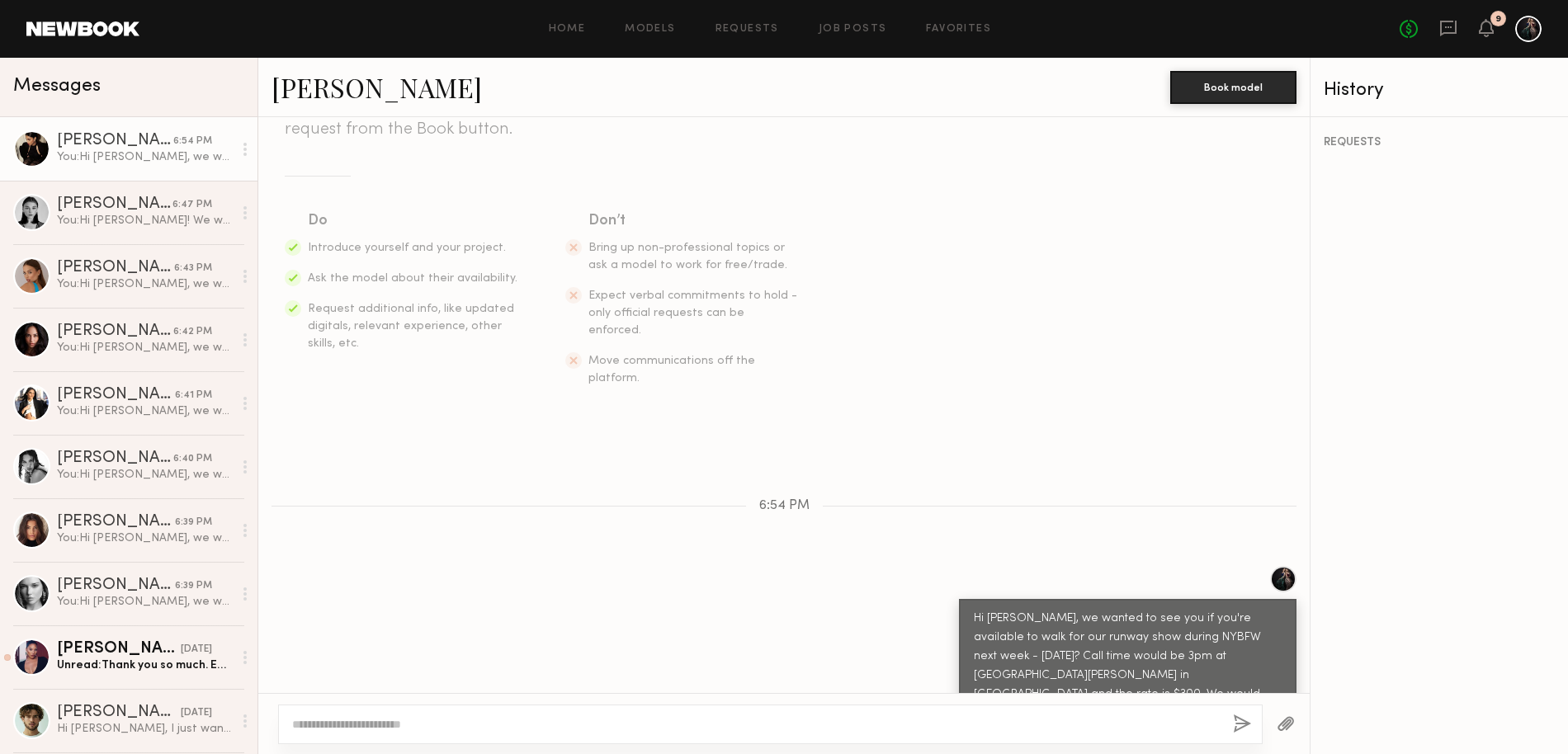
scroll to position [296, 0]
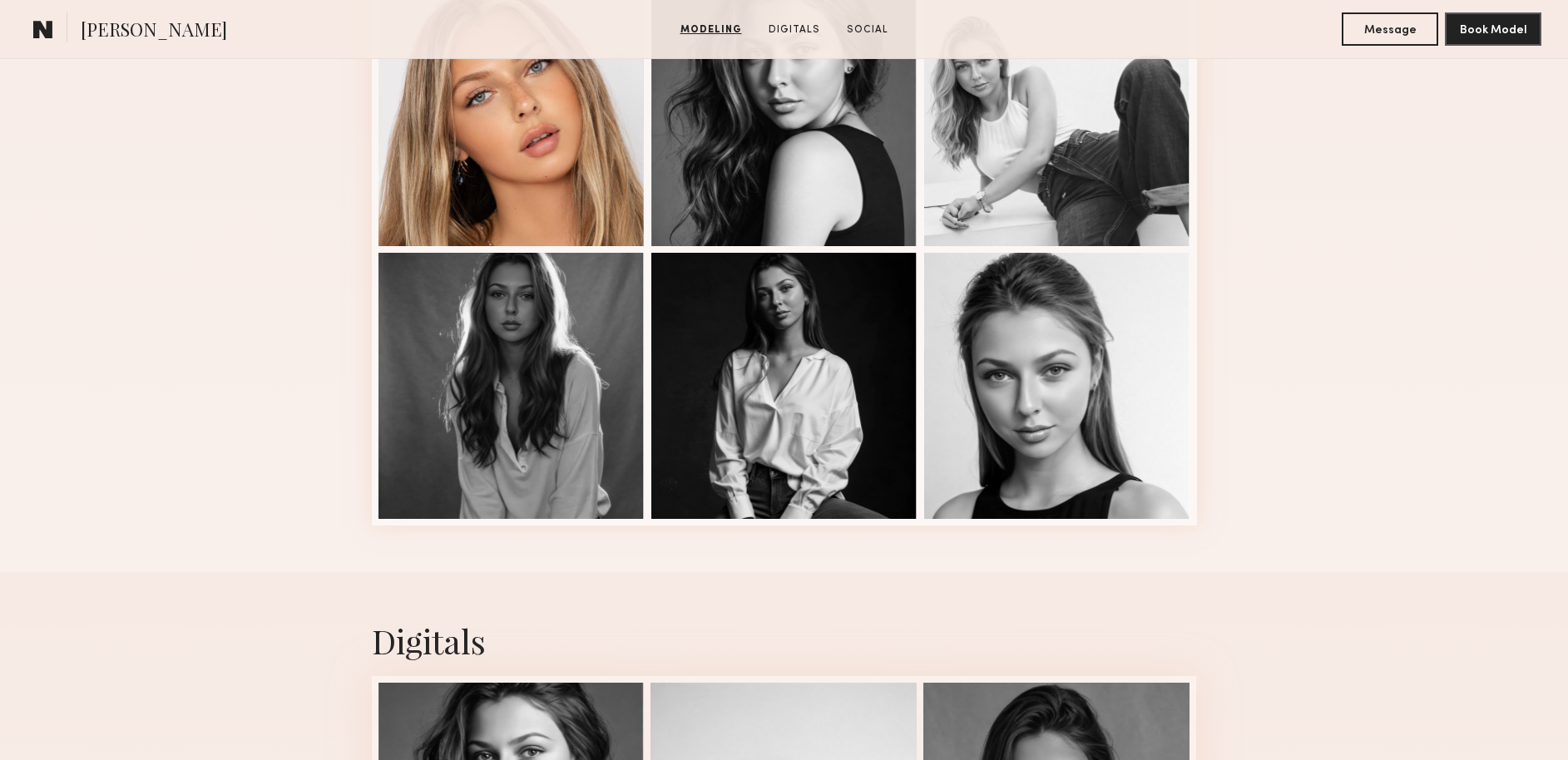
scroll to position [283, 0]
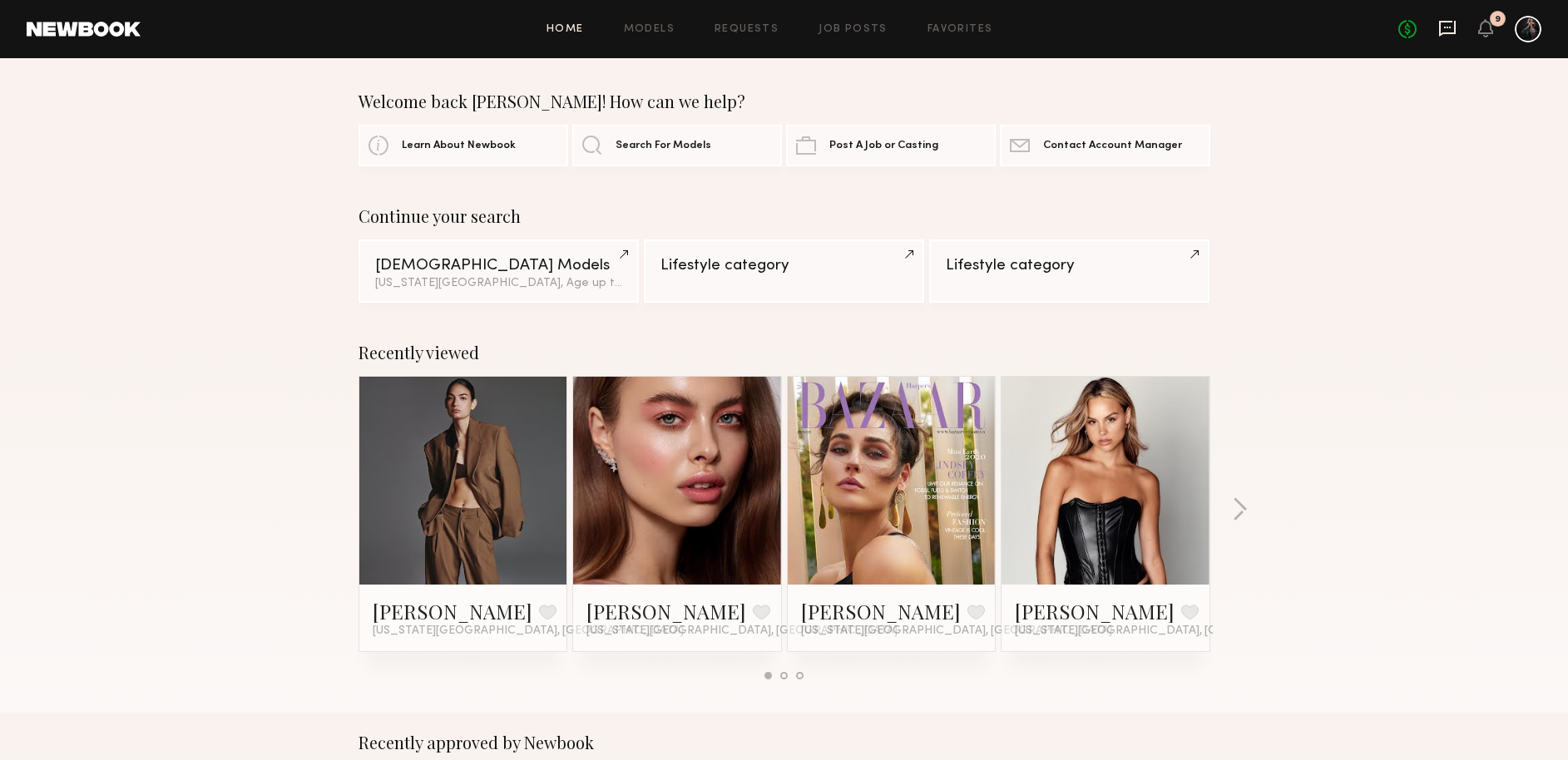
click at [1450, 27] on icon at bounding box center [1446, 28] width 6 height 2
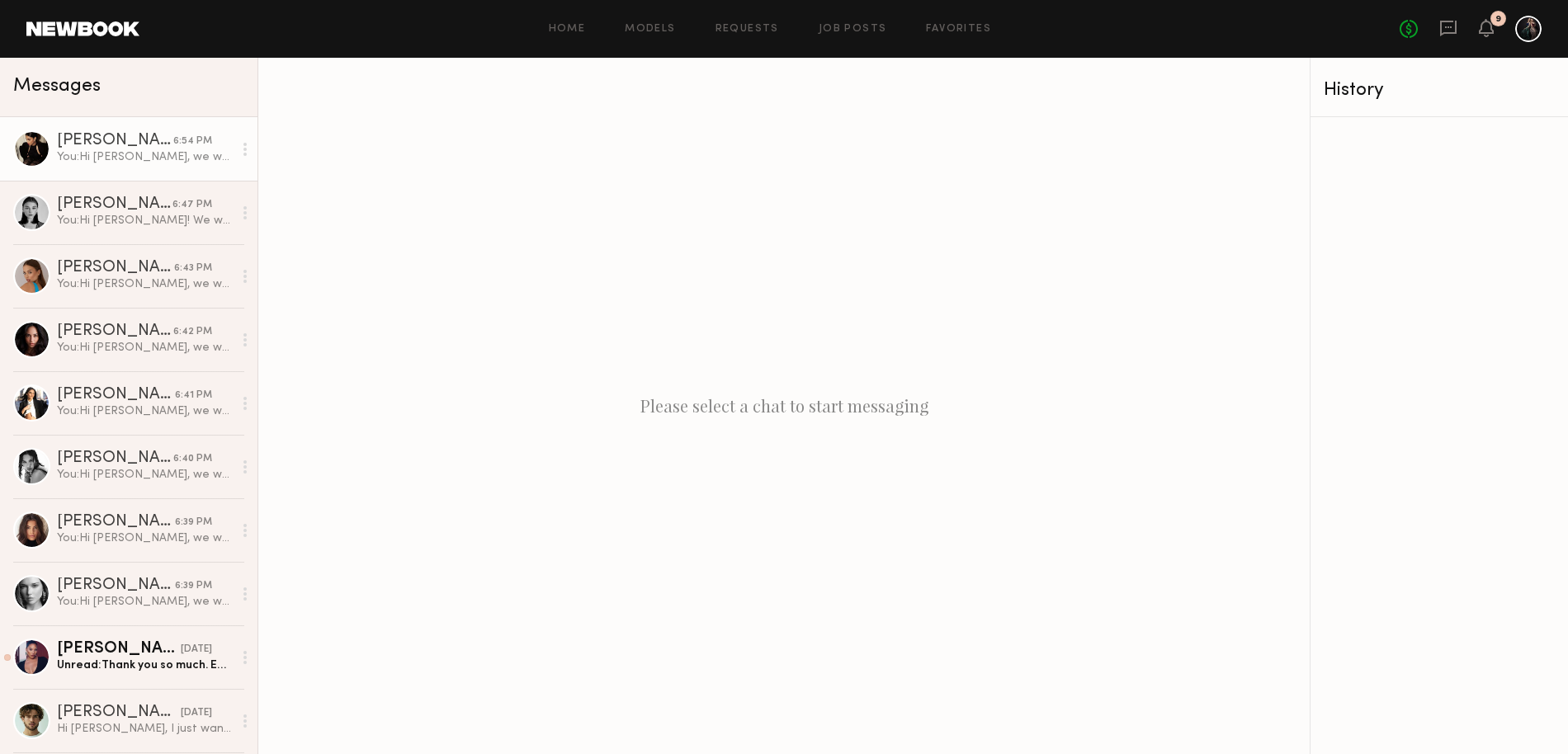
click at [73, 146] on div "Valery G." at bounding box center [115, 140] width 117 height 17
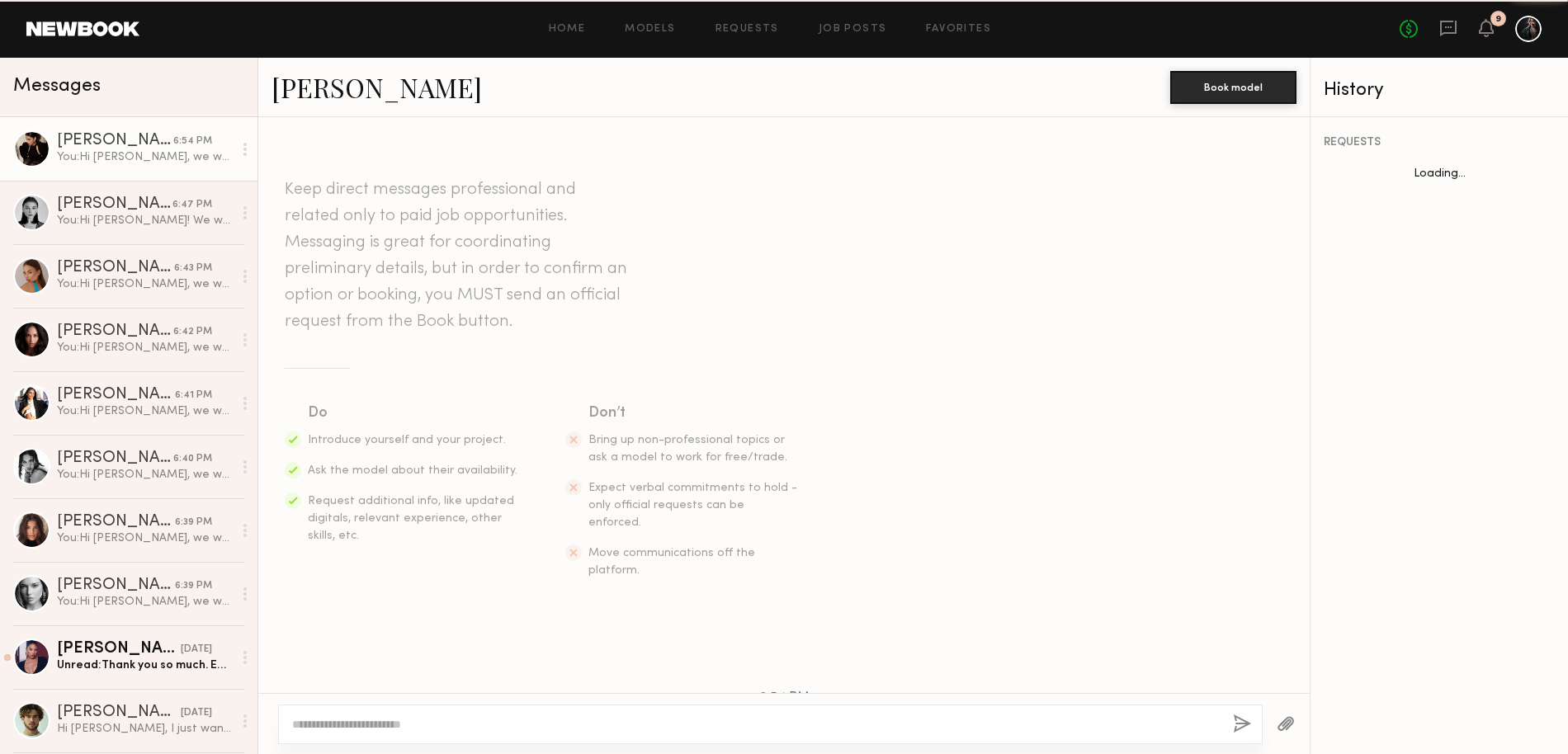
scroll to position [296, 0]
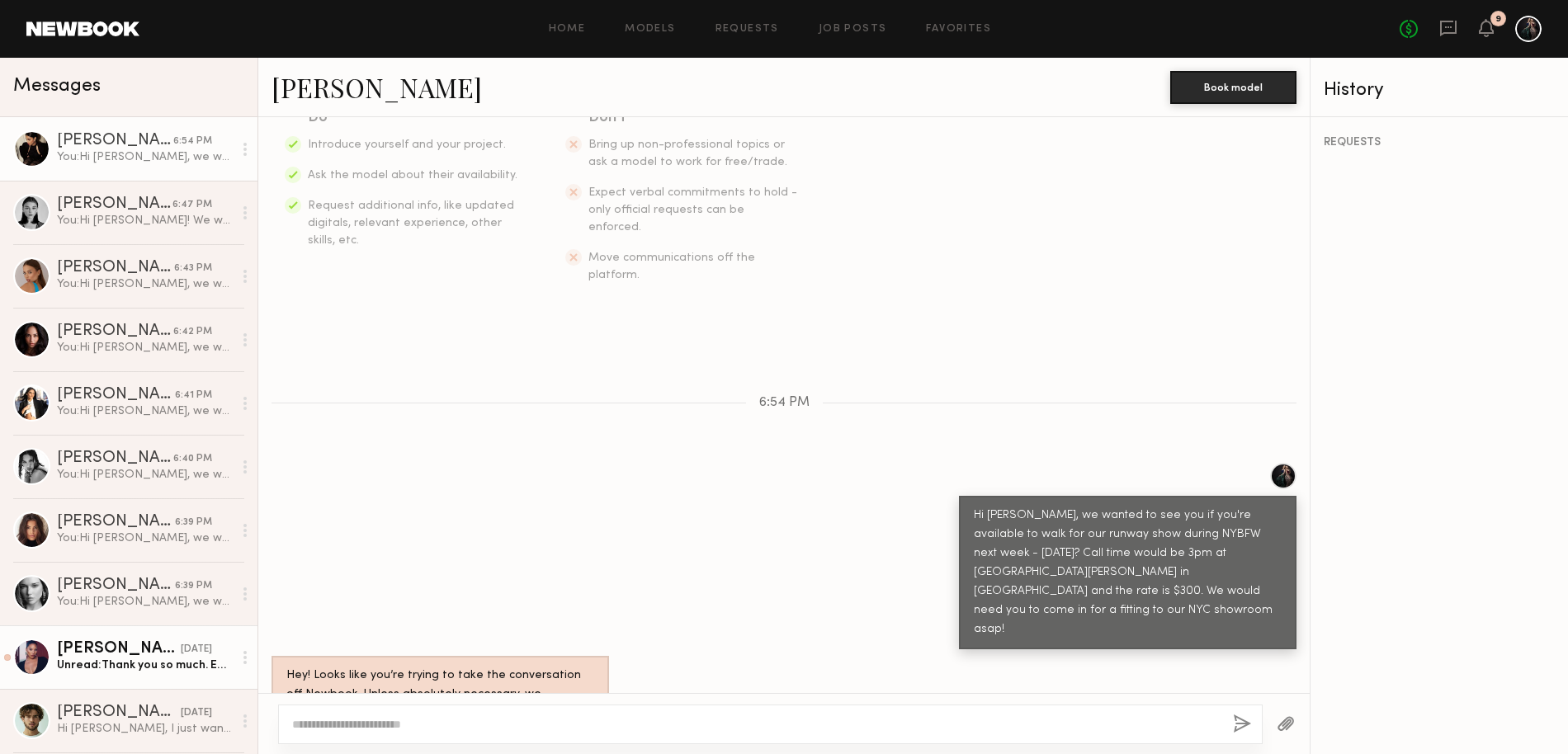
click at [116, 660] on div "Unread: Thank you so much. Email is socialmediastunningam@gmail.com If a plus o…" at bounding box center [144, 666] width 176 height 16
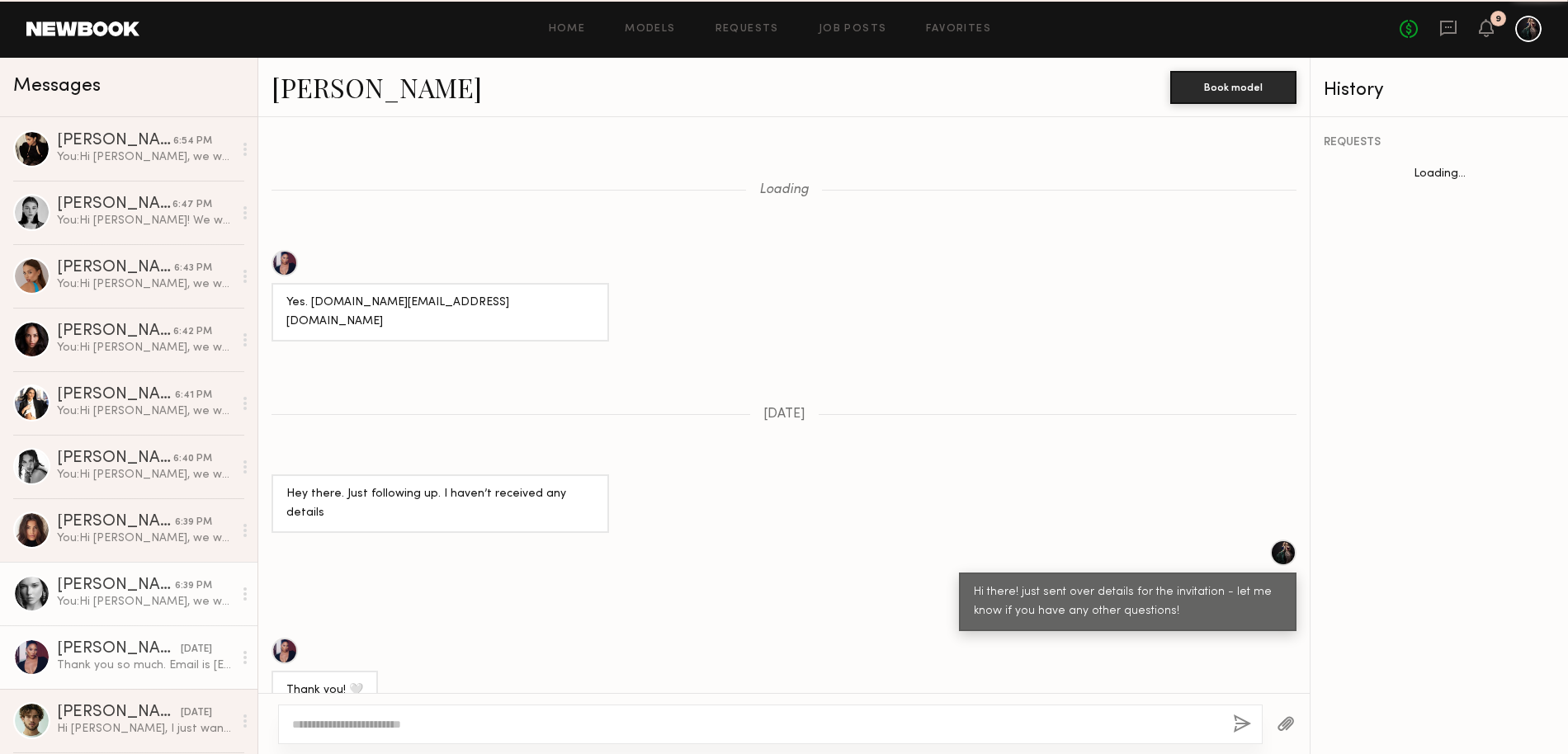
scroll to position [1330, 0]
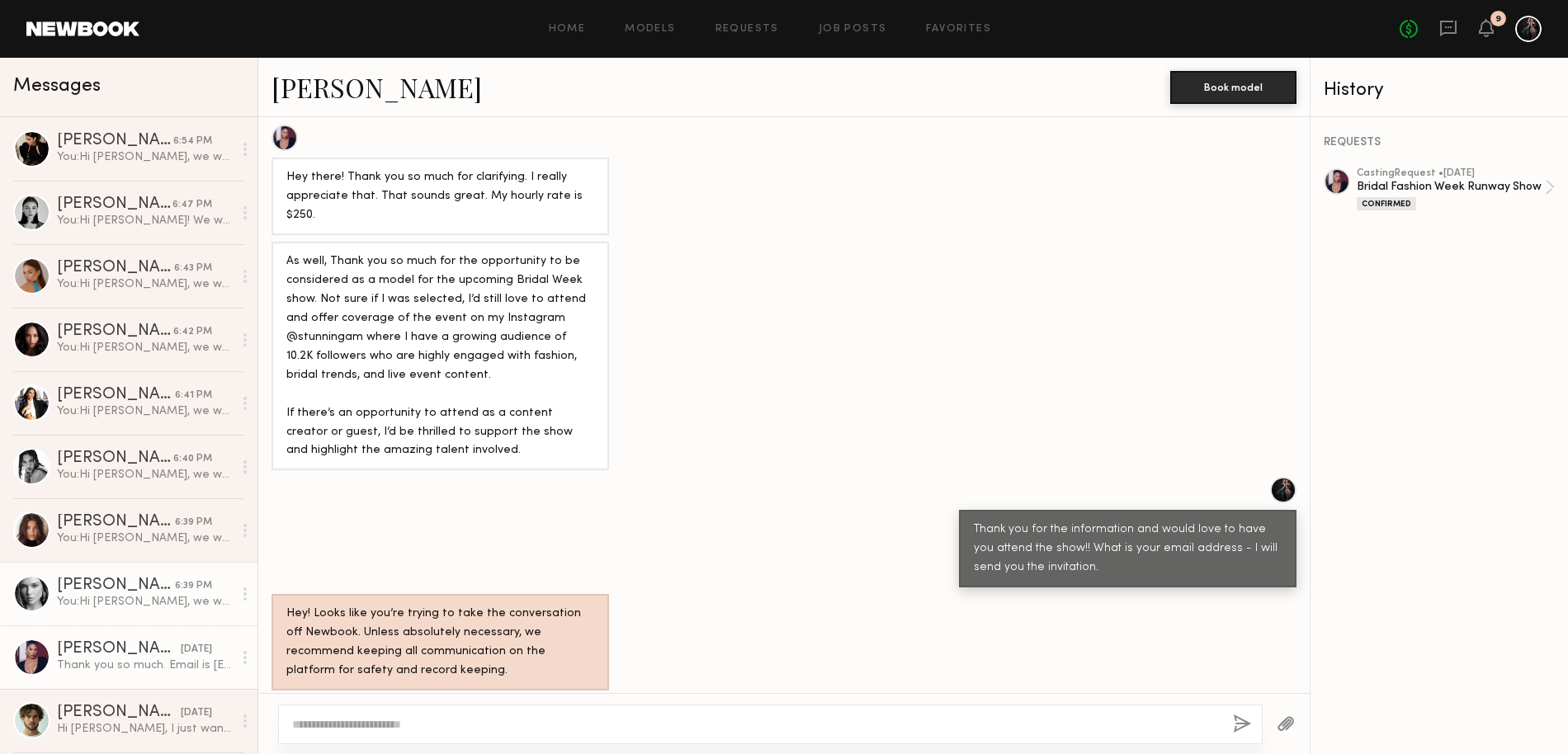
click at [116, 606] on div "You: Hi Wiktoria, we wanted to see you if you're available to walk for our runw…" at bounding box center [144, 602] width 176 height 16
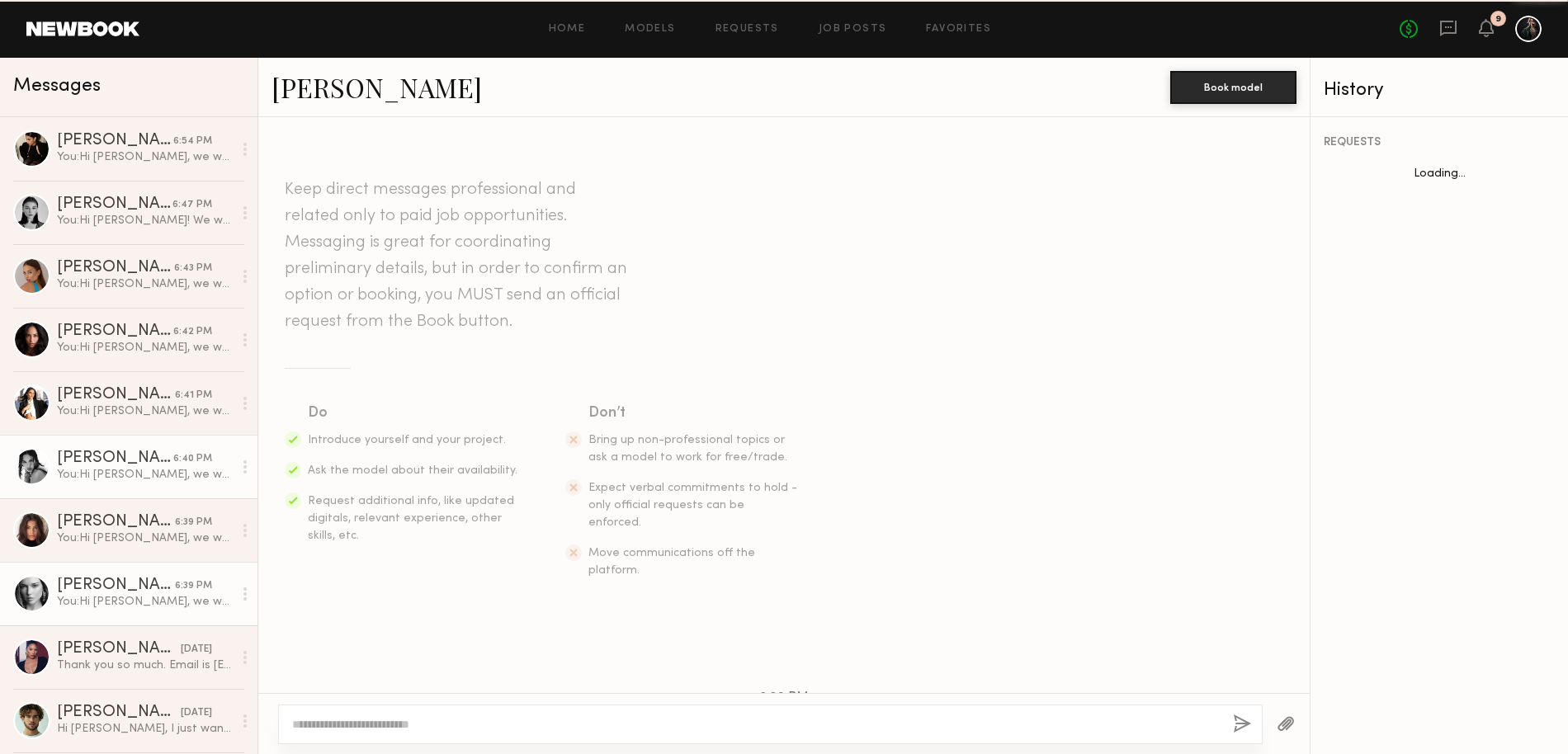
scroll to position [314, 0]
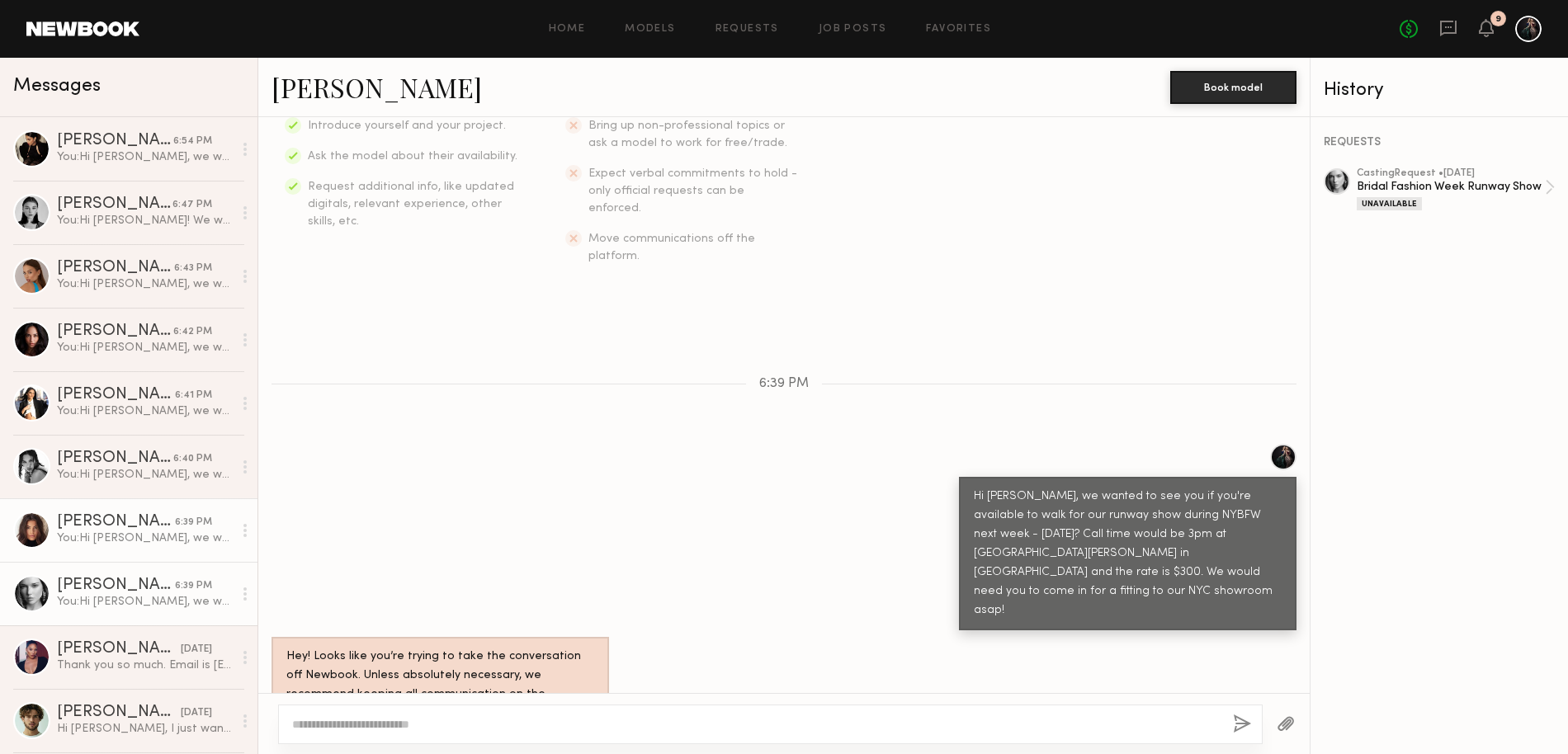
click at [128, 521] on div "Brianna W." at bounding box center [116, 522] width 118 height 17
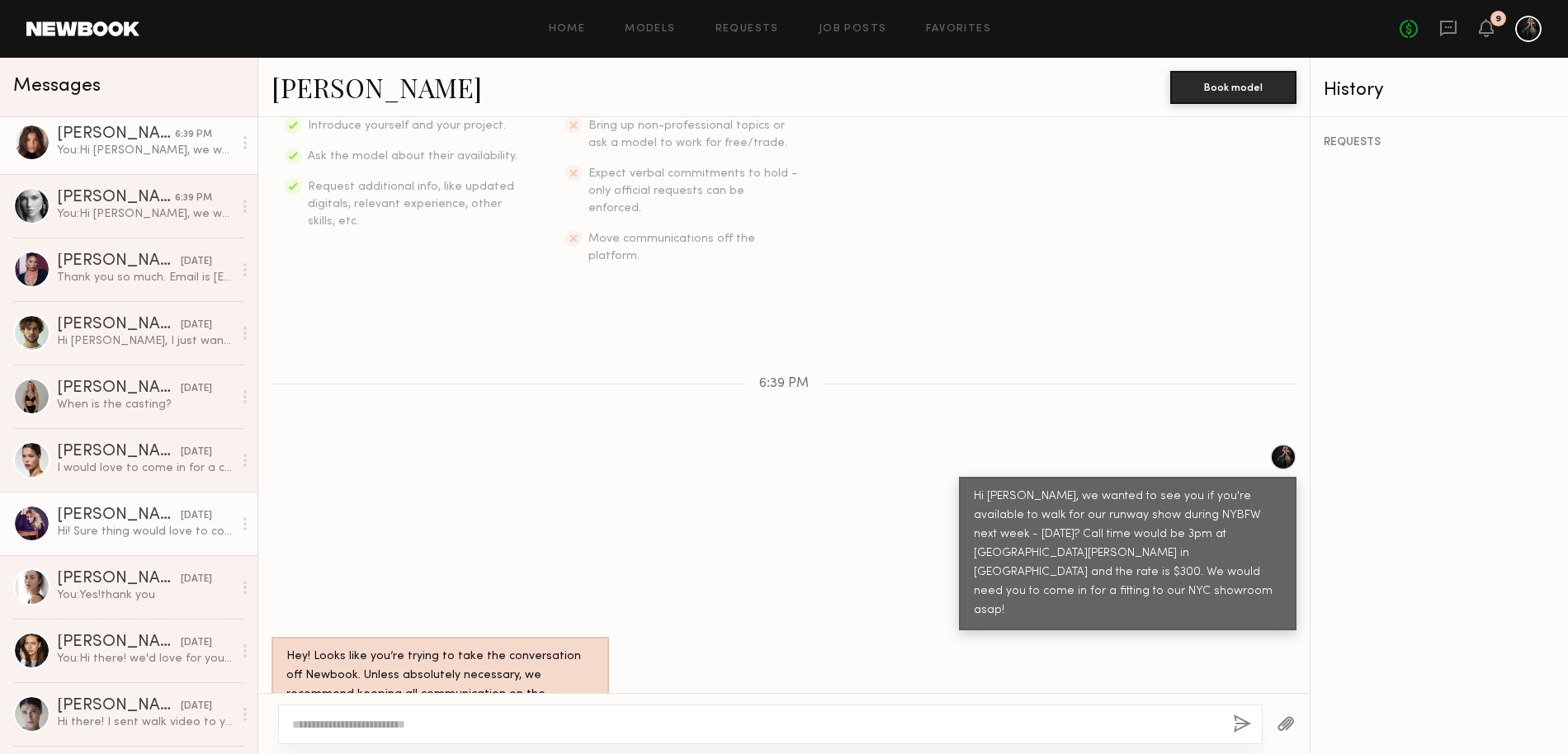
scroll to position [410, 0]
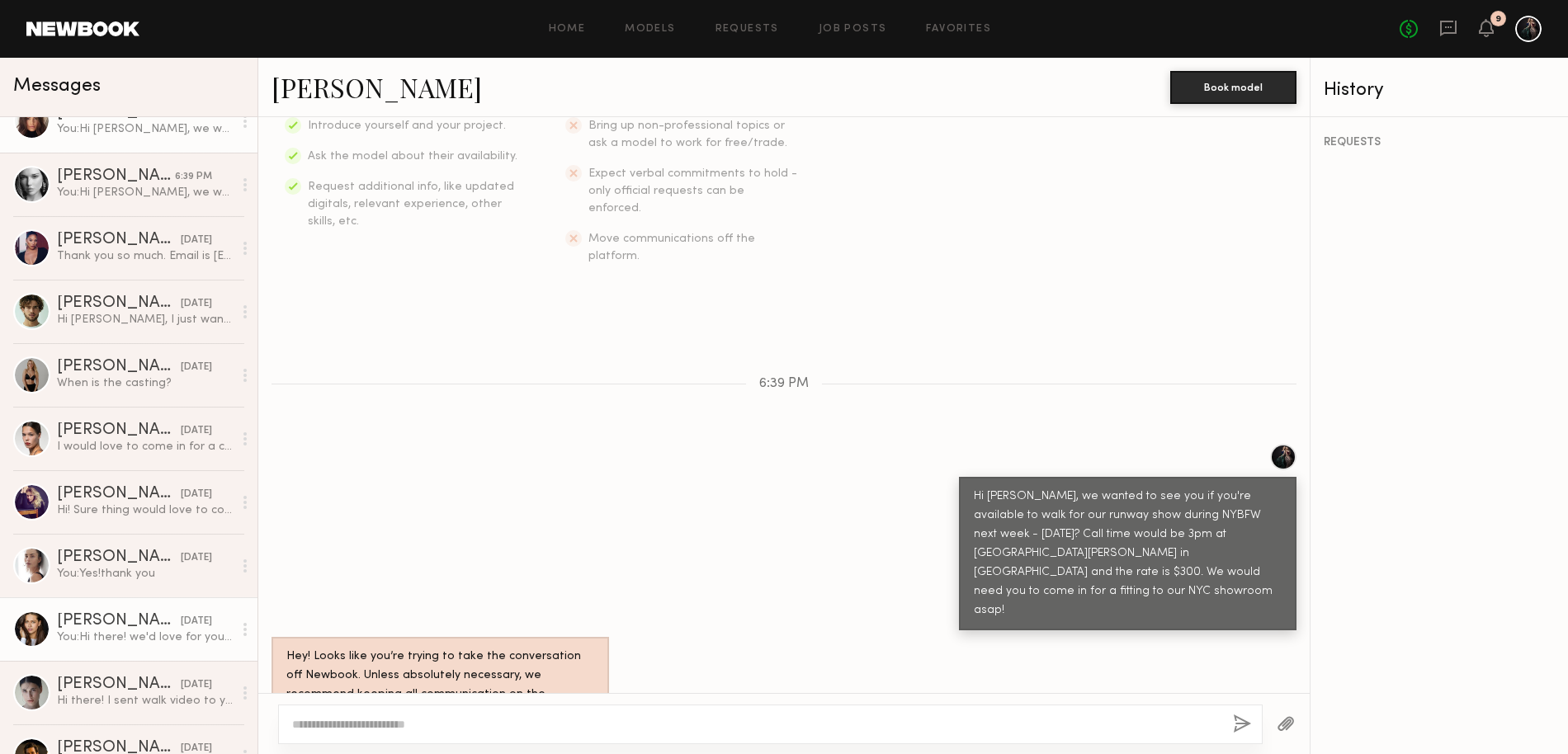
click at [102, 630] on div "You: Hi there! we'd love for you to come to our showroom for a casting for our …" at bounding box center [144, 637] width 176 height 16
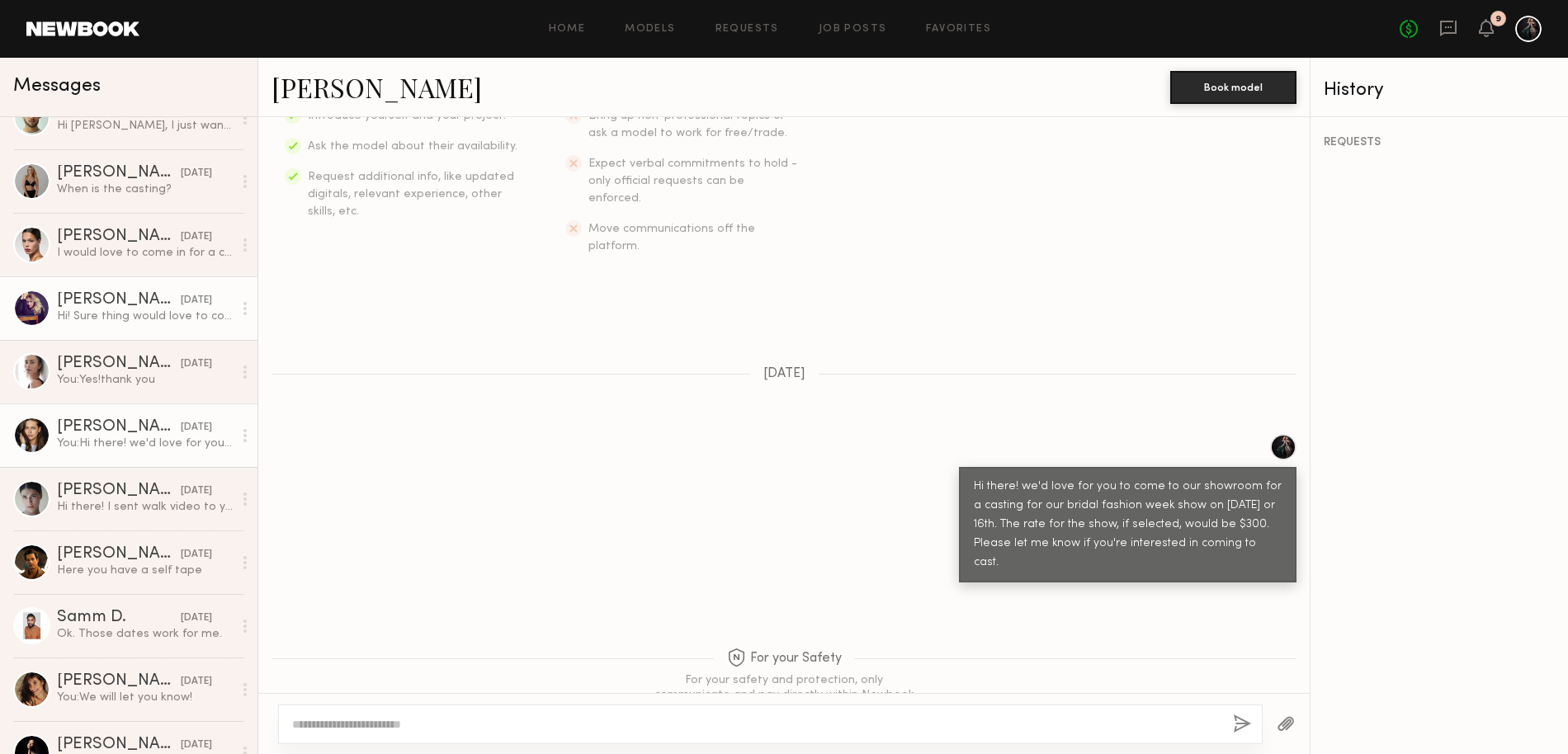
scroll to position [673, 0]
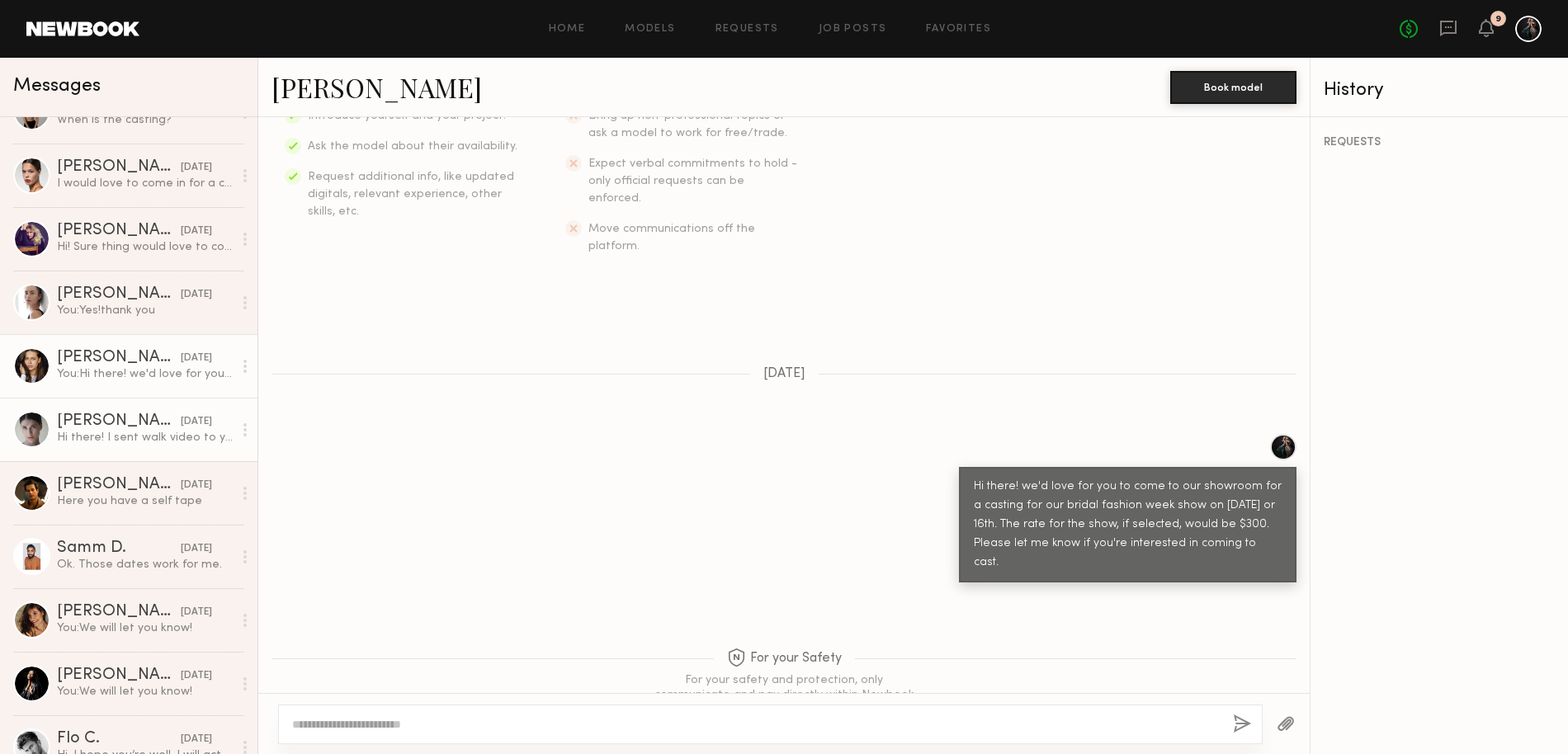
click at [79, 423] on div "Khrystyna K." at bounding box center [118, 421] width 124 height 17
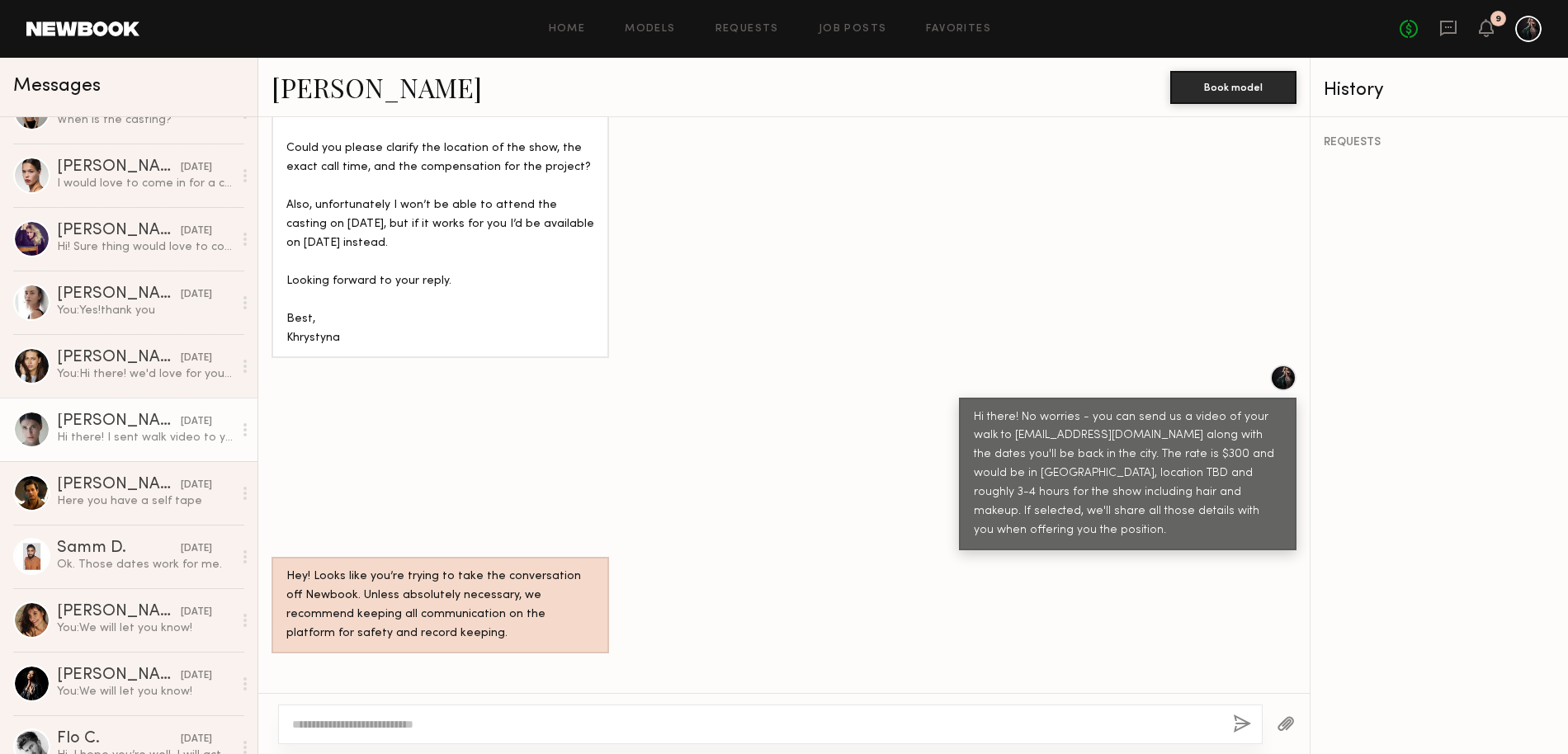
scroll to position [763, 0]
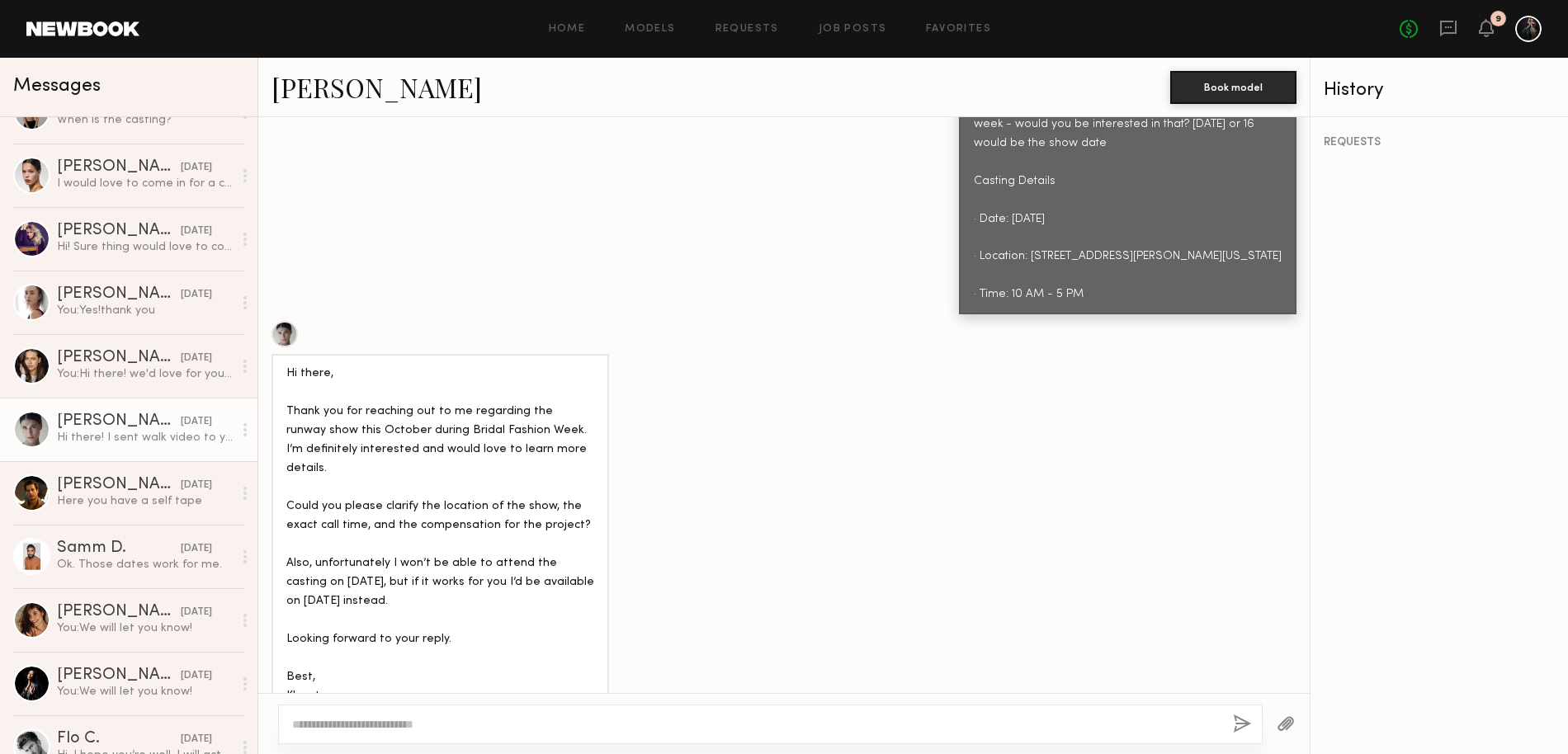
click at [366, 88] on link "Khrystyna K." at bounding box center [376, 87] width 210 height 35
click at [100, 492] on div "Jacobo F." at bounding box center [118, 485] width 124 height 17
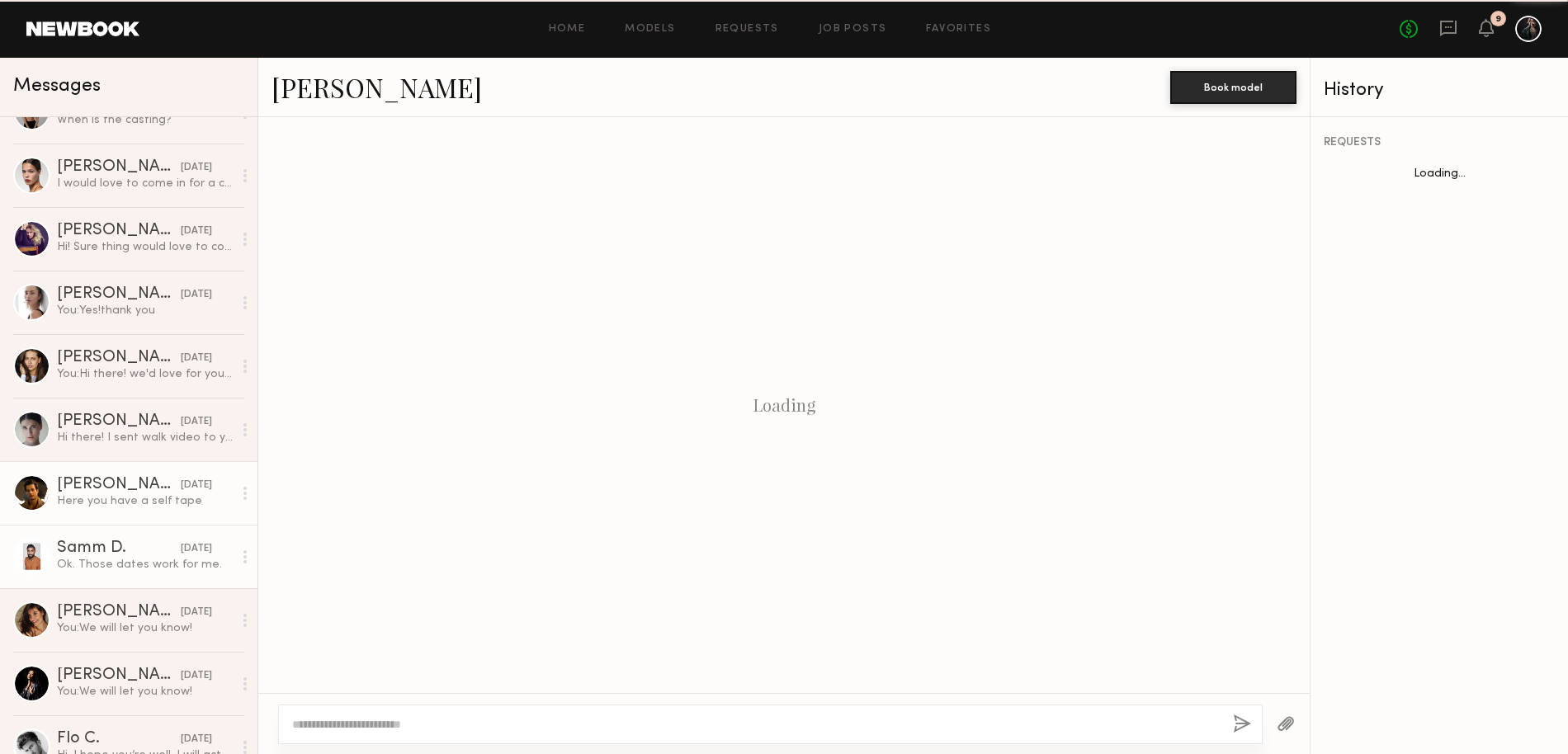
scroll to position [781, 0]
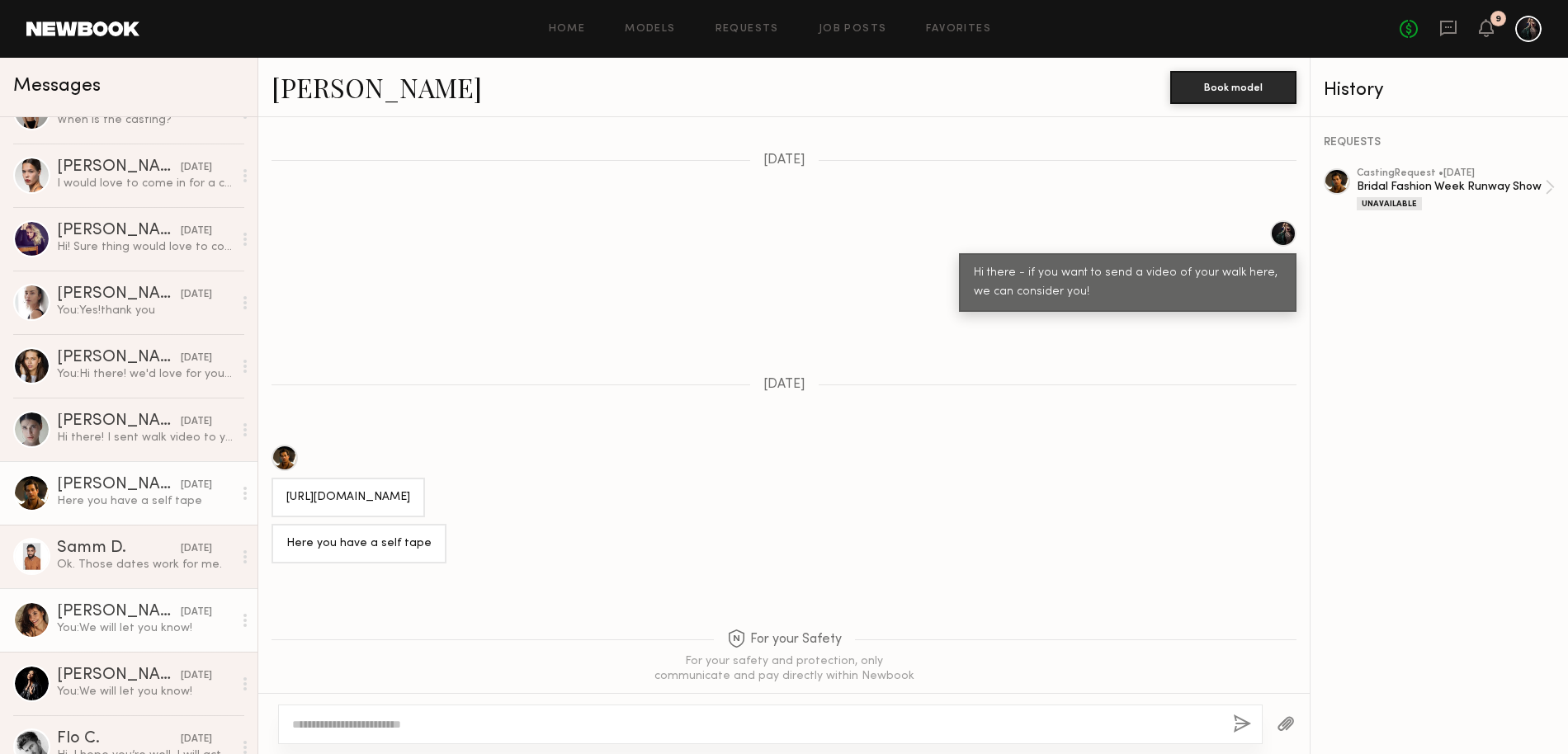
click at [108, 611] on div "Camila S." at bounding box center [118, 612] width 124 height 17
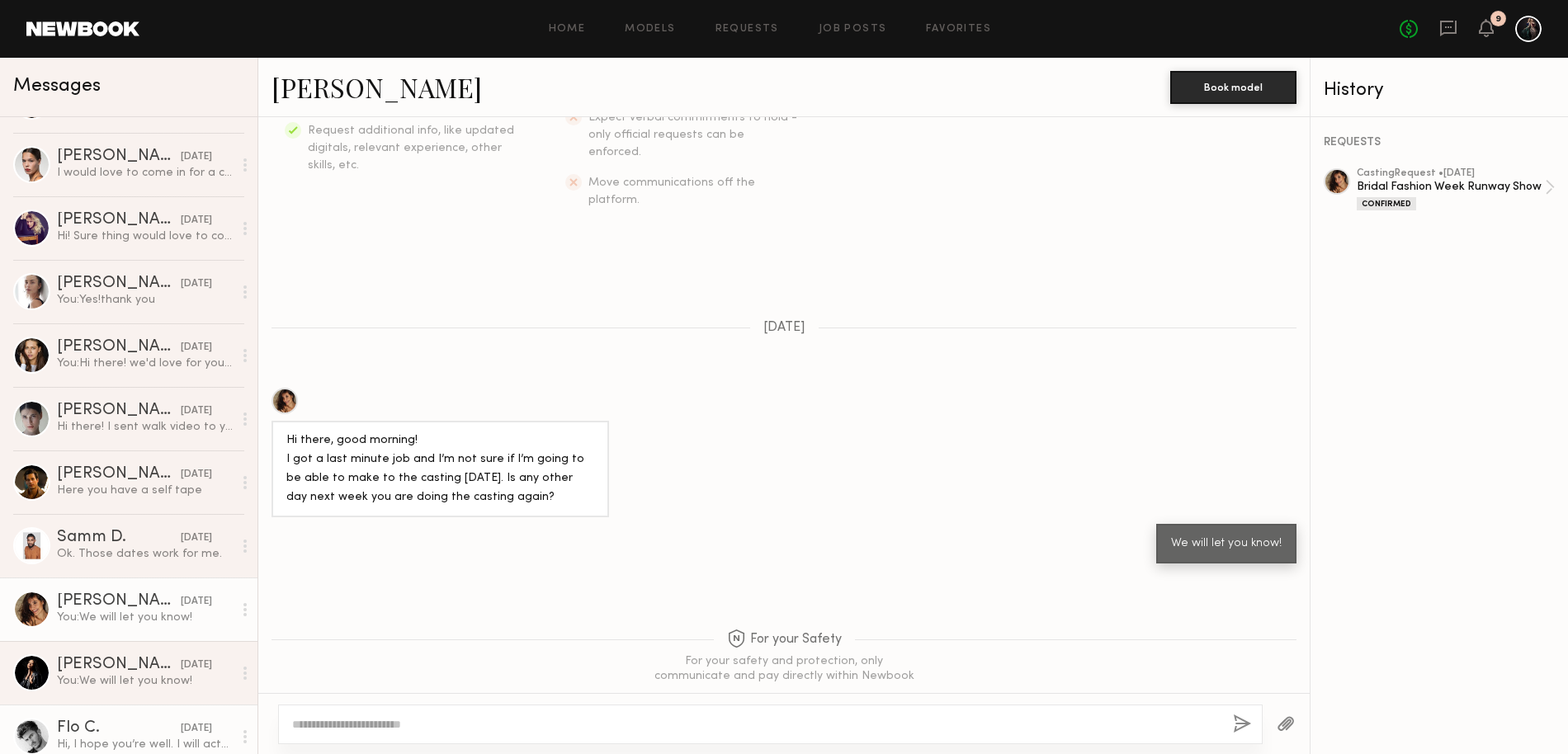
scroll to position [902, 0]
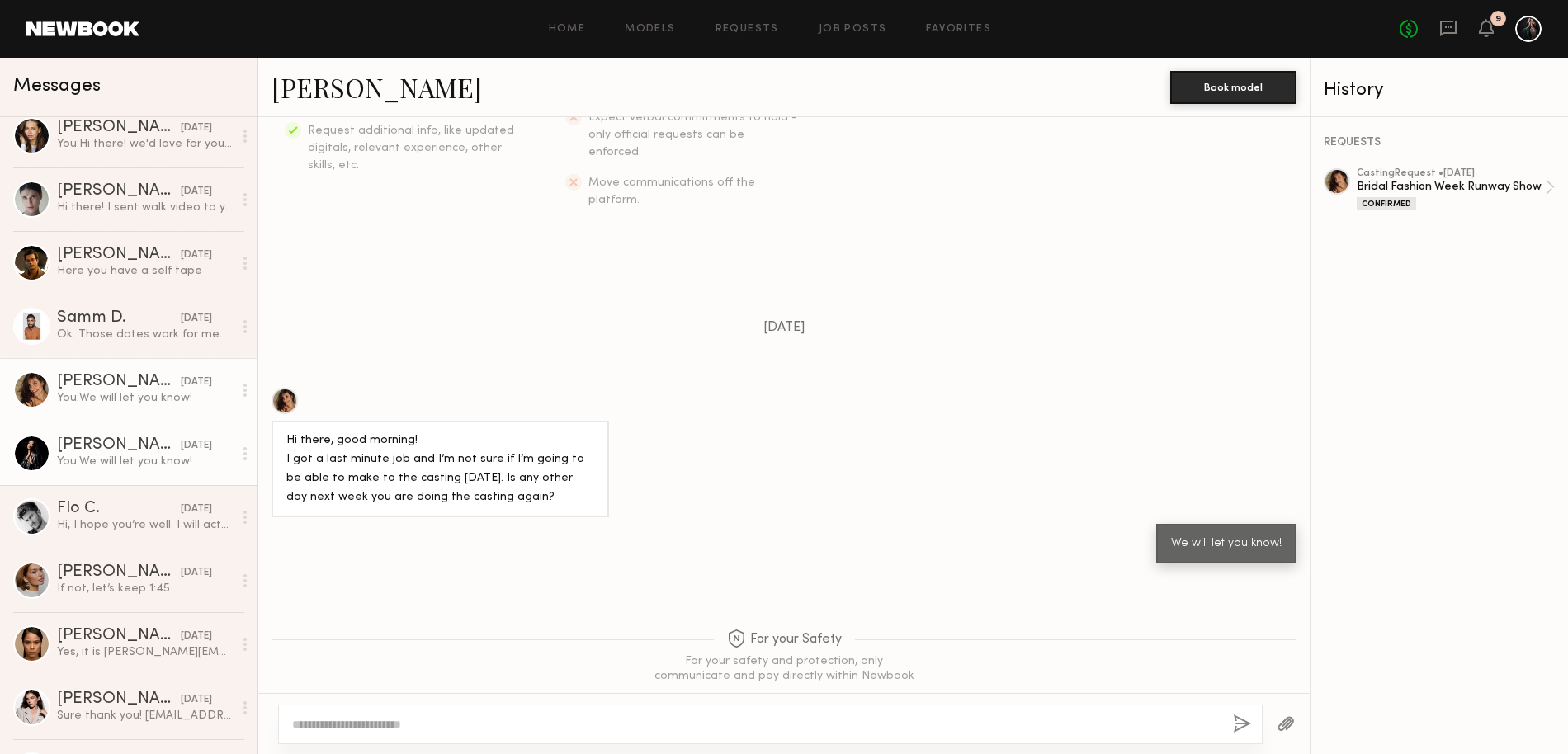
click at [95, 450] on div "Alexis M." at bounding box center [118, 445] width 124 height 17
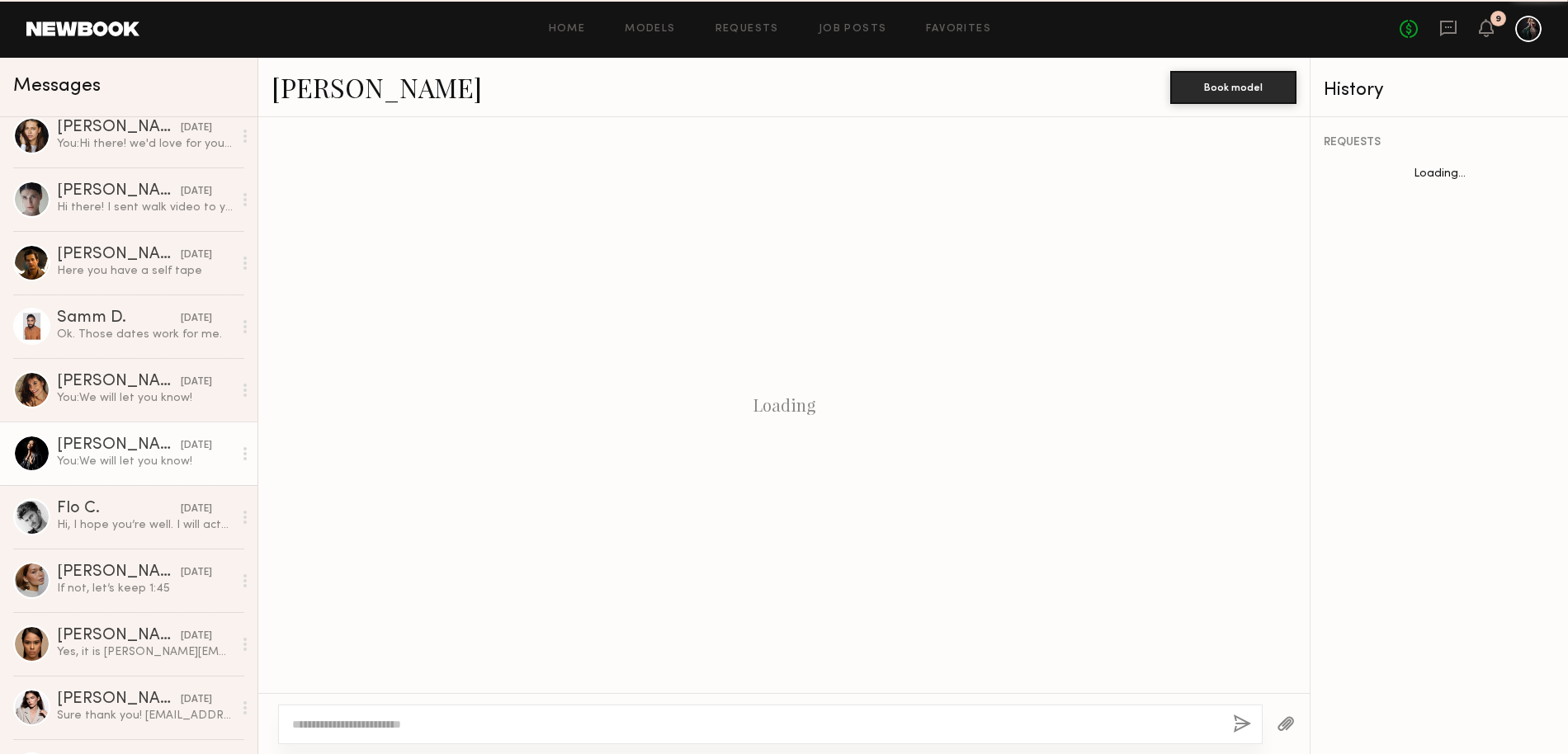
scroll to position [961, 0]
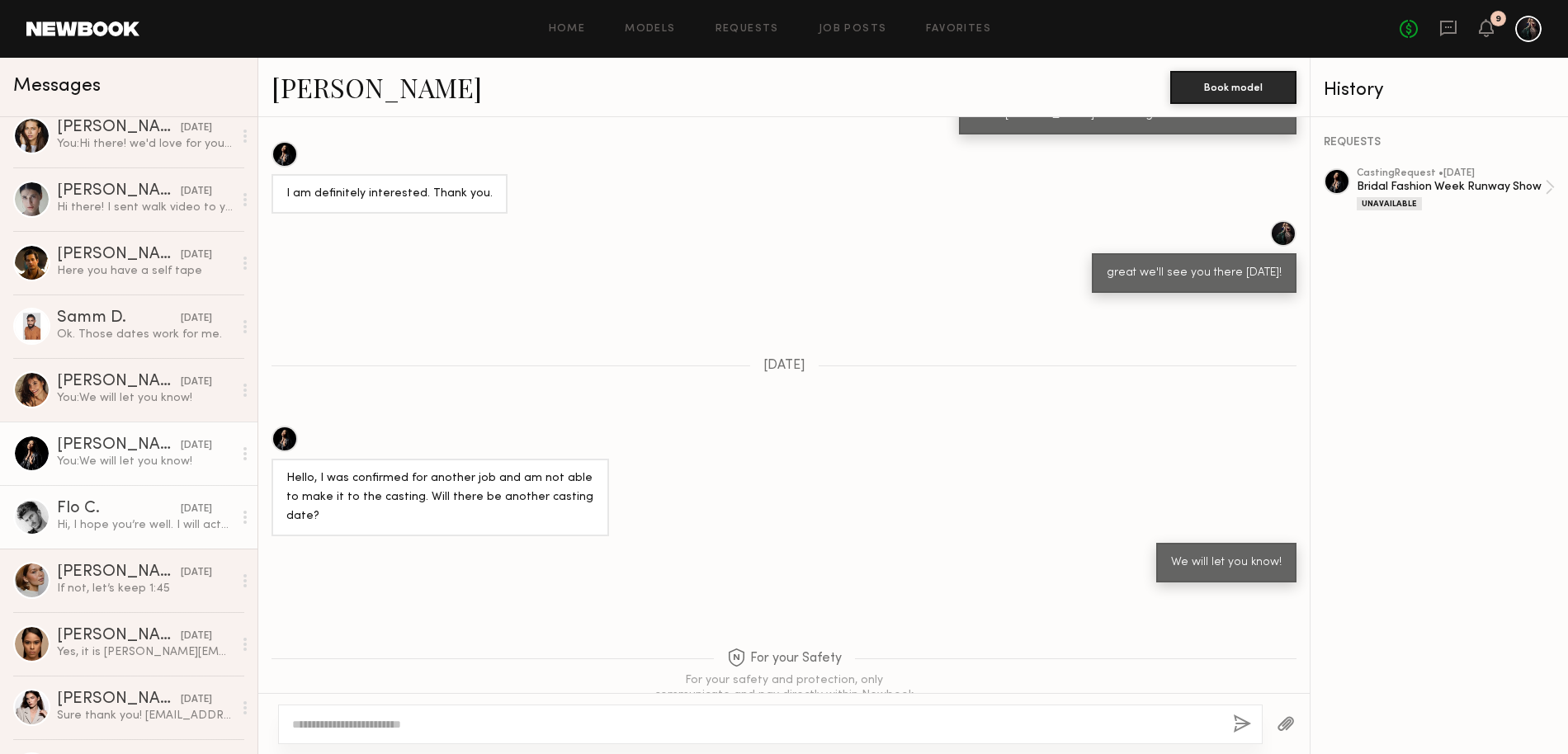
click at [124, 521] on div "Hi, I hope you’re well. I will actually be in NYC from the 27th until September…" at bounding box center [144, 525] width 176 height 16
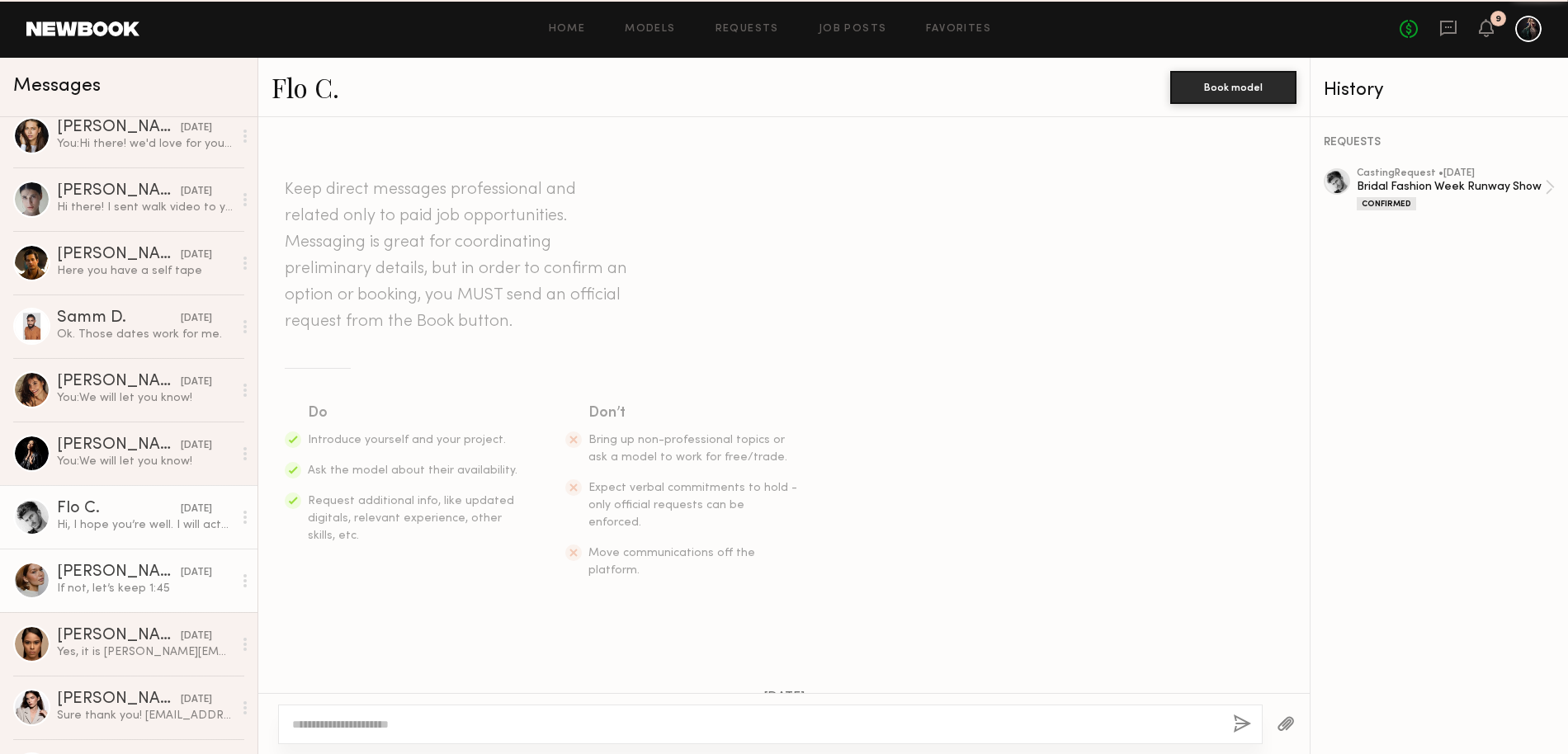
scroll to position [324, 0]
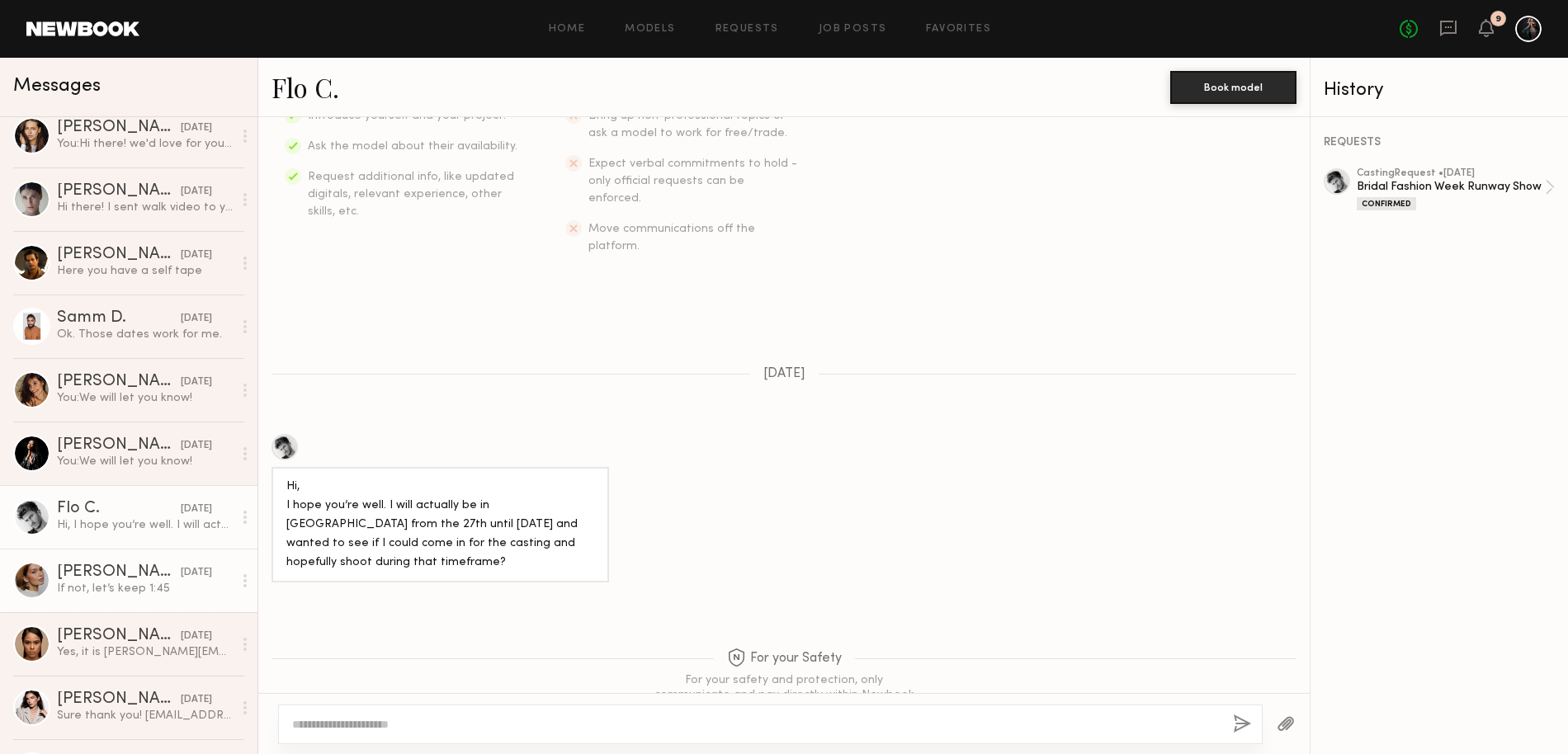
click at [112, 589] on div "If not, let’s keep 1:45" at bounding box center [144, 589] width 176 height 16
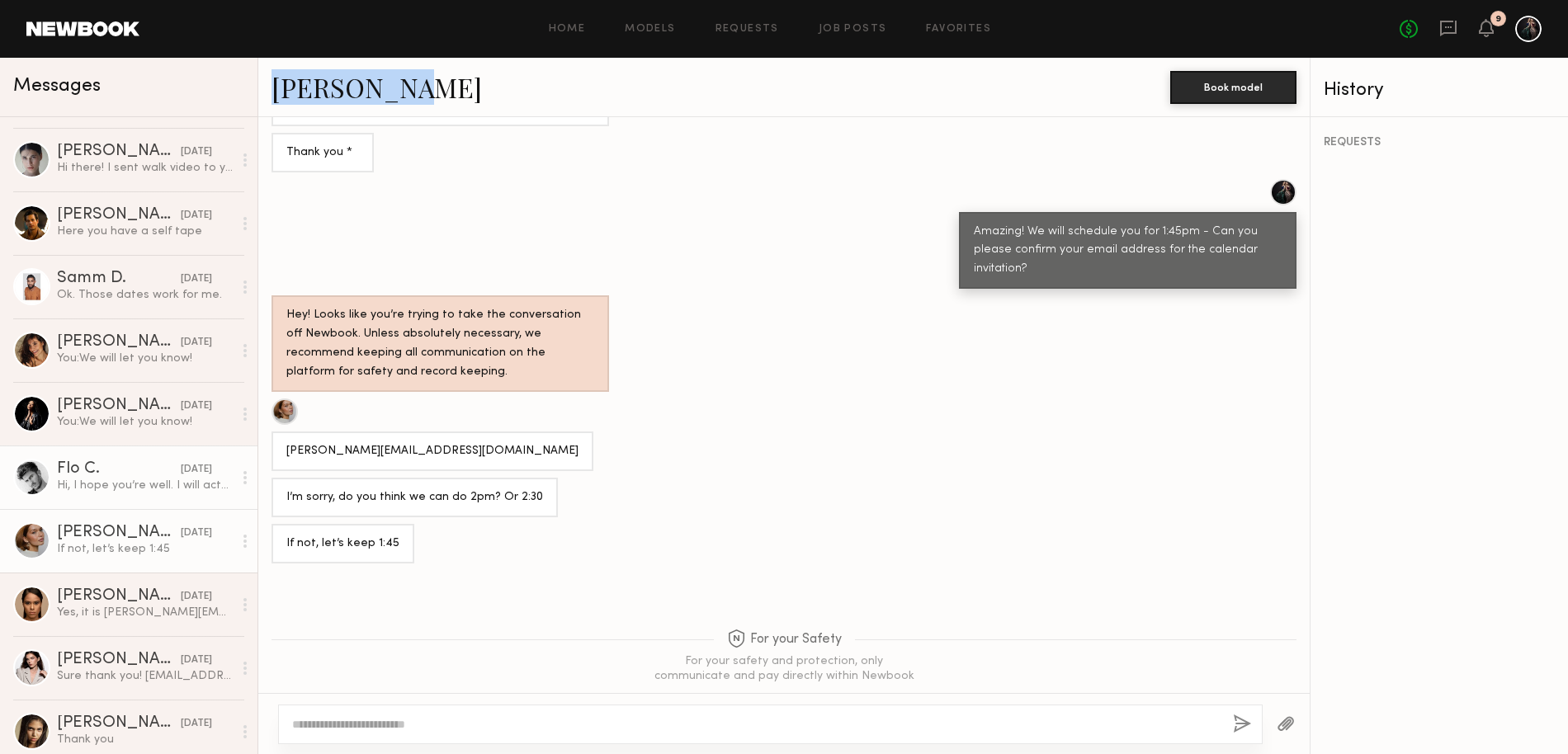
scroll to position [975, 0]
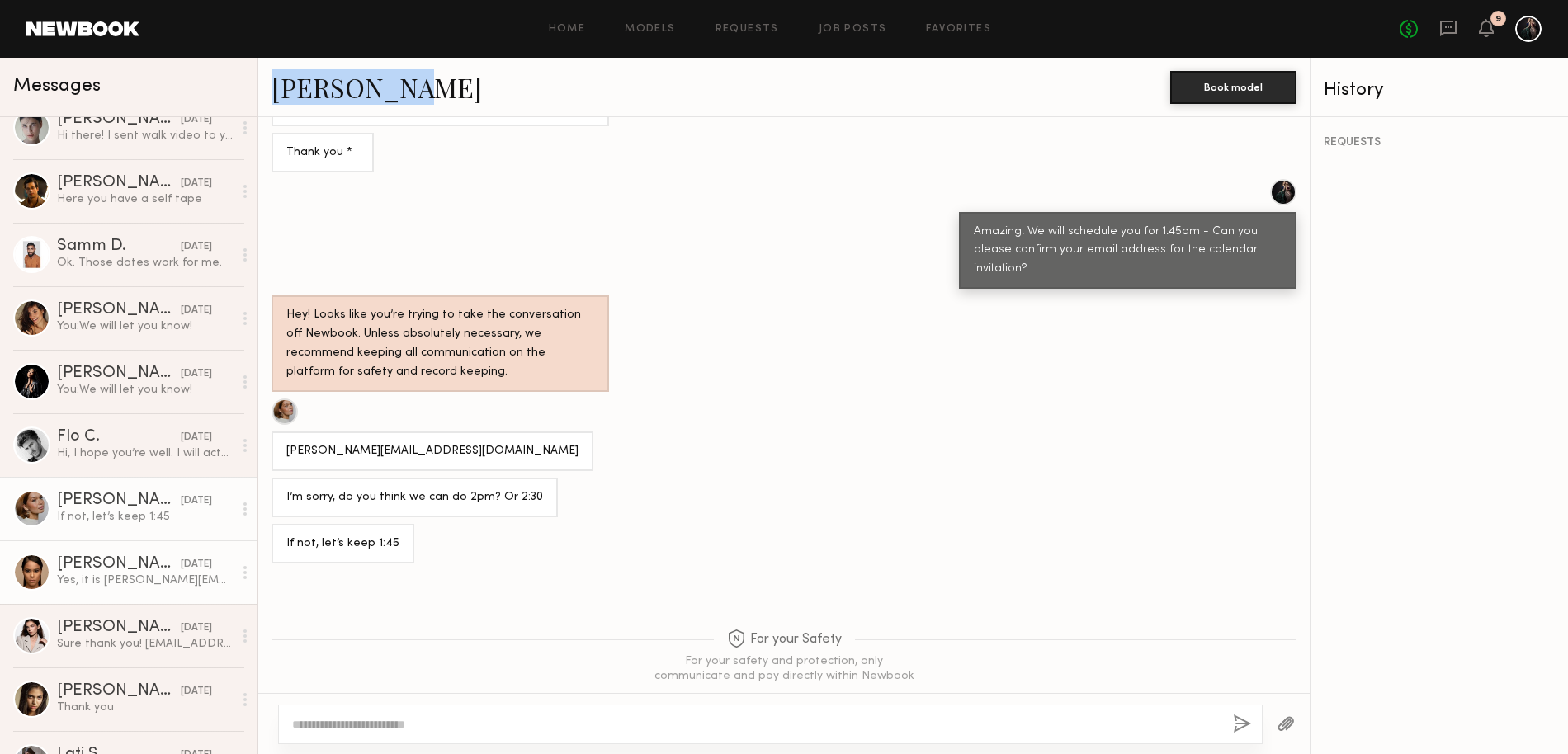
click at [114, 592] on link "Enoe G. 08/21/2025 Yes, it is garciaenoe@gmail.com, thank you." at bounding box center [129, 572] width 258 height 64
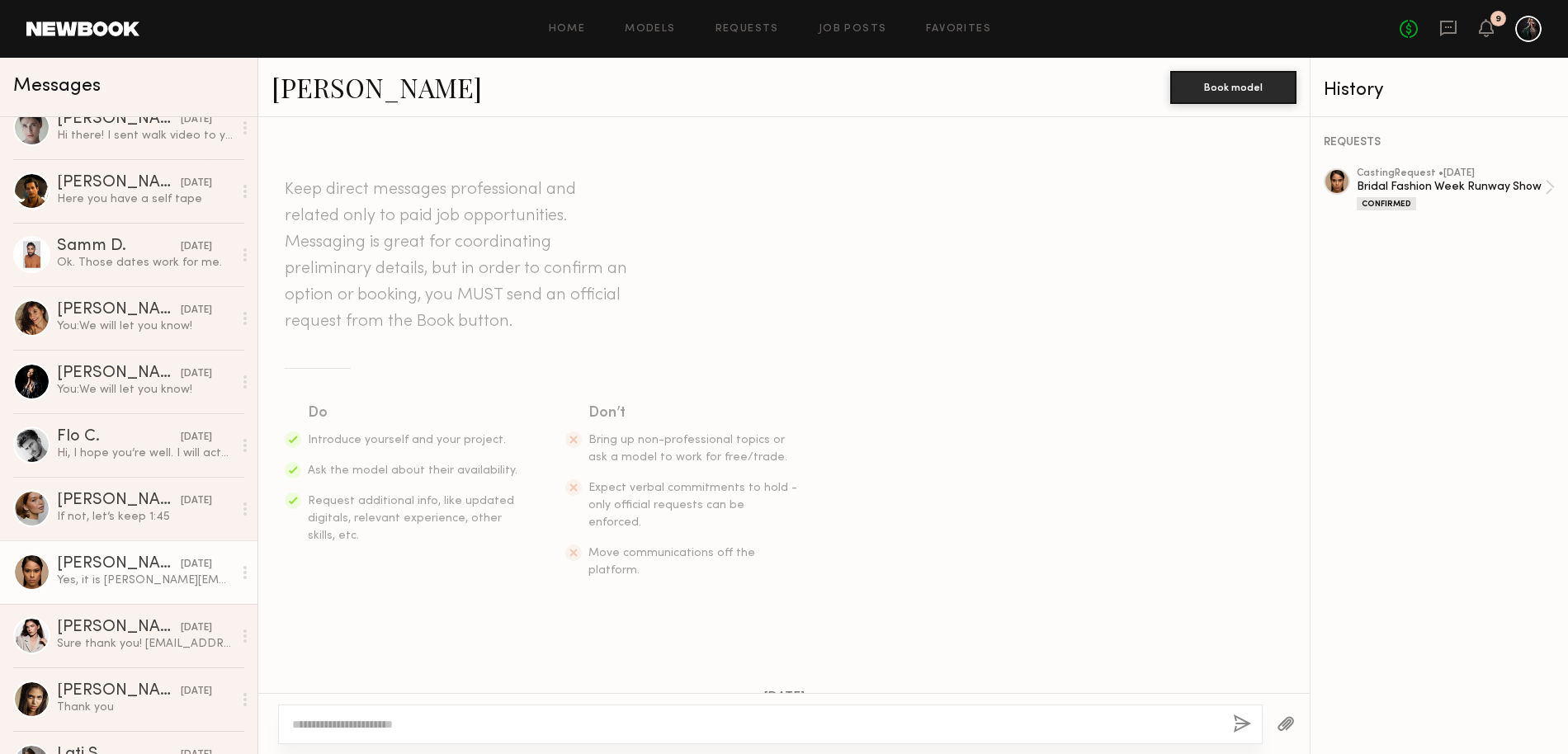
click at [334, 83] on link "Enoe G." at bounding box center [376, 87] width 210 height 35
click at [117, 645] on div "Sure thank you! kartuzova2023@gmail.com" at bounding box center [144, 645] width 176 height 16
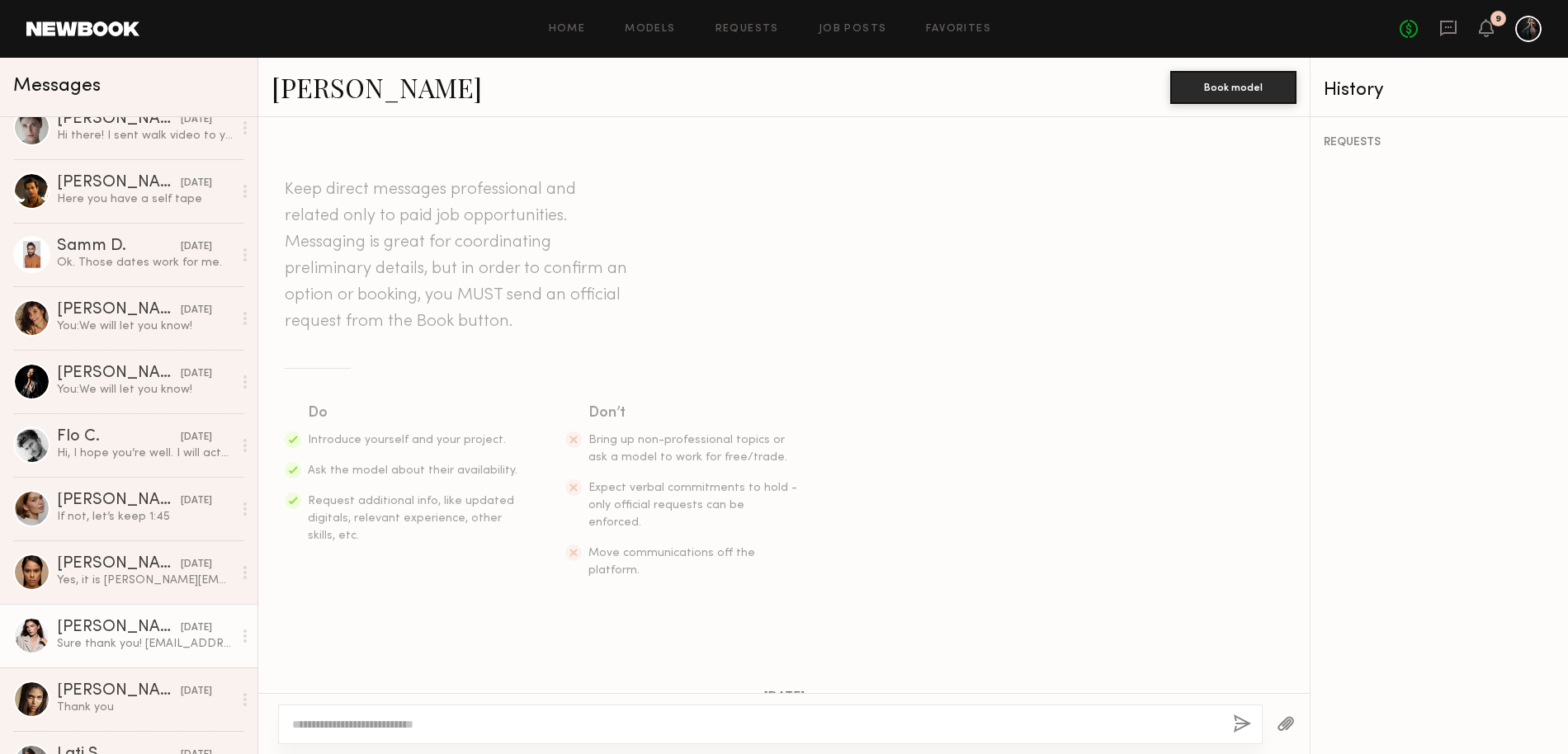
click at [324, 89] on link "Margarita K." at bounding box center [376, 87] width 210 height 35
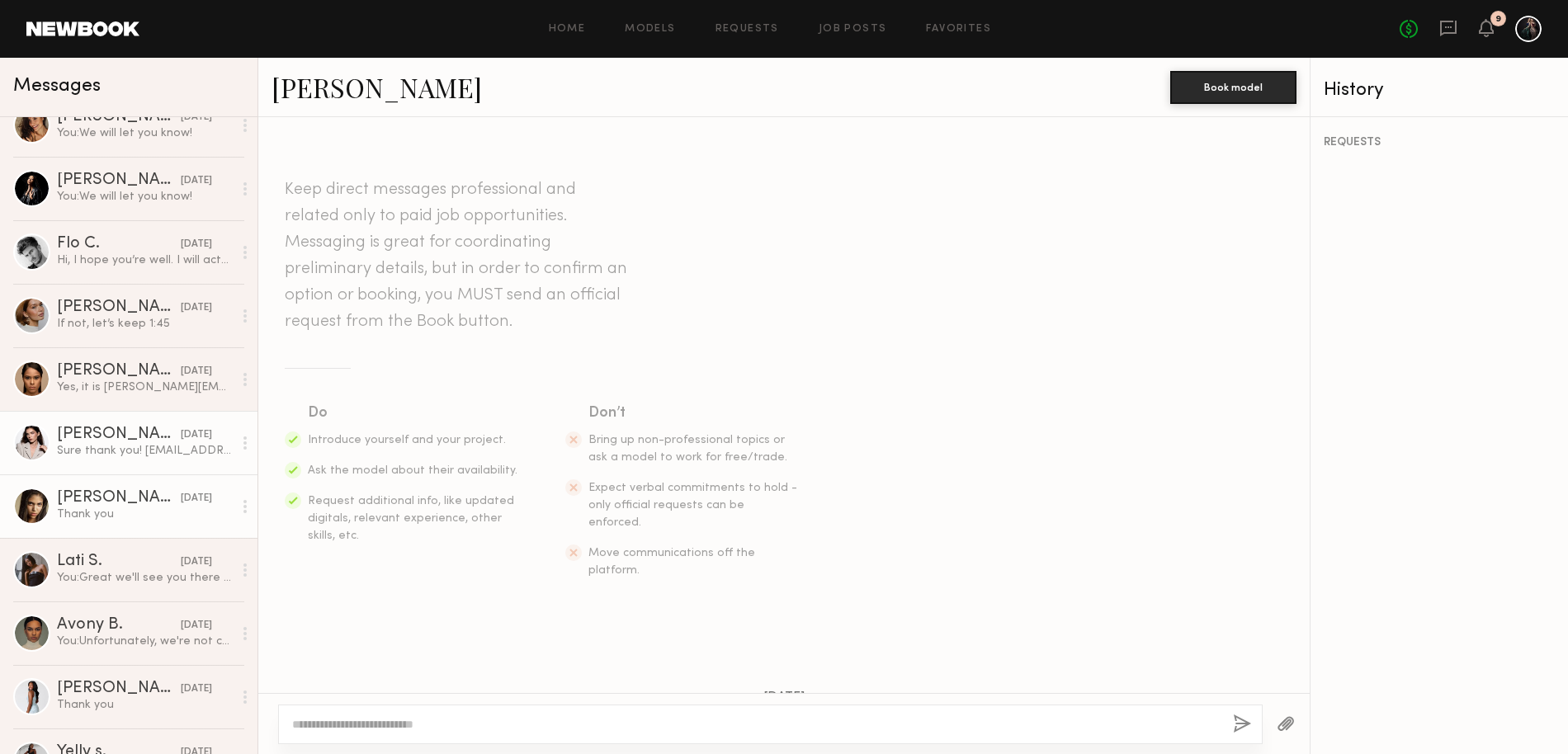
scroll to position [1301, 0]
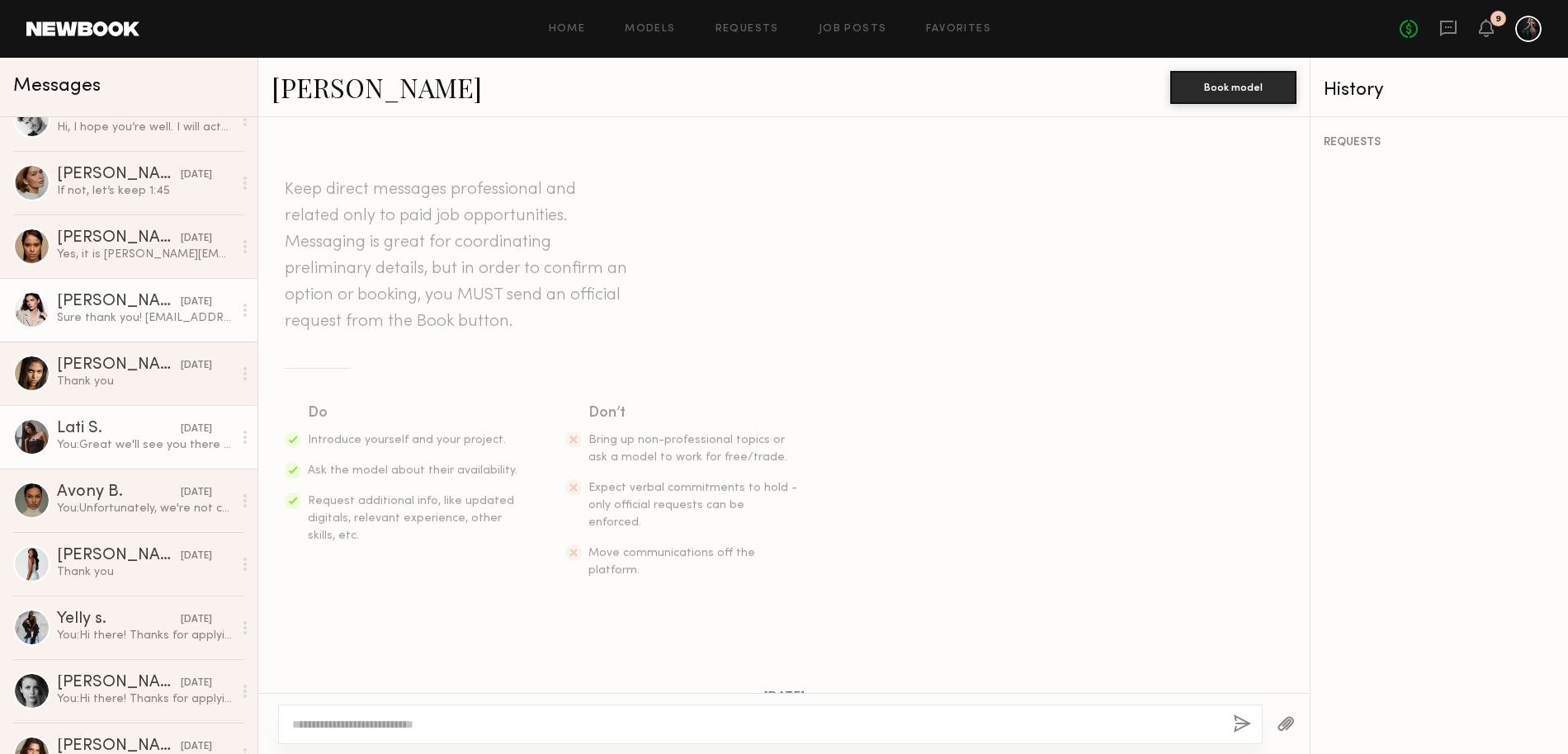
click at [112, 427] on div "Lati S." at bounding box center [118, 429] width 124 height 17
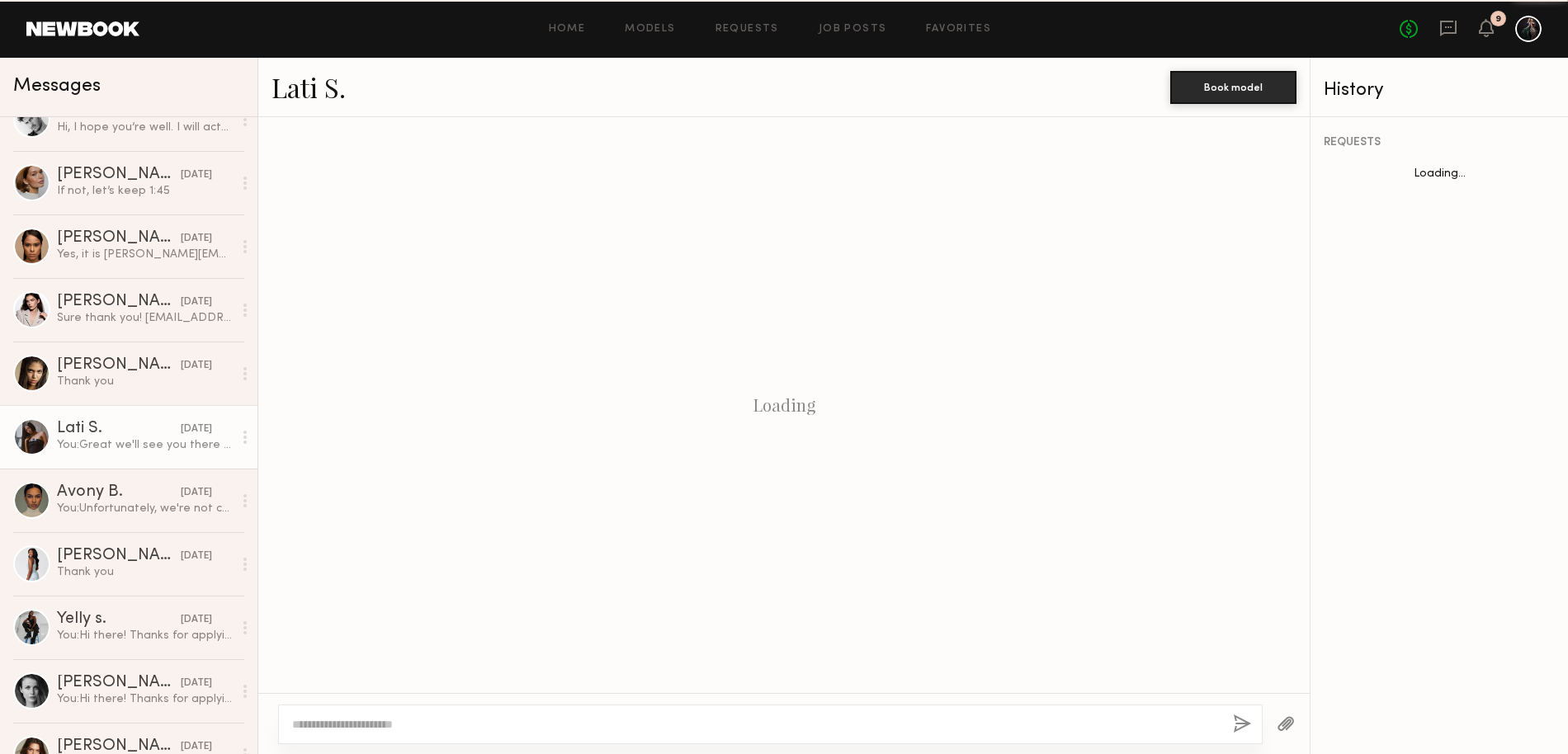
scroll to position [638, 0]
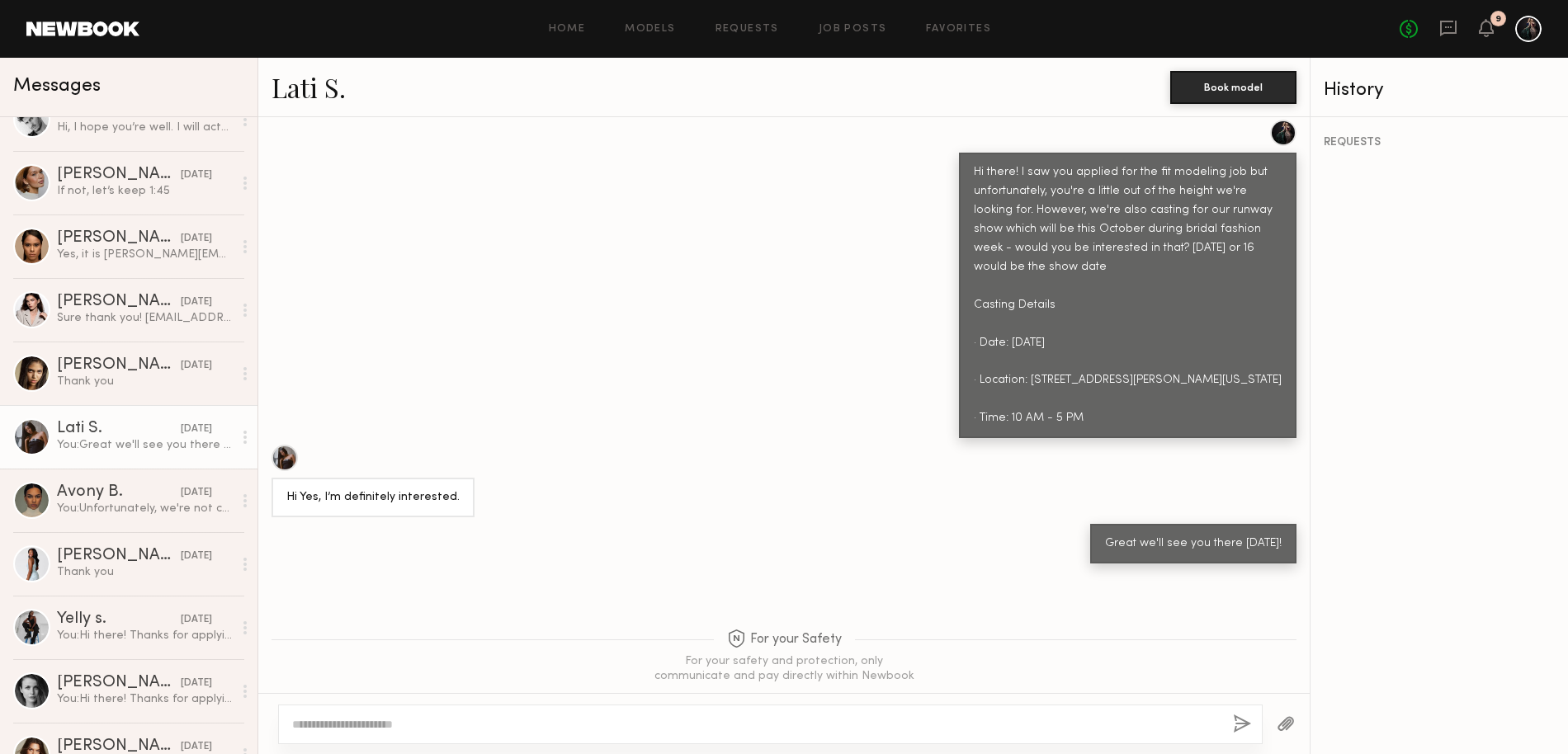
click at [304, 88] on link "Lati S." at bounding box center [308, 87] width 74 height 35
